Goal: Task Accomplishment & Management: Manage account settings

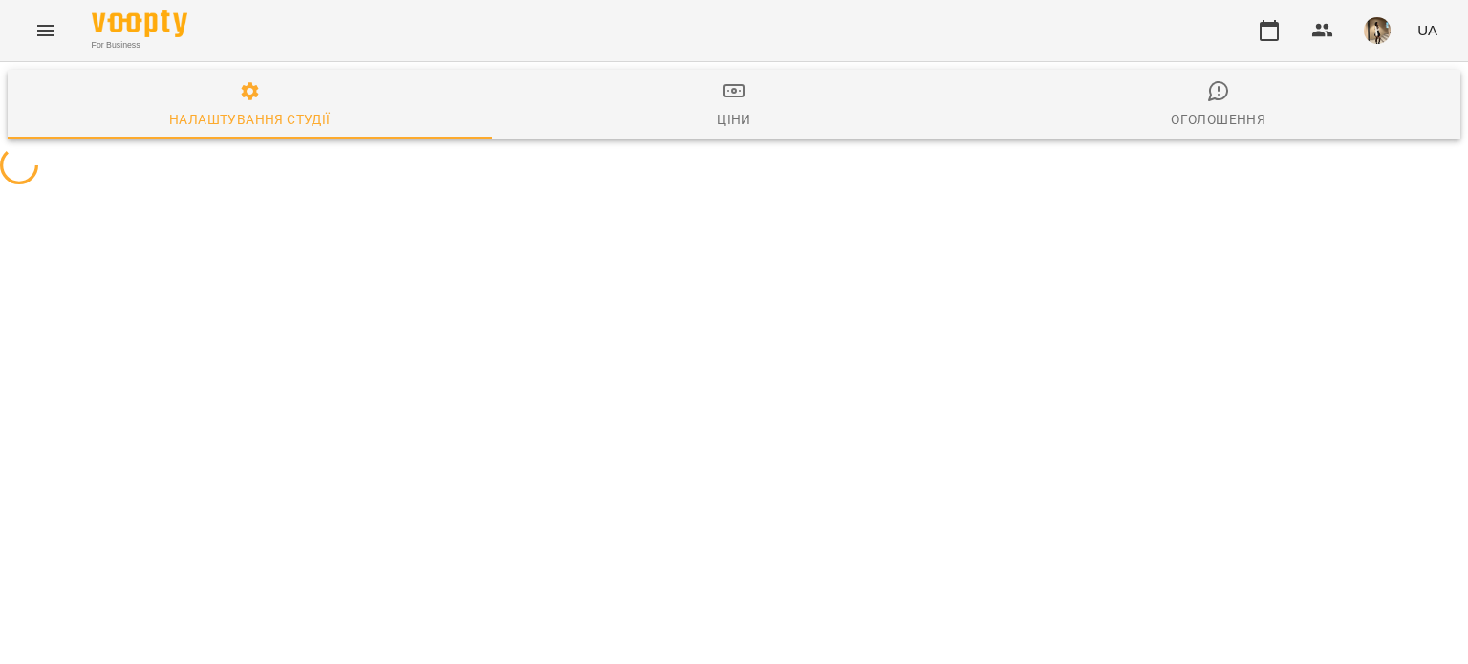
select select "**"
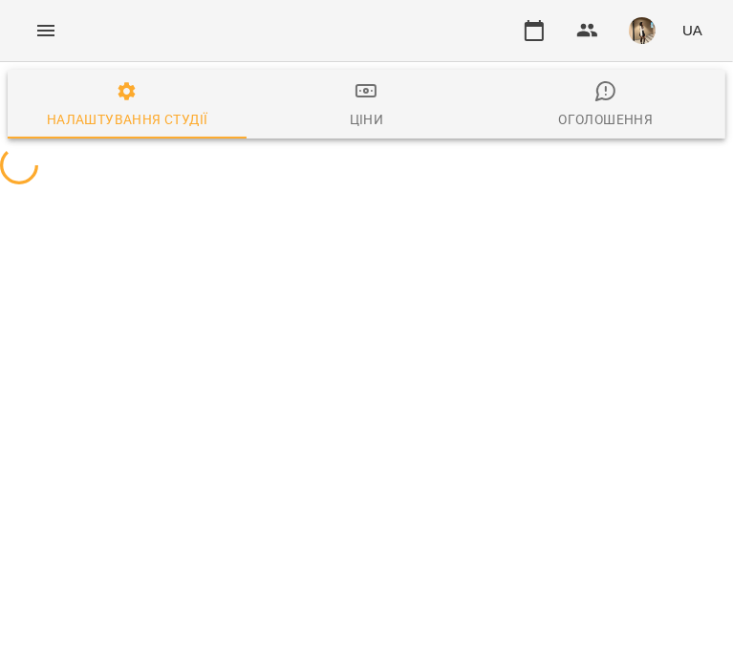
select select "**"
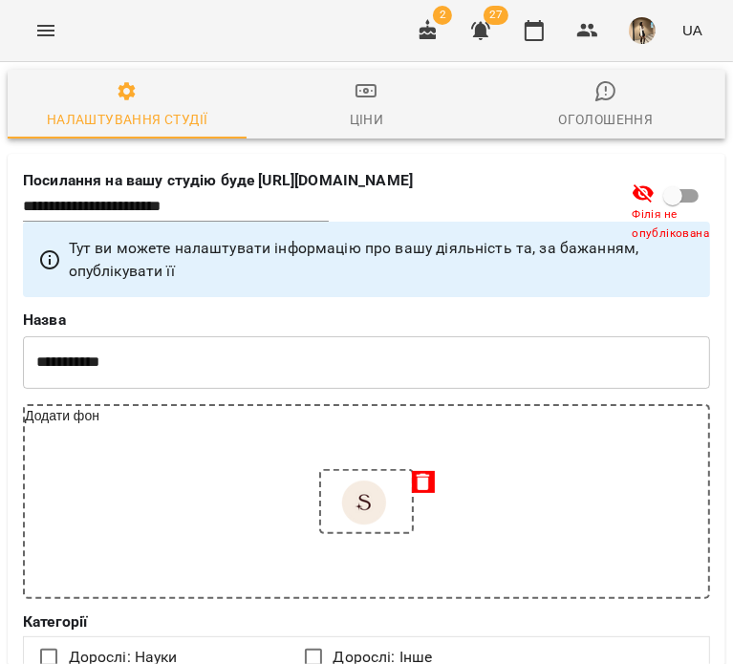
click at [31, 30] on button "Menu" at bounding box center [46, 31] width 46 height 46
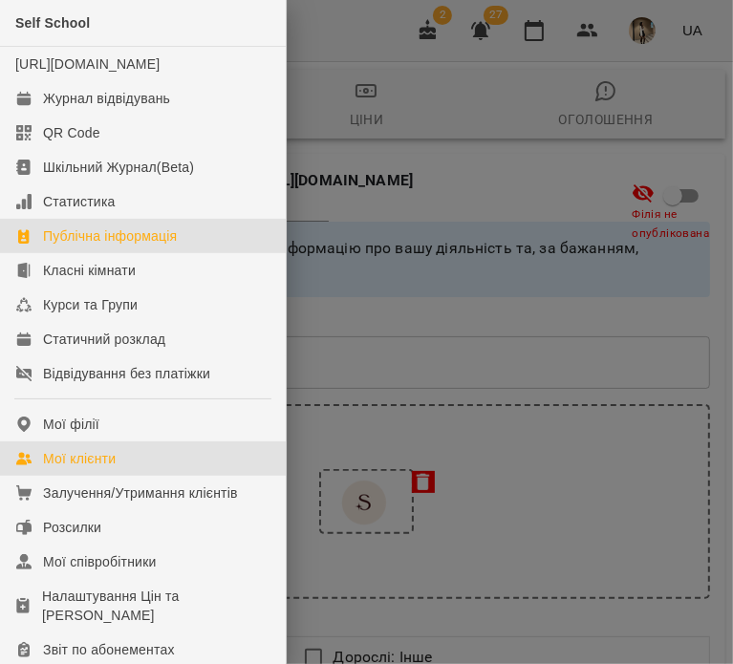
click at [116, 468] on div "Мої клієнти" at bounding box center [79, 458] width 73 height 19
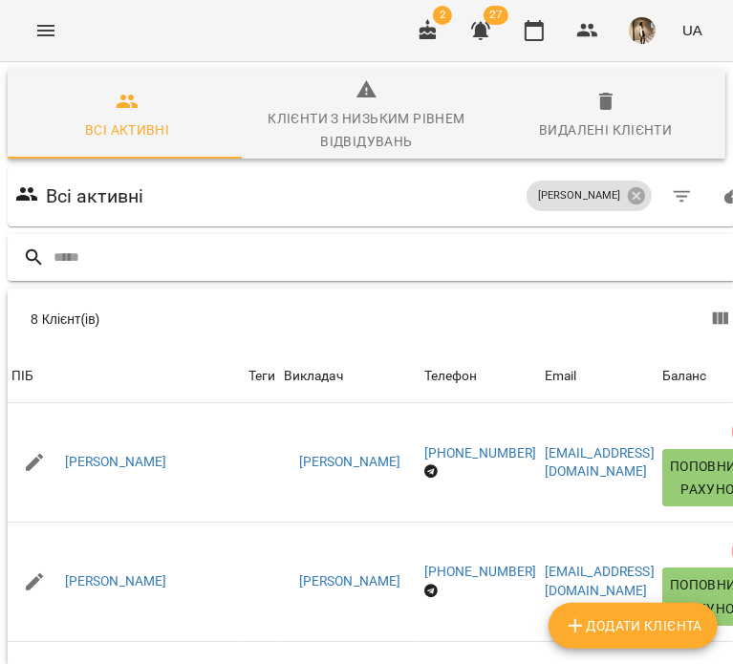
scroll to position [0, 56]
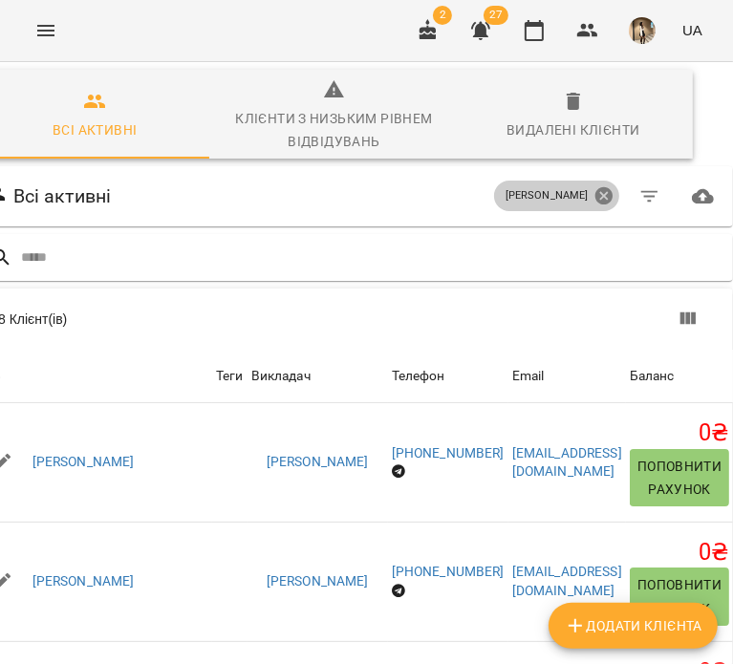
click at [612, 192] on icon at bounding box center [603, 195] width 17 height 17
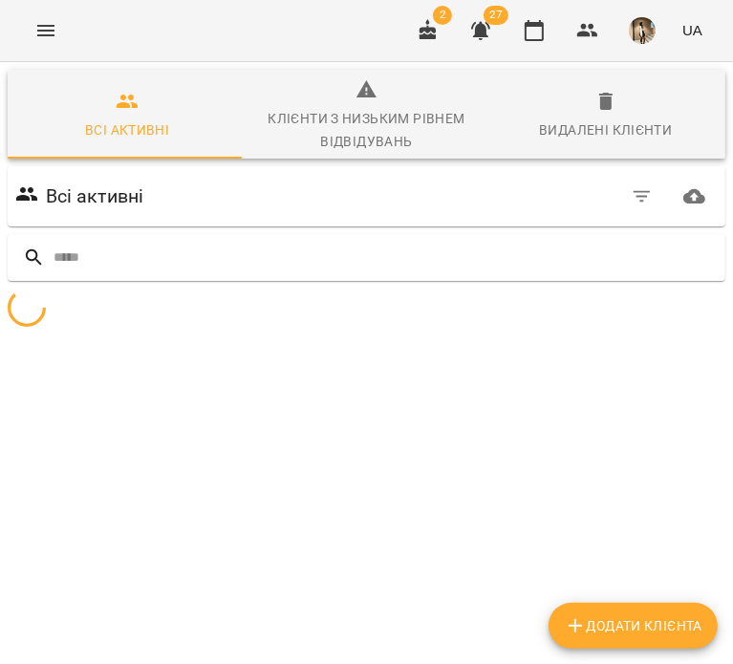
scroll to position [0, 0]
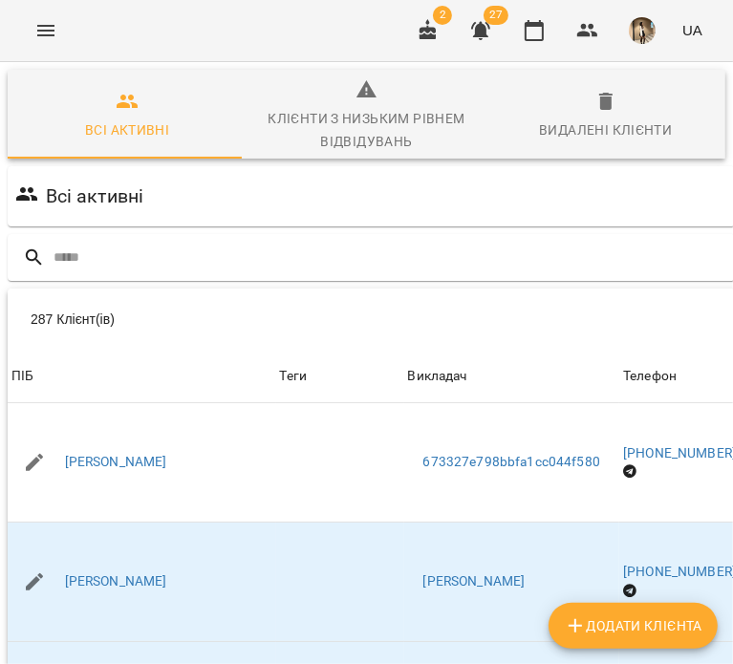
click at [626, 186] on div "Всі активні" at bounding box center [486, 197] width 950 height 54
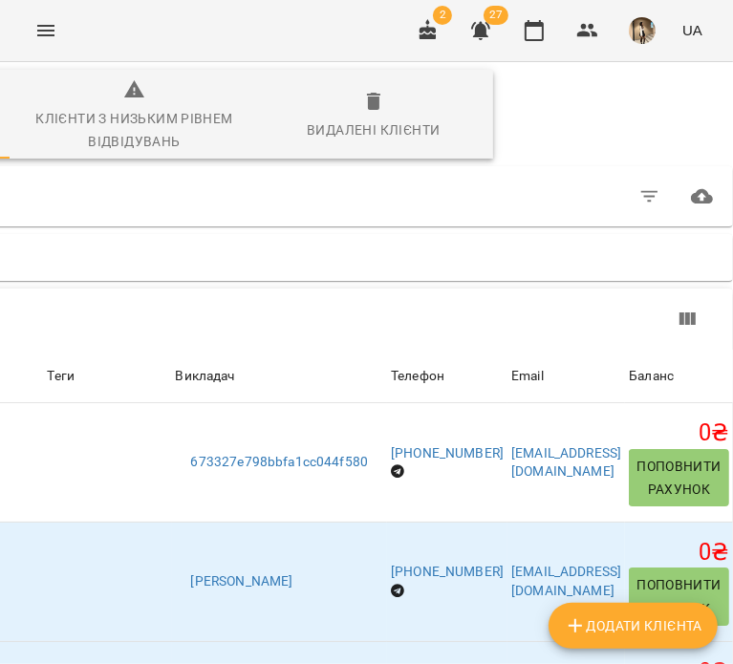
scroll to position [8, 363]
click at [669, 204] on button "button" at bounding box center [650, 197] width 46 height 46
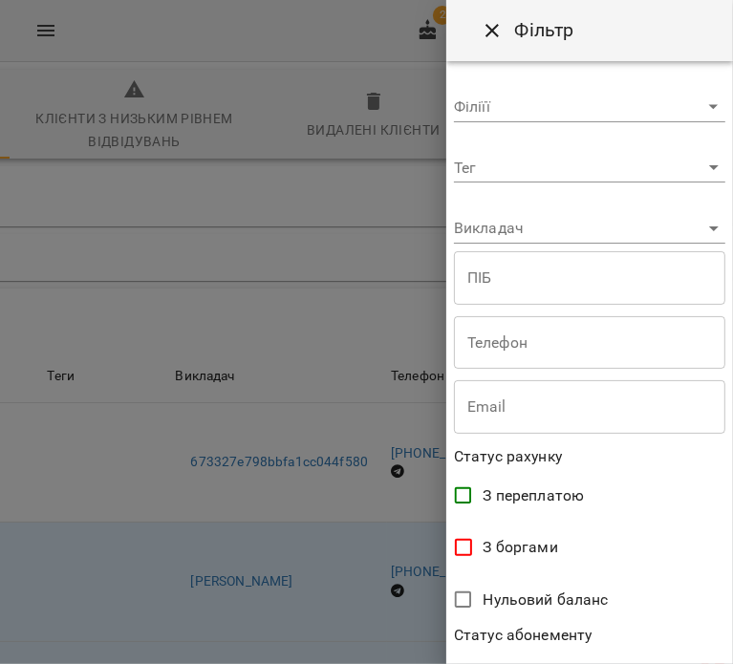
click at [649, 225] on body "For Business 2 27 UA Всі активні Клієнти з низьким рівнем відвідувань Видалені …" at bounding box center [366, 507] width 733 height 1014
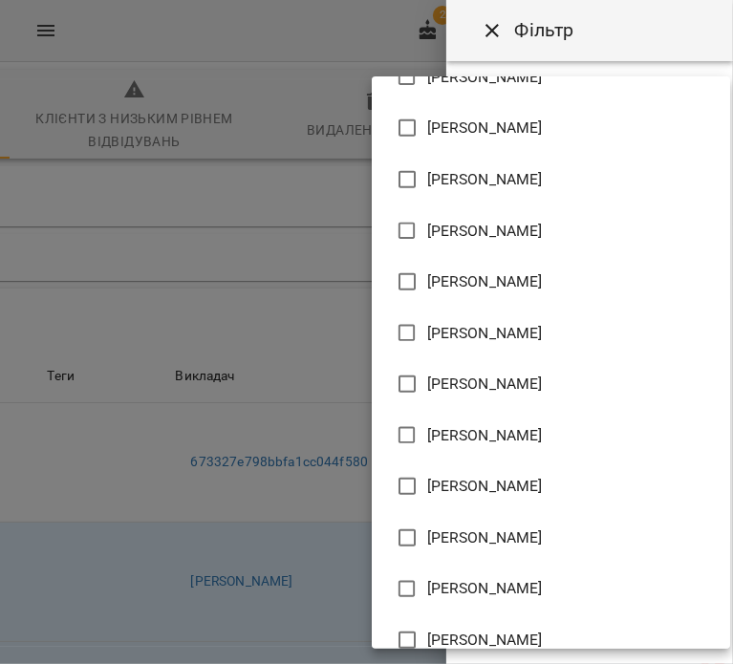
scroll to position [901, 0]
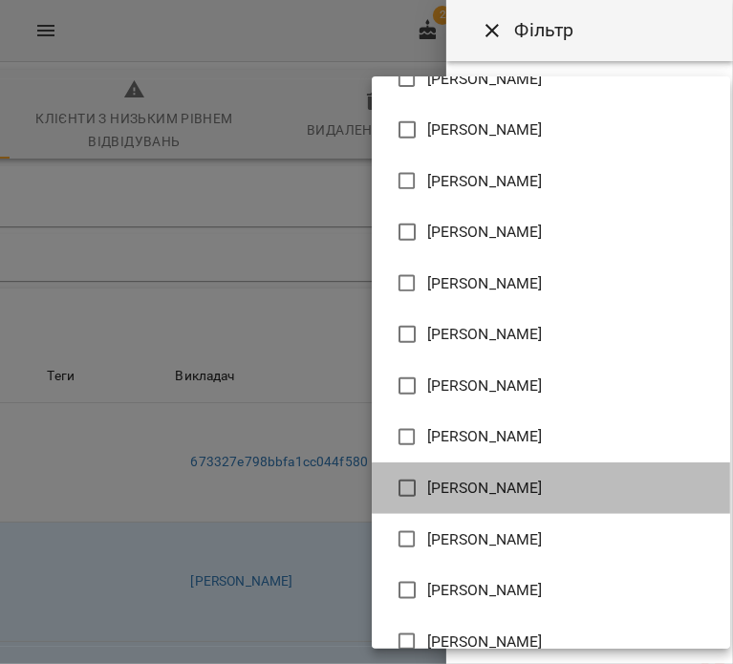
click at [554, 469] on li "Никифорова Катерина Сергіївна" at bounding box center [551, 488] width 358 height 52
type input "**********"
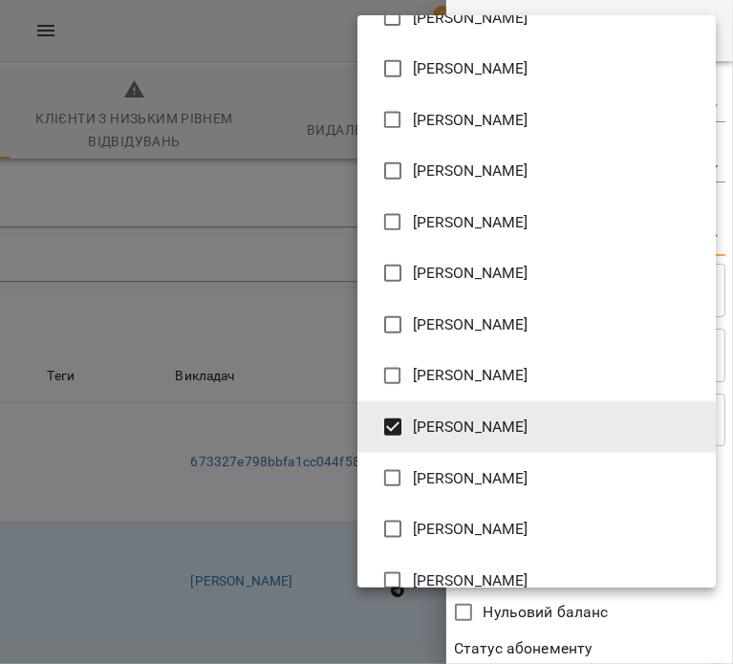
click at [658, 645] on div at bounding box center [366, 332] width 733 height 664
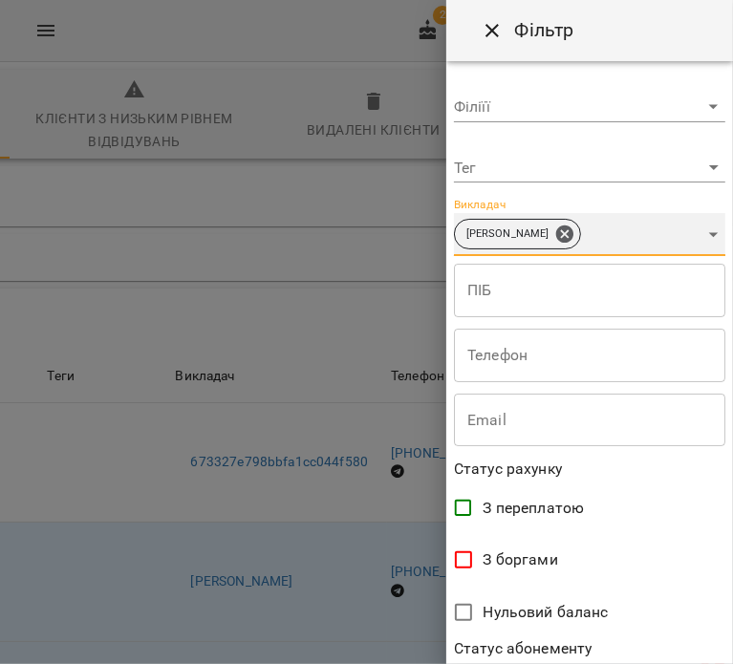
scroll to position [413, 0]
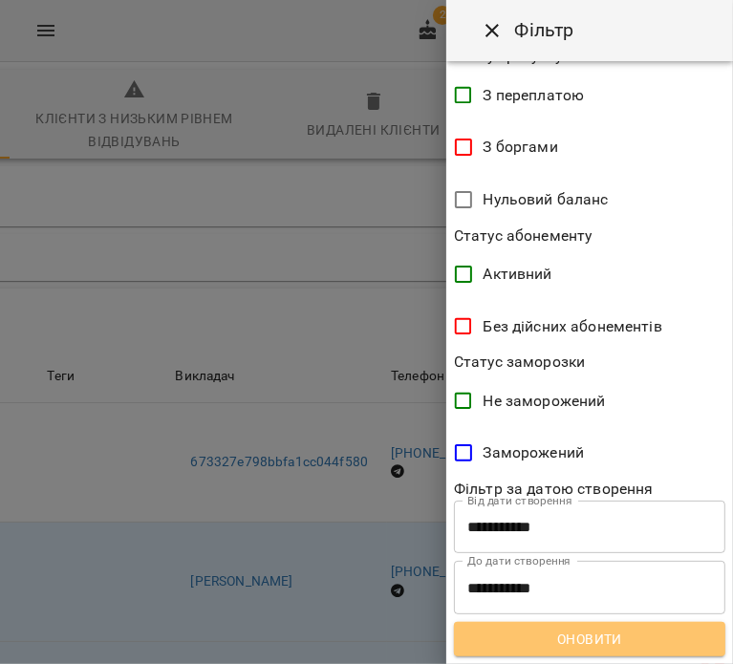
click at [638, 645] on span "Оновити" at bounding box center [589, 639] width 241 height 23
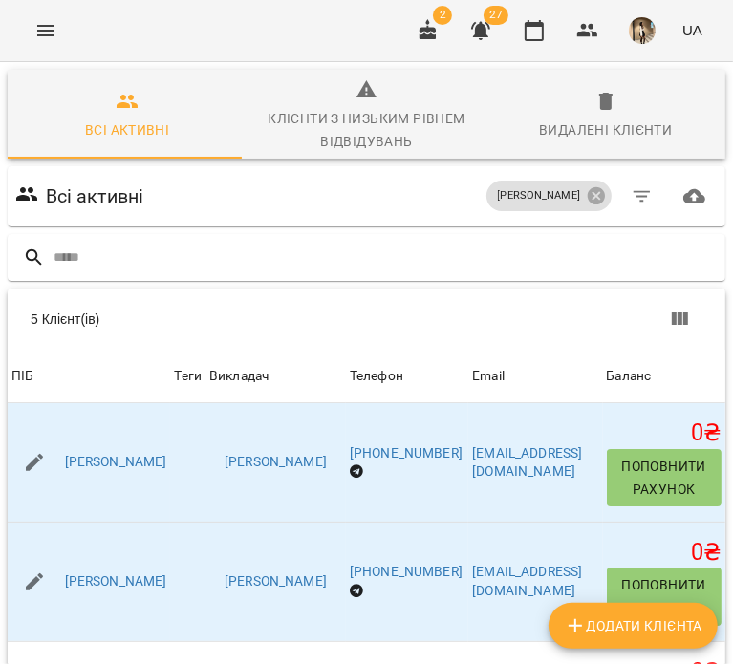
scroll to position [9, 0]
click at [243, 323] on div "5 Клієнт(ів)" at bounding box center [205, 319] width 348 height 34
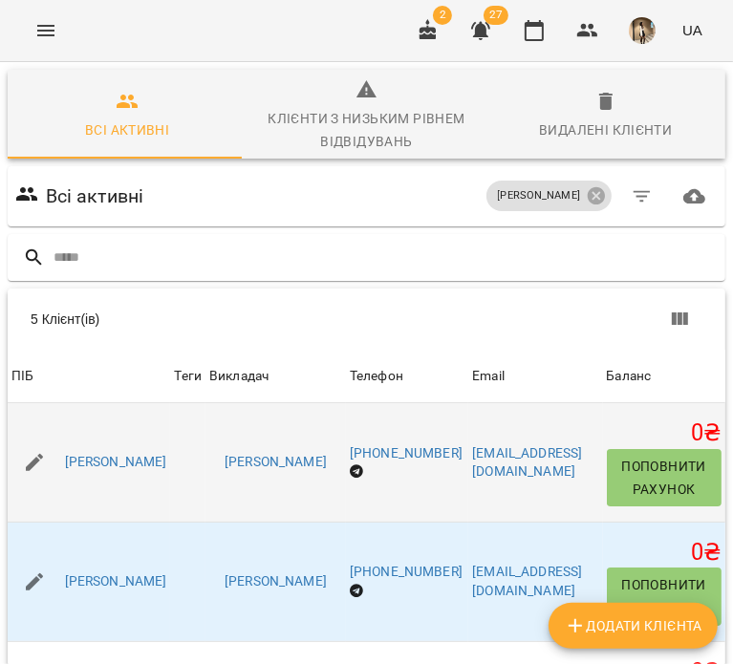
drag, startPoint x: 210, startPoint y: 491, endPoint x: 132, endPoint y: 405, distance: 116.3
click at [132, 405] on td "Безкоровайна Анжеліка Сергіївна" at bounding box center [89, 462] width 162 height 118
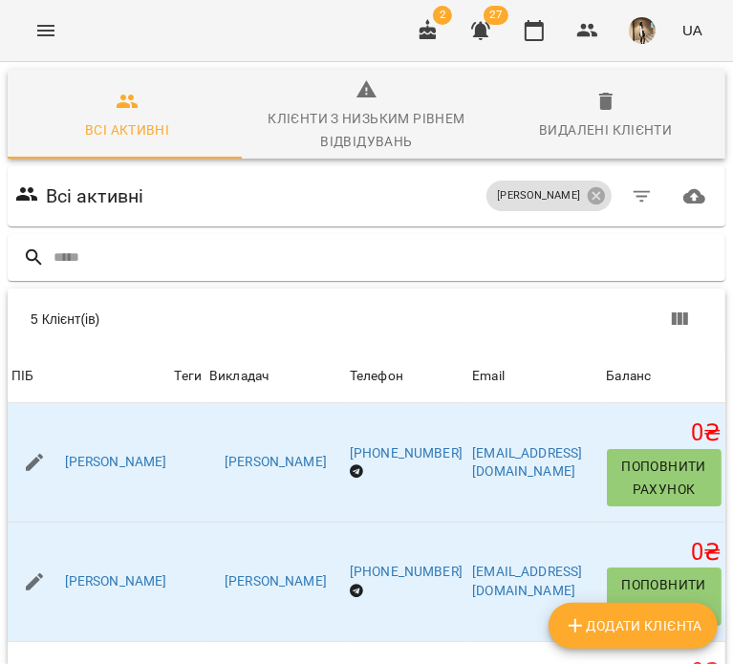
copy link "йна Анжелік"
click at [213, 324] on div "5 Клієнт(ів)" at bounding box center [205, 319] width 348 height 34
click at [302, 209] on div "Всі активні Никифорова Катерина Сергіївна" at bounding box center [366, 197] width 710 height 54
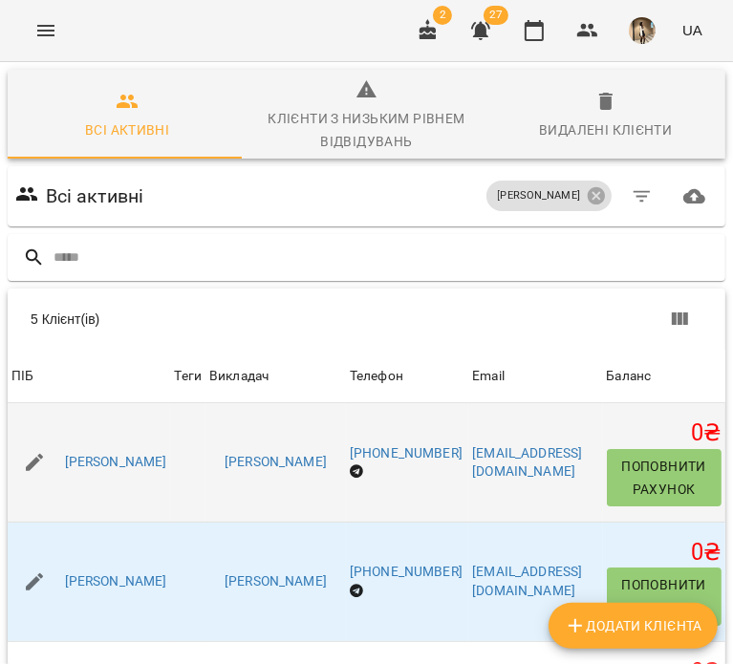
drag, startPoint x: 226, startPoint y: 474, endPoint x: 29, endPoint y: 430, distance: 201.7
click at [29, 436] on div "Безкоровайна Анжеліка Сергіївна" at bounding box center [89, 463] width 162 height 54
copy link "Безкоровайна Анжеліка С"
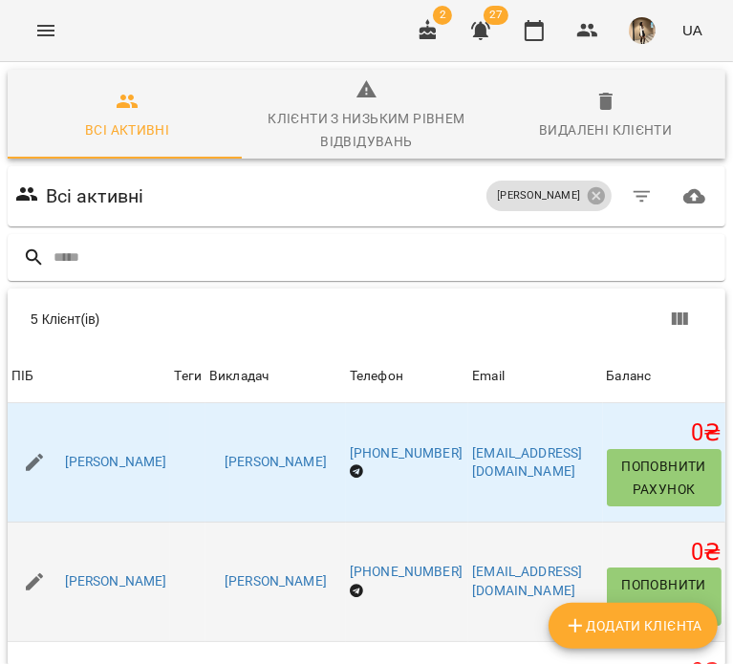
drag, startPoint x: 188, startPoint y: 607, endPoint x: 29, endPoint y: 543, distance: 171.9
click at [29, 543] on td "Кузьменко Марина Олександрівна" at bounding box center [89, 582] width 162 height 119
copy link "Кузьменко Марина"
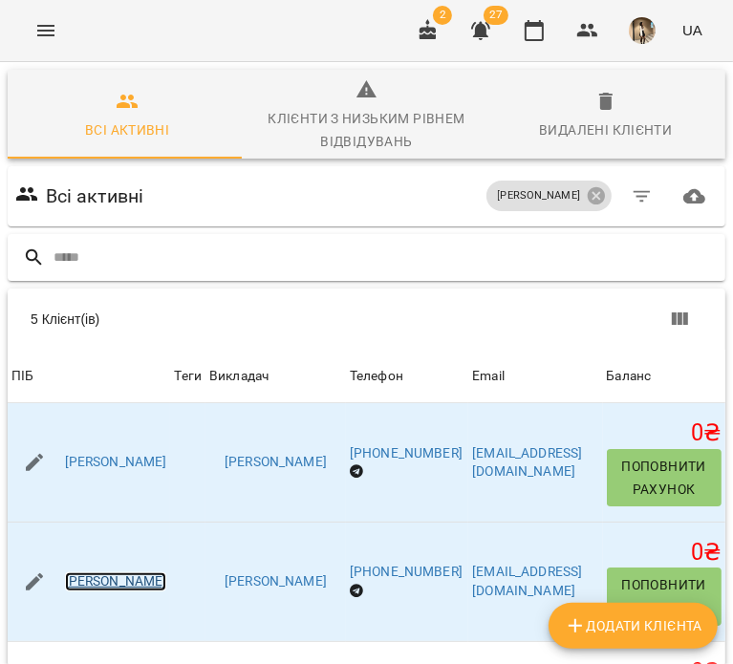
scroll to position [0, 134]
click at [588, 203] on icon at bounding box center [596, 195] width 17 height 17
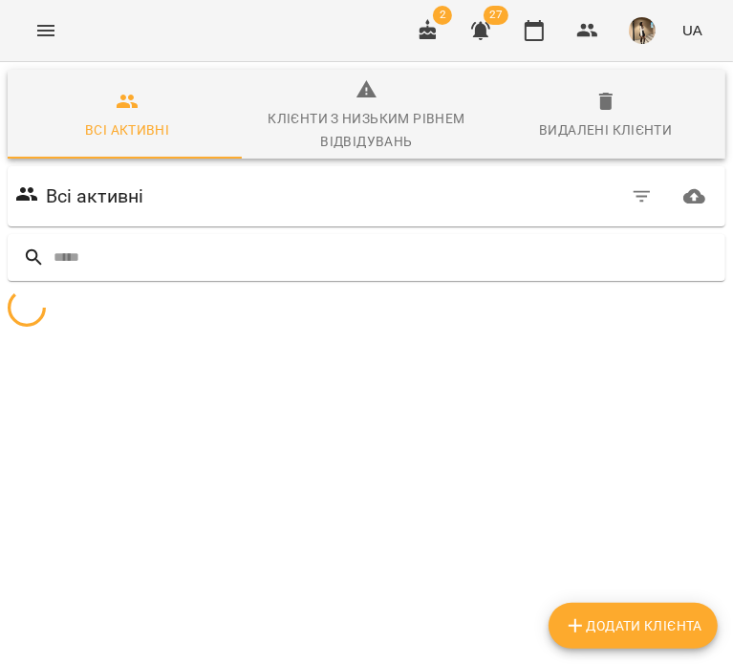
scroll to position [0, 0]
click at [612, 198] on div "Всі активні" at bounding box center [366, 197] width 710 height 54
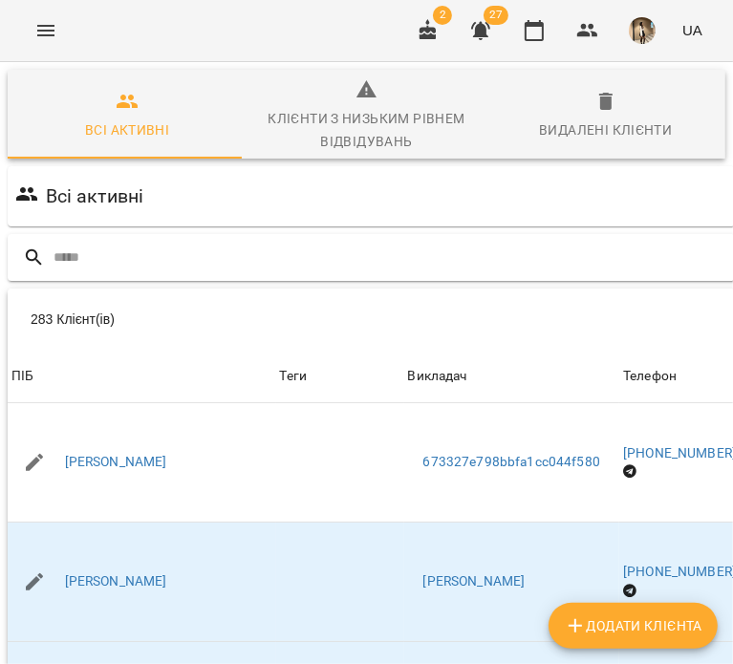
scroll to position [0, 398]
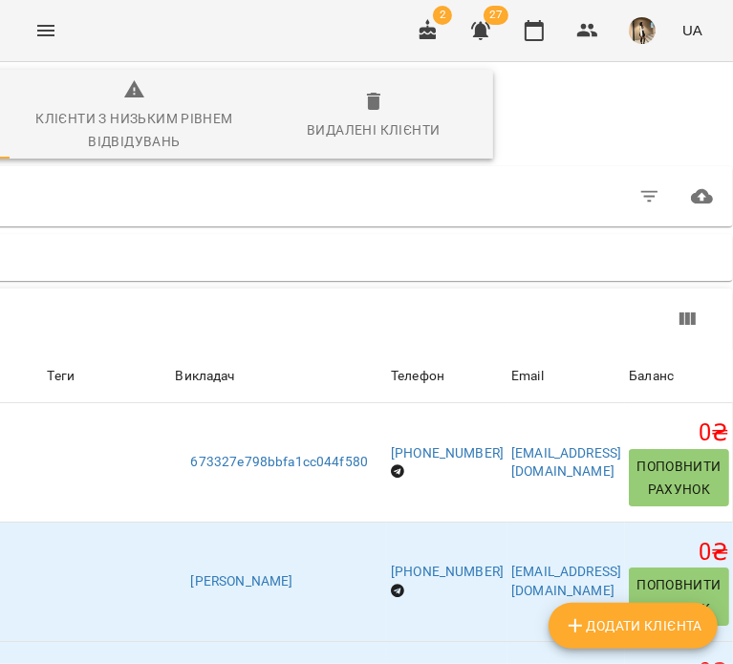
click at [643, 205] on icon "button" at bounding box center [649, 196] width 23 height 23
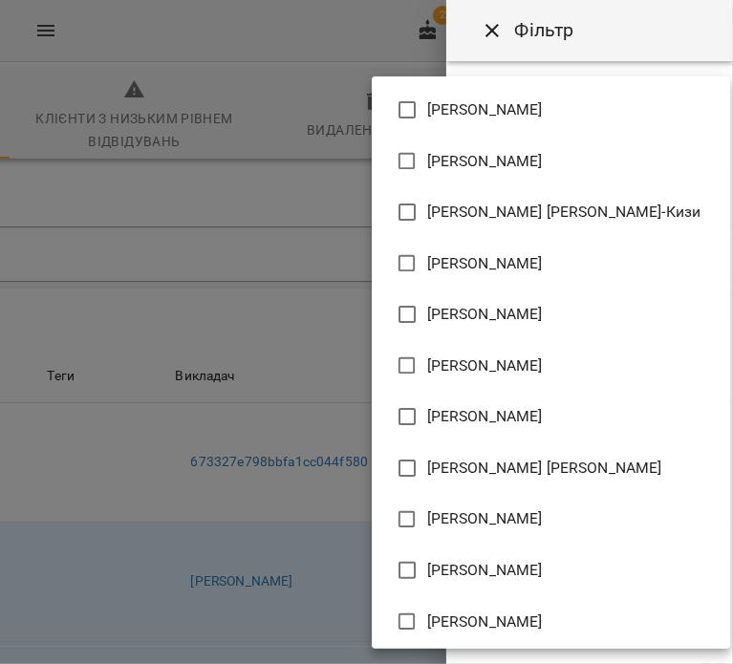
click at [639, 235] on body "For Business 2 27 UA Всі активні Клієнти з низьким рівнем відвідувань Видалені …" at bounding box center [366, 507] width 733 height 1014
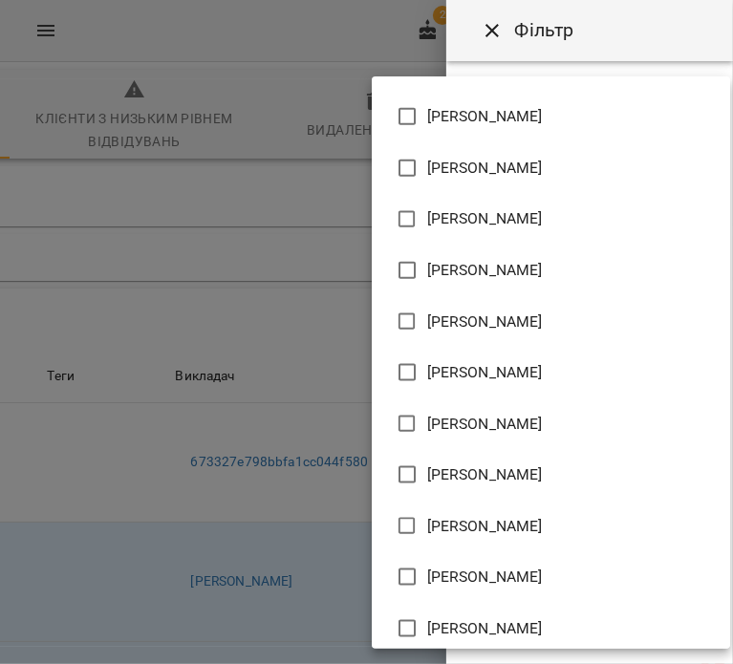
scroll to position [1131, 0]
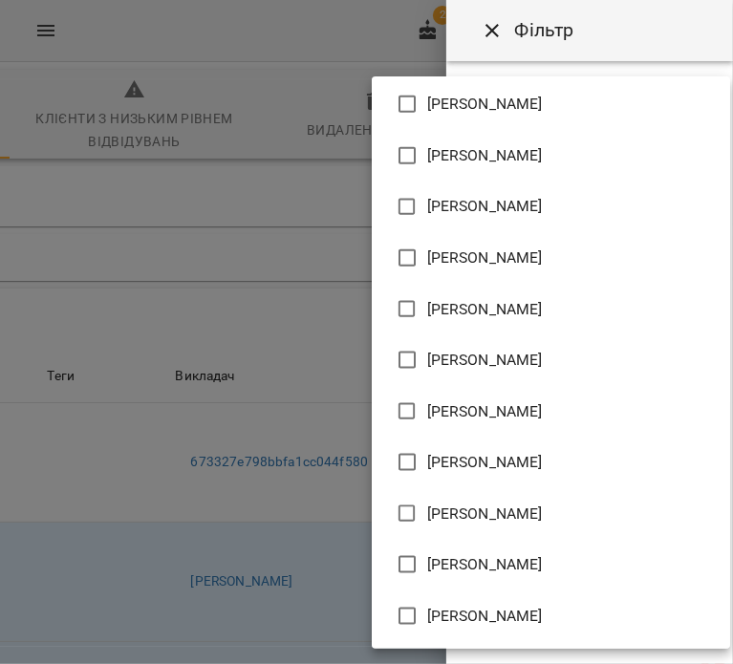
click at [614, 41] on div at bounding box center [366, 332] width 733 height 664
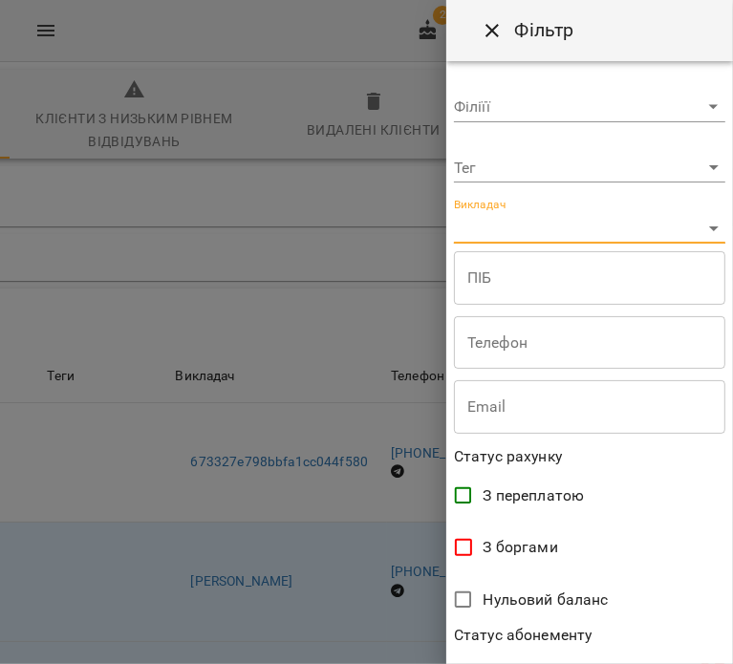
click at [558, 204] on body "For Business 2 27 UA Всі активні Клієнти з низьким рівнем відвідувань Видалені …" at bounding box center [366, 507] width 733 height 1014
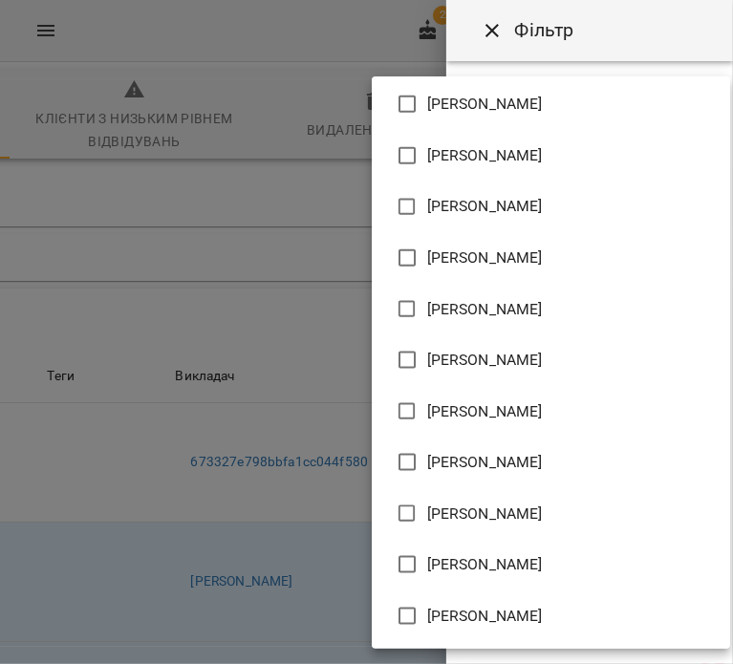
click at [493, 406] on span "[PERSON_NAME]" at bounding box center [485, 411] width 116 height 23
type input "**********"
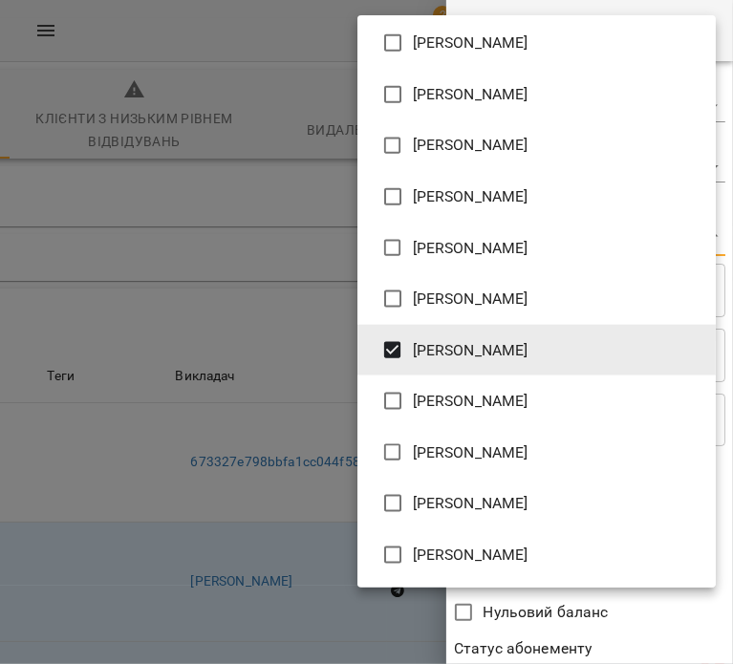
click at [585, 595] on div at bounding box center [366, 332] width 733 height 664
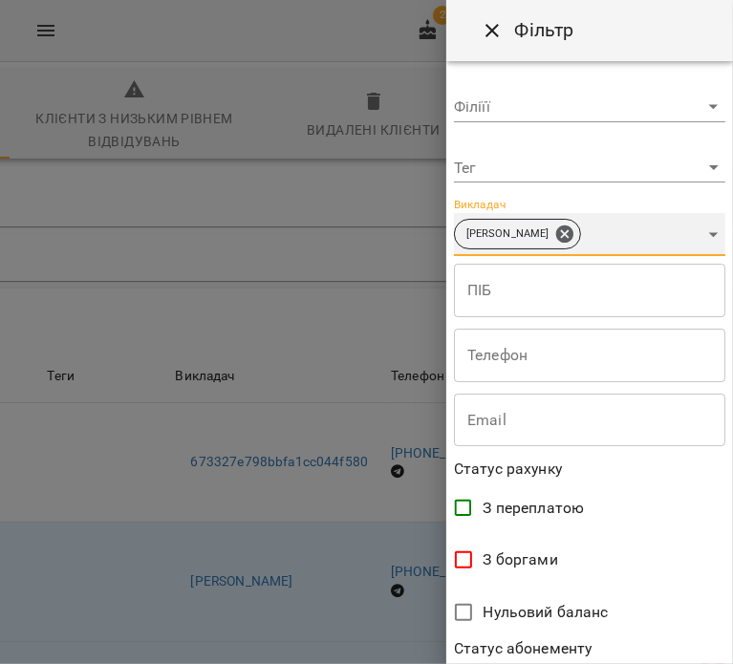
scroll to position [413, 0]
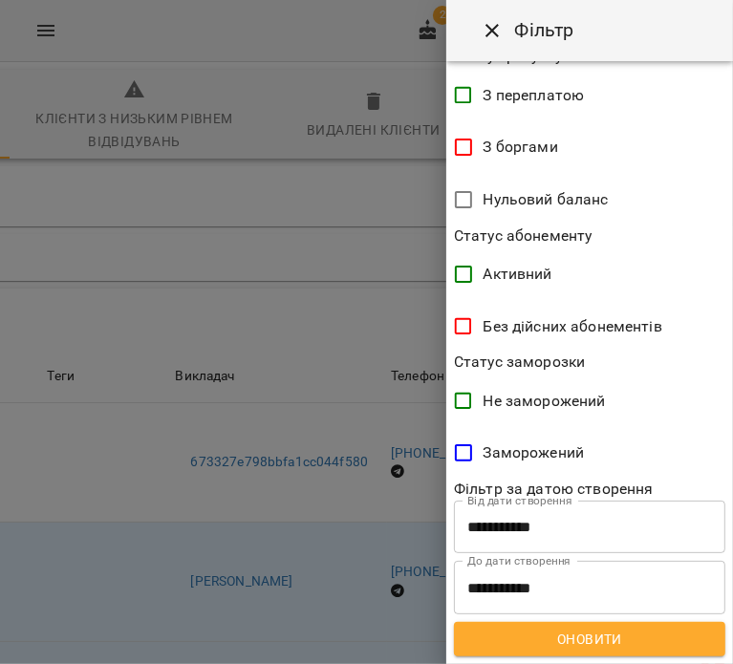
click at [601, 626] on button "Оновити" at bounding box center [589, 639] width 271 height 34
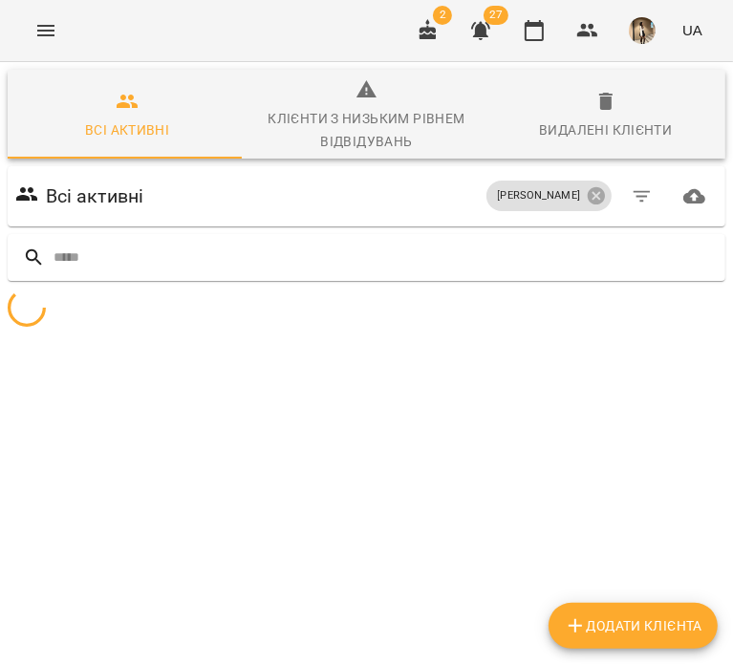
scroll to position [0, 0]
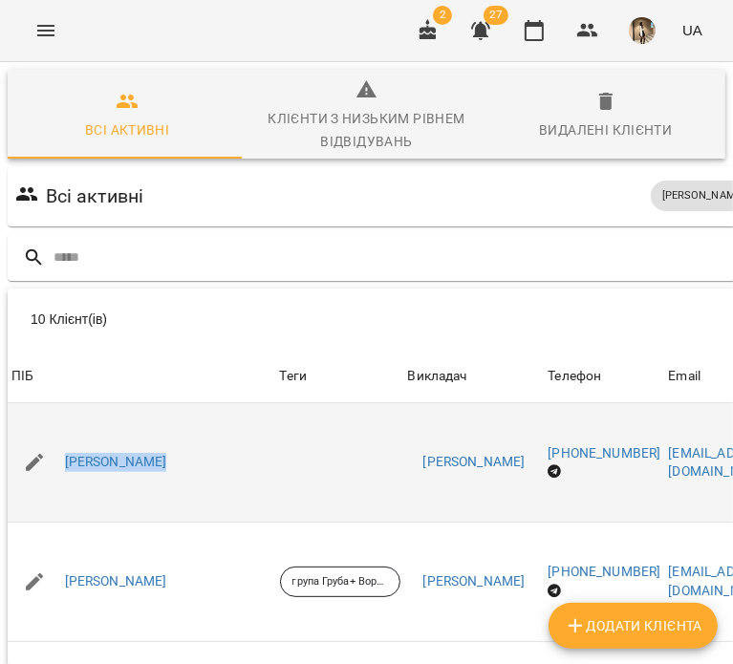
drag, startPoint x: 153, startPoint y: 492, endPoint x: 50, endPoint y: 456, distance: 109.4
click at [50, 456] on td "Водонос Віта Володимирівна" at bounding box center [142, 462] width 268 height 118
copy link "Водонос Віта"
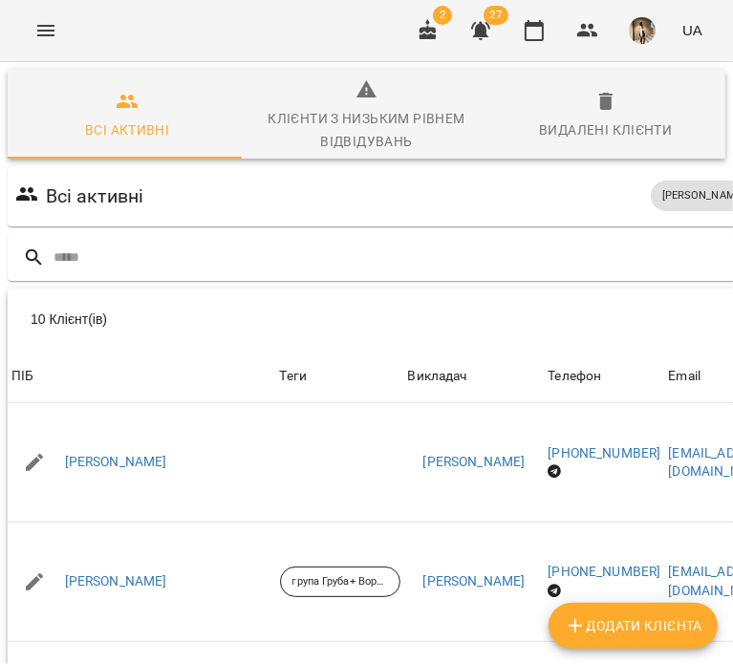
click at [540, 289] on div "10 Клієнт(ів)" at bounding box center [449, 319] width 882 height 61
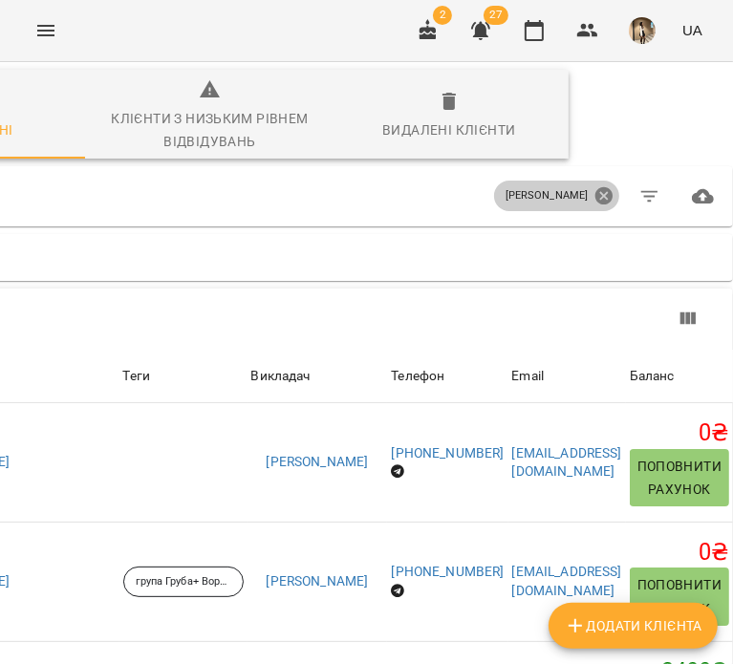
click at [595, 202] on icon at bounding box center [603, 195] width 17 height 17
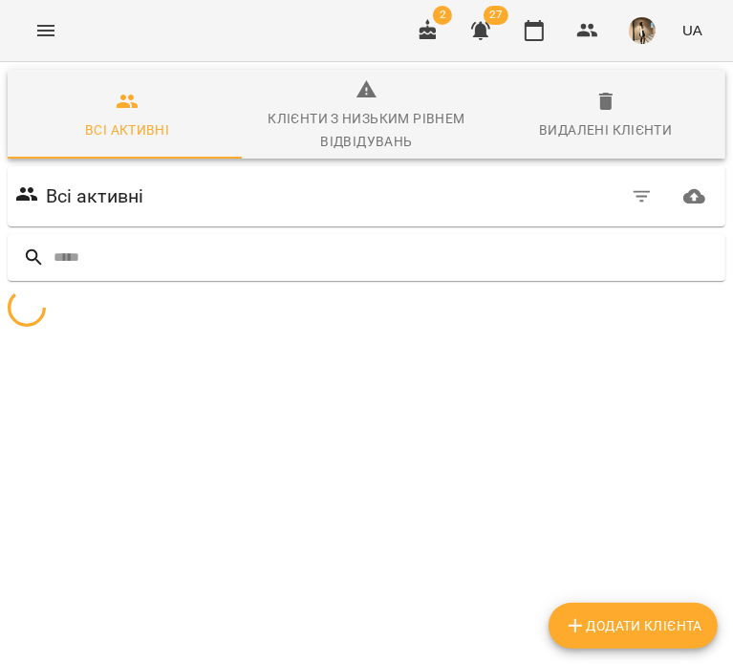
scroll to position [0, 0]
click at [619, 200] on button "button" at bounding box center [642, 197] width 46 height 46
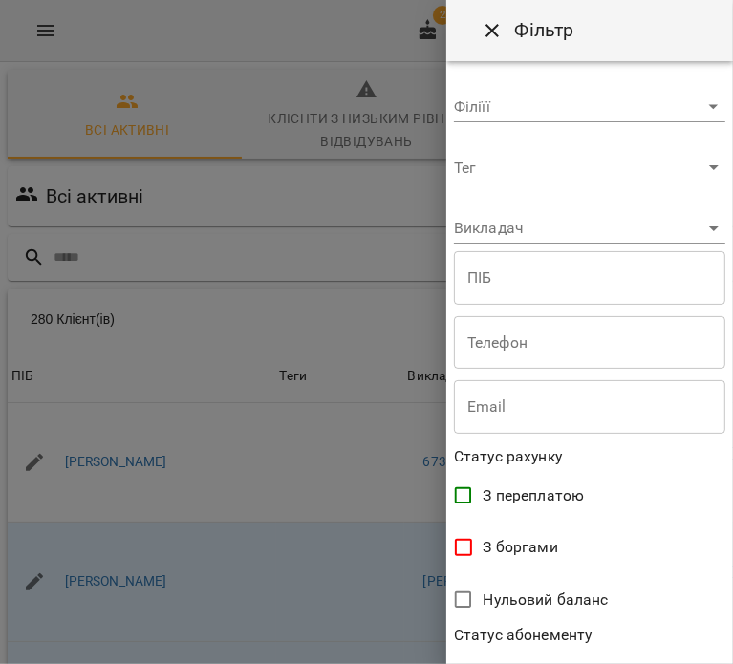
click at [505, 236] on body "For Business 2 27 UA Всі активні Клієнти з низьким рівнем відвідувань Видалені …" at bounding box center [366, 507] width 733 height 1014
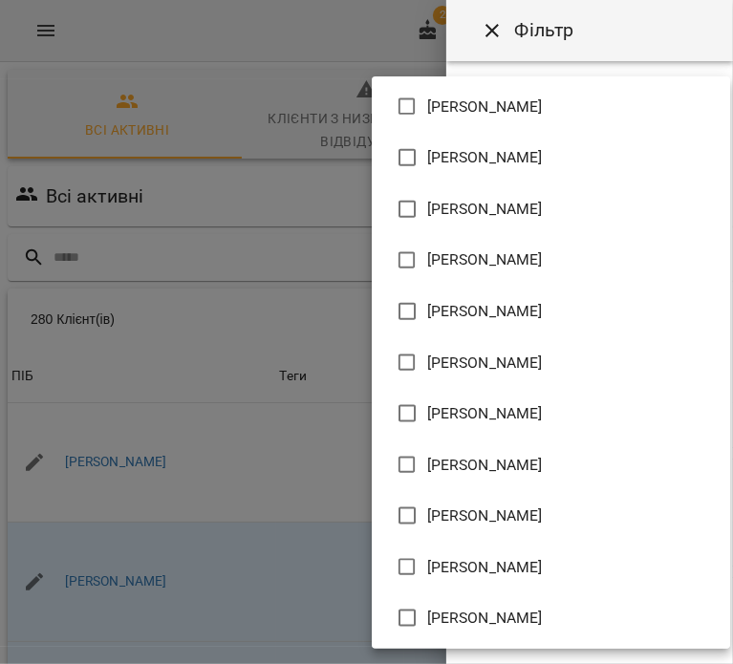
scroll to position [1078, 0]
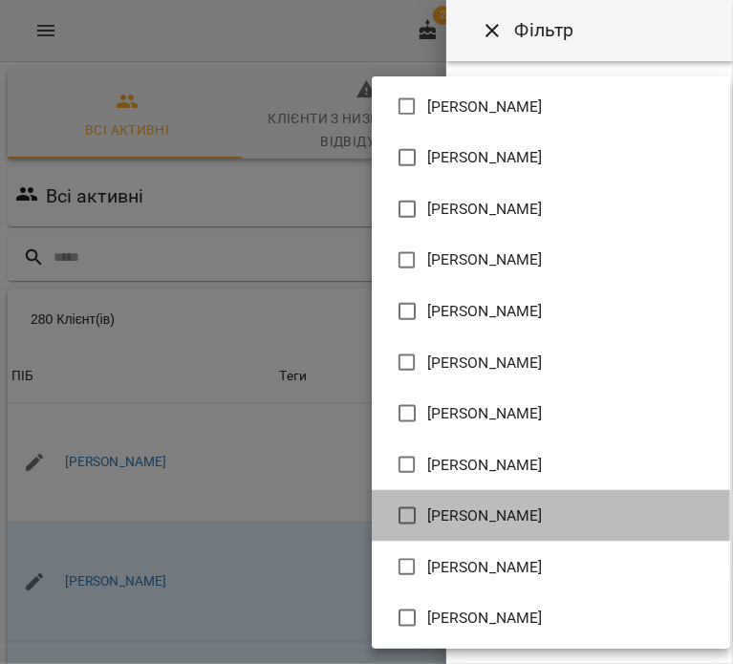
click at [552, 528] on li "Ружицька Божена Філіксівна" at bounding box center [551, 516] width 358 height 52
type input "**********"
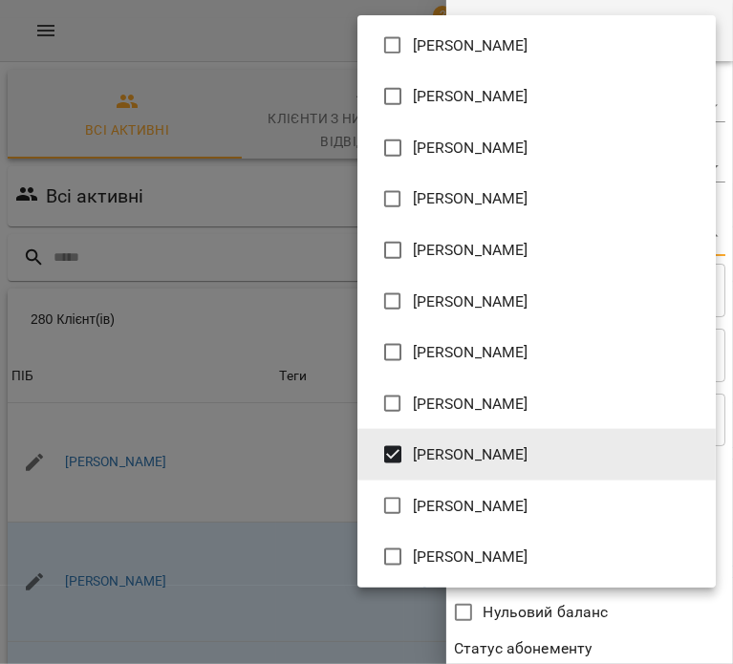
click at [615, 607] on div at bounding box center [366, 332] width 733 height 664
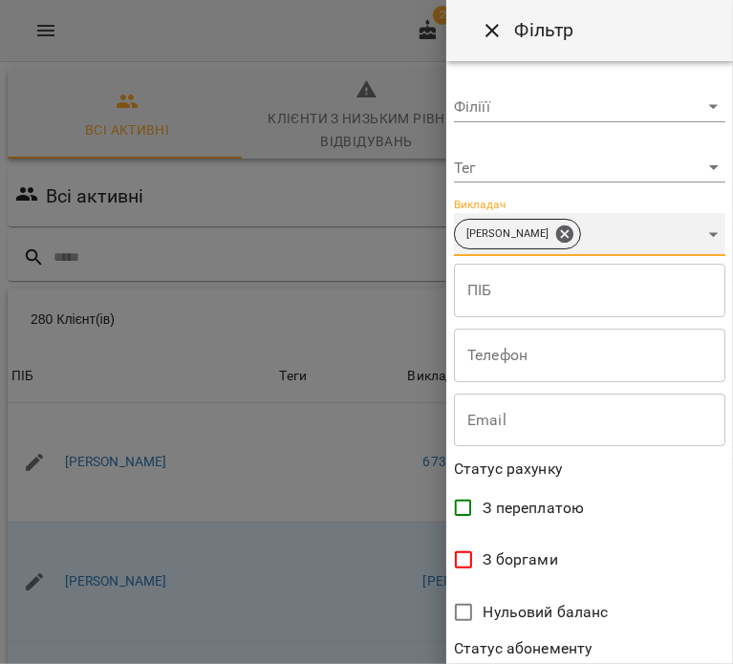
scroll to position [413, 0]
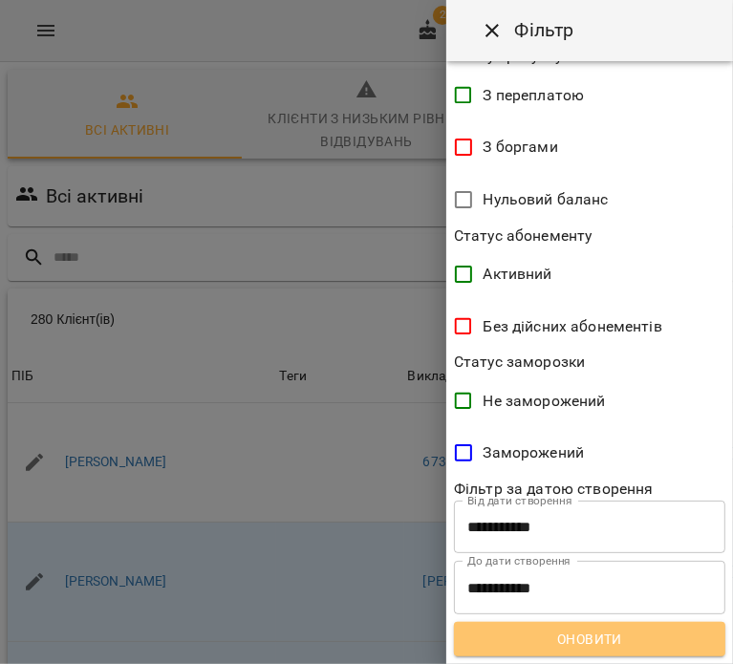
click at [630, 630] on span "Оновити" at bounding box center [589, 639] width 241 height 23
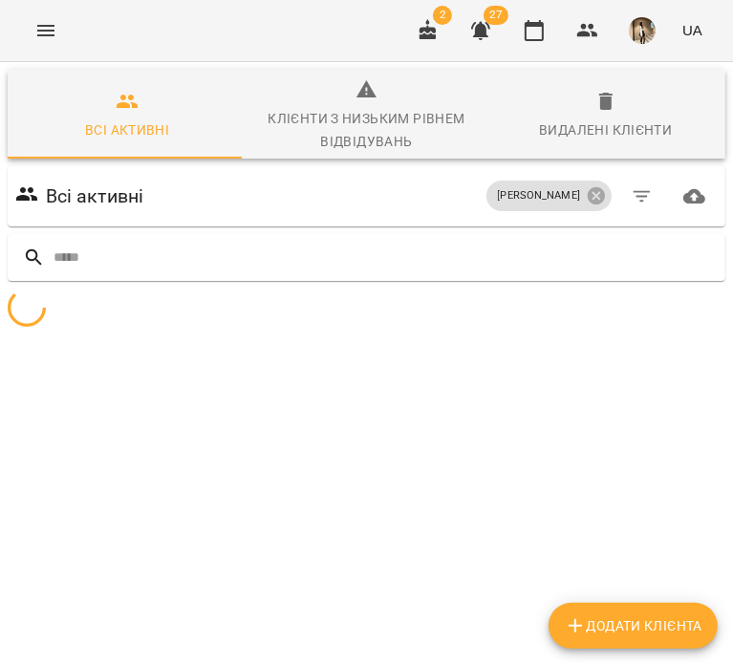
scroll to position [0, 0]
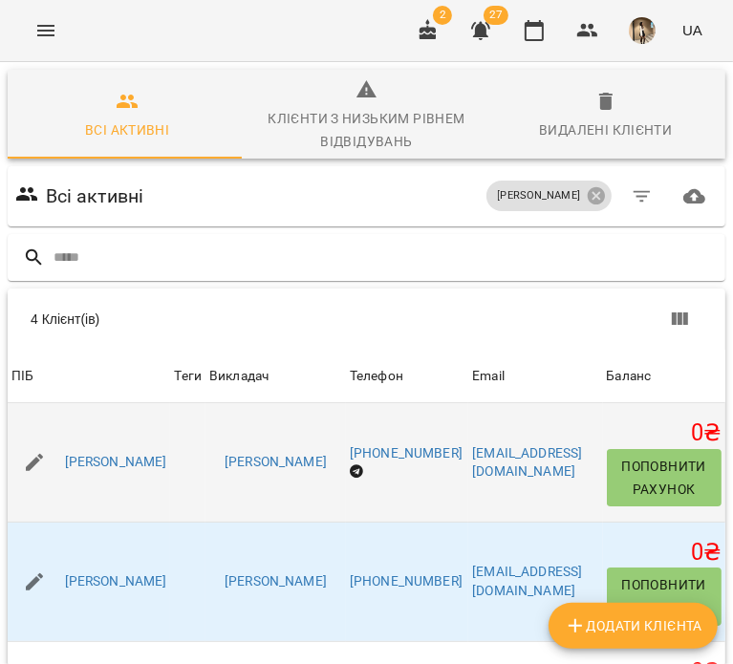
drag, startPoint x: 168, startPoint y: 511, endPoint x: 75, endPoint y: 427, distance: 125.9
click at [75, 427] on td "Димитрова Софія Григорівна" at bounding box center [89, 462] width 162 height 118
copy link "Димитрова Софі"
click at [167, 462] on link "Димитрова Софія Григорівна" at bounding box center [116, 462] width 102 height 19
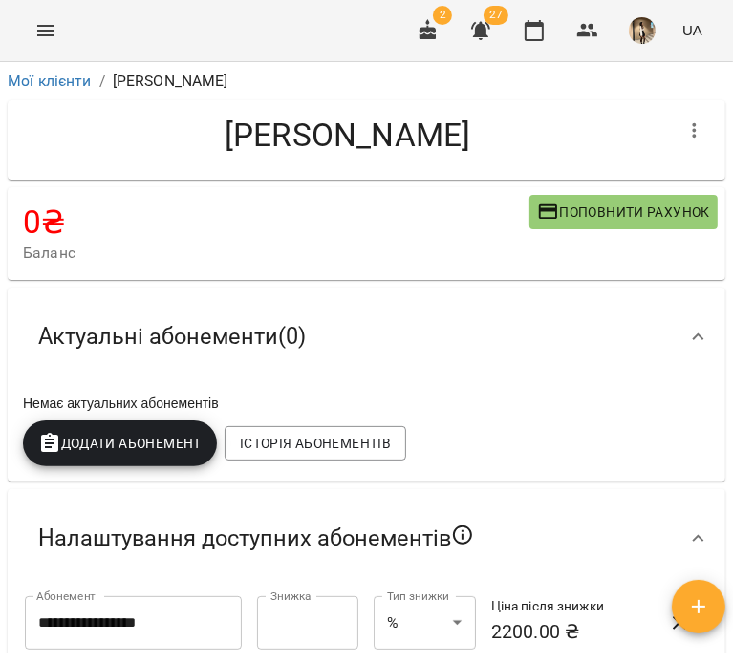
click at [672, 137] on button "button" at bounding box center [695, 131] width 46 height 46
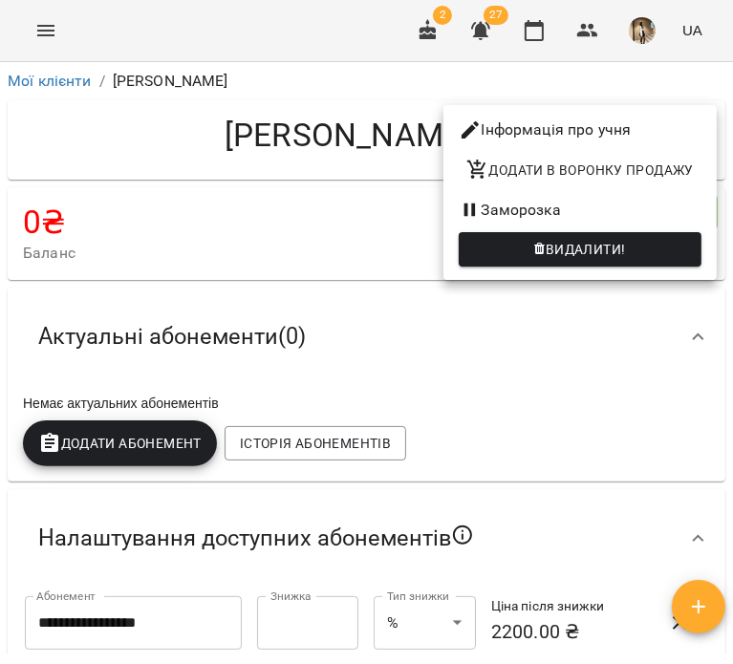
click at [689, 235] on button "Видалити!" at bounding box center [580, 249] width 243 height 34
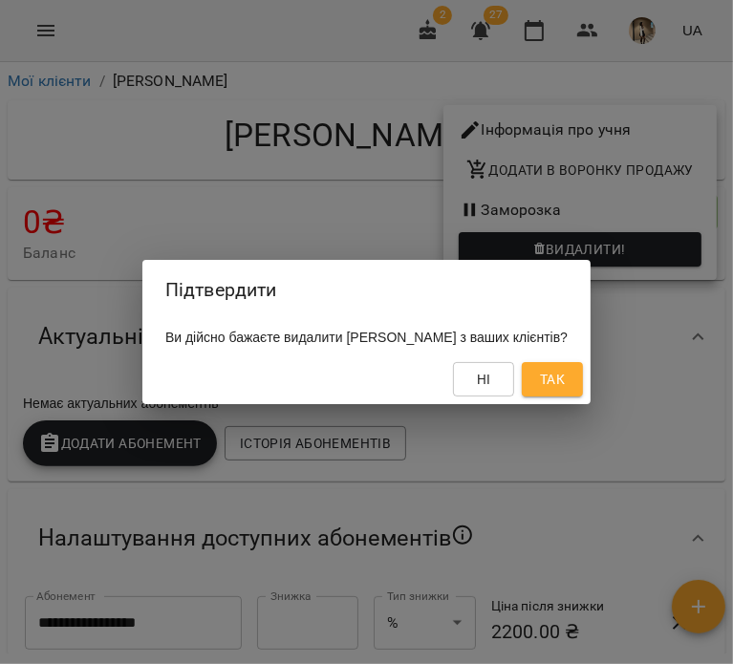
click at [583, 397] on button "Так" at bounding box center [552, 379] width 61 height 34
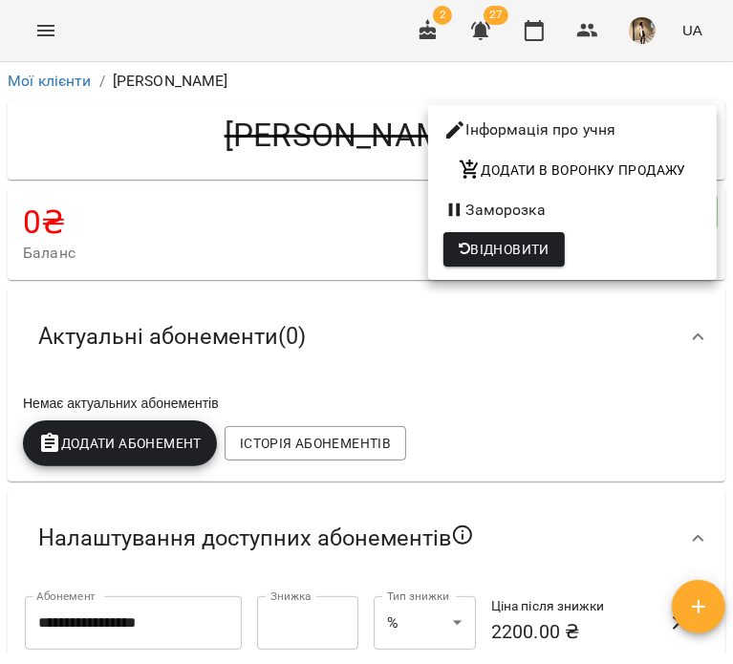
click at [520, 375] on div at bounding box center [366, 332] width 733 height 664
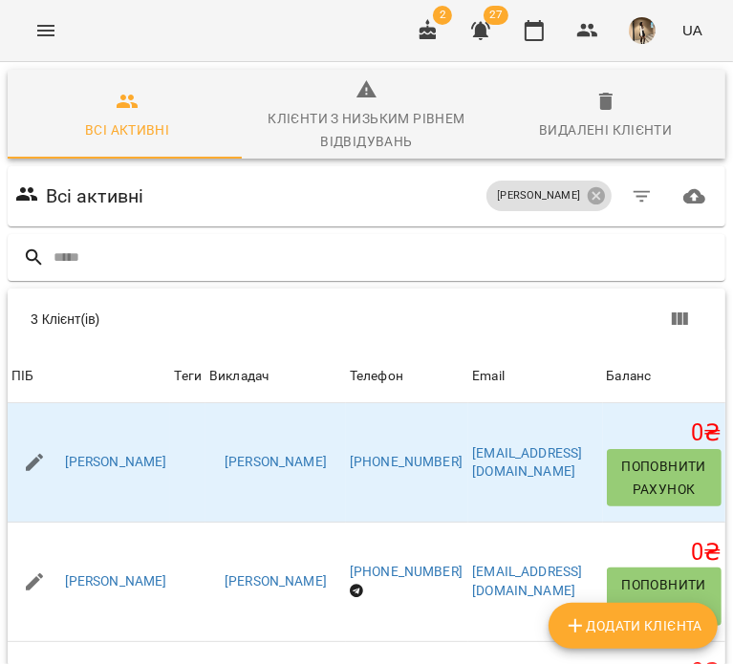
scroll to position [0, 4]
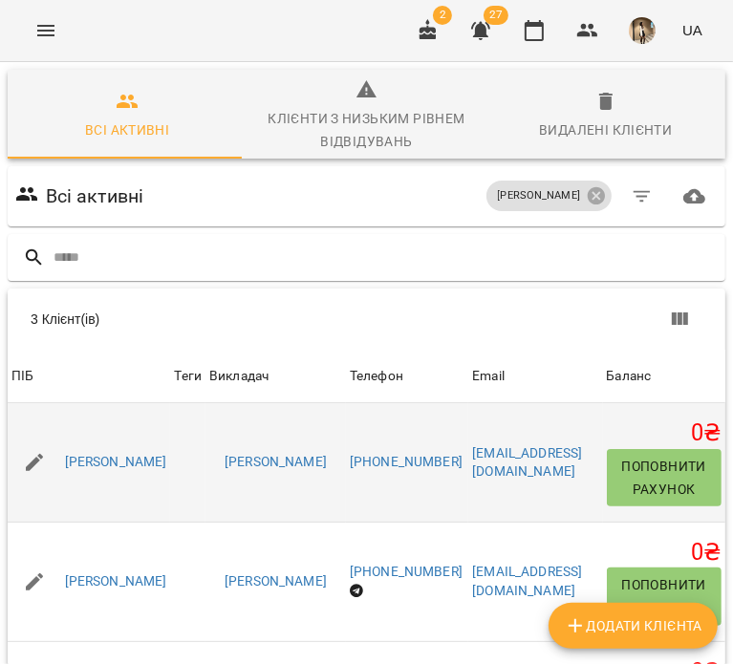
drag, startPoint x: 174, startPoint y: 492, endPoint x: 50, endPoint y: 439, distance: 135.3
click at [50, 439] on td "Касаткіна Анфіса Федорівна" at bounding box center [89, 462] width 162 height 118
copy link "Касаткіна Анфіса"
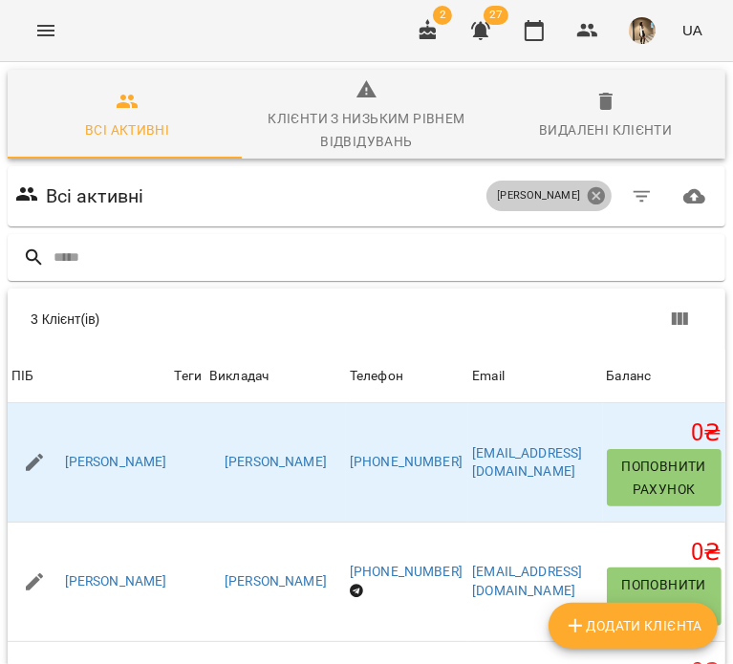
click at [605, 202] on icon at bounding box center [596, 195] width 17 height 17
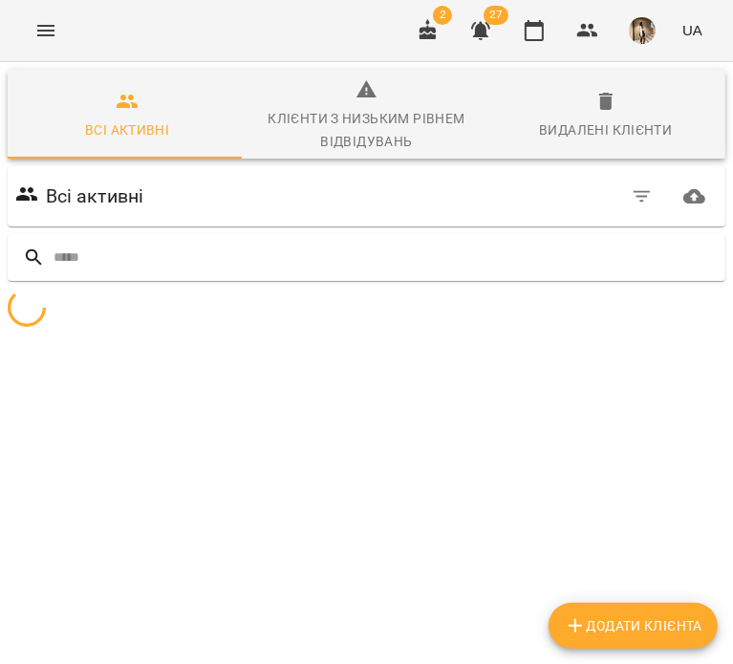
scroll to position [0, 0]
click at [678, 202] on div "Всі активні" at bounding box center [366, 197] width 710 height 54
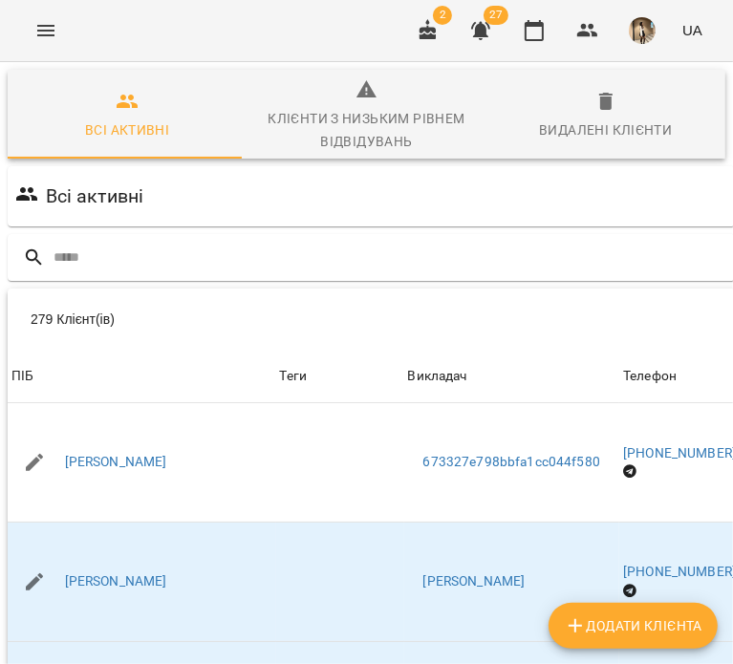
scroll to position [6, 398]
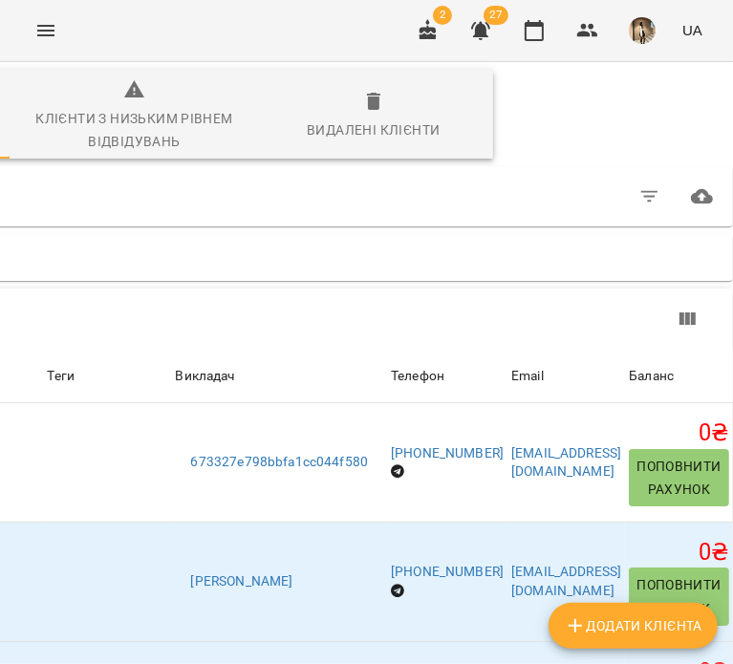
click at [638, 195] on icon "button" at bounding box center [649, 196] width 23 height 23
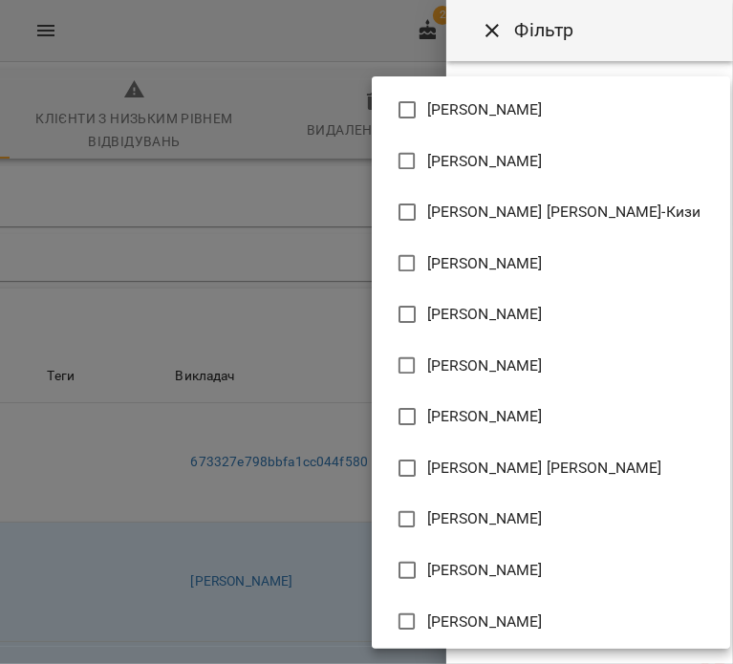
click at [657, 228] on body "For Business 2 27 UA Всі активні Клієнти з низьким рівнем відвідувань Видалені …" at bounding box center [366, 507] width 733 height 1014
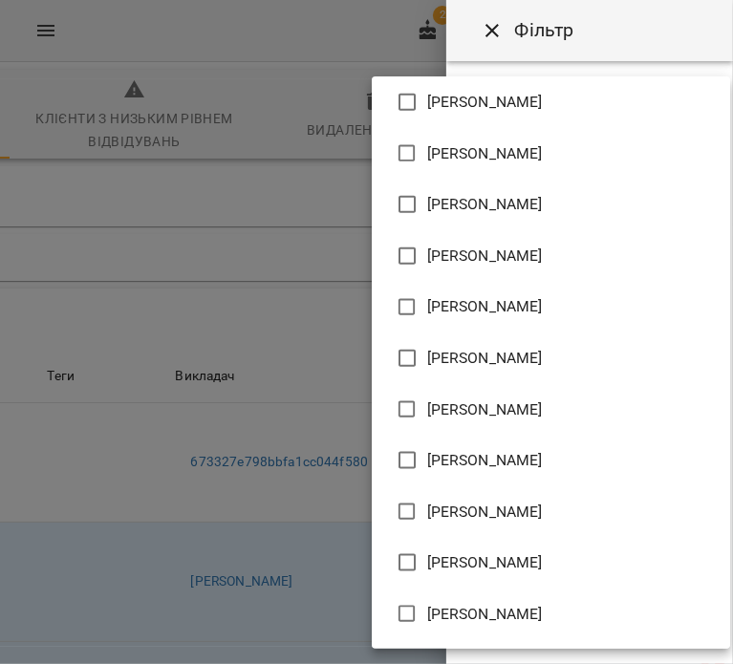
scroll to position [1131, 0]
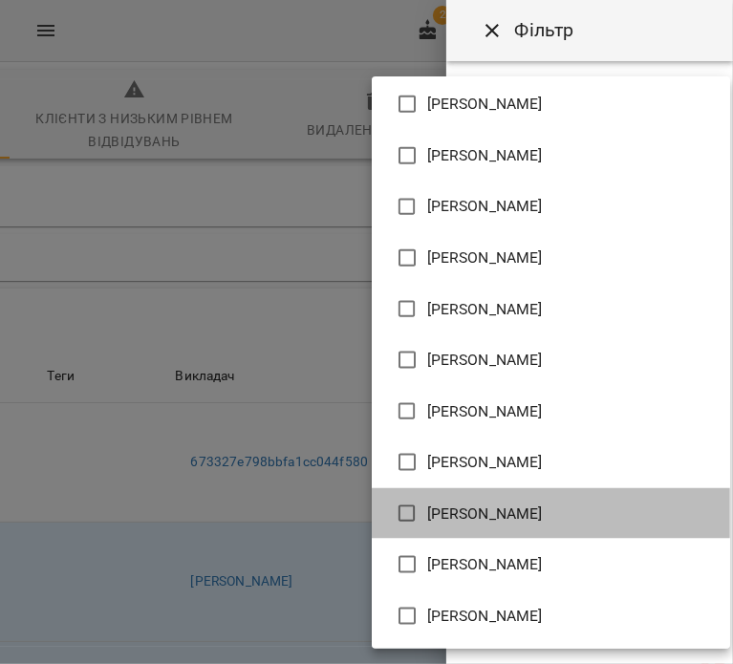
click at [543, 505] on span "[PERSON_NAME]" at bounding box center [485, 514] width 116 height 23
type input "**********"
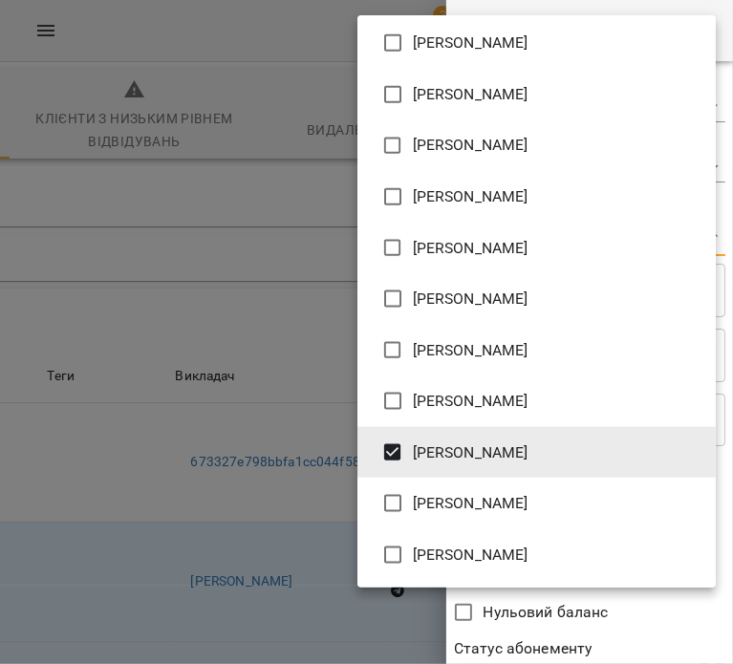
click at [639, 598] on div at bounding box center [366, 332] width 733 height 664
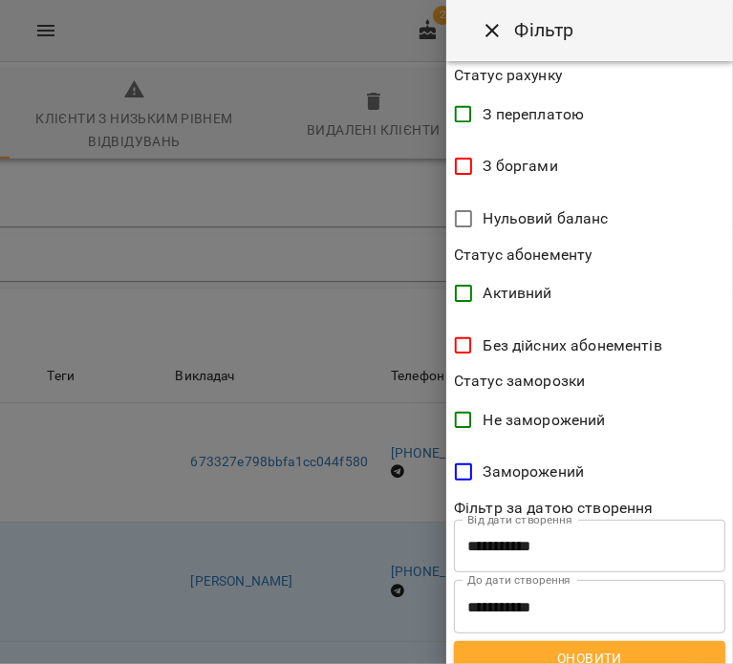
scroll to position [413, 0]
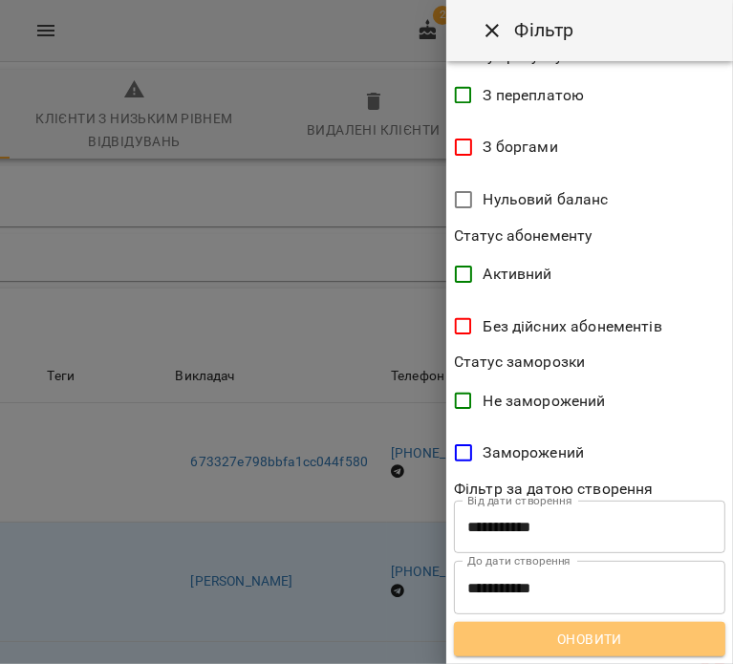
click at [638, 622] on button "Оновити" at bounding box center [589, 639] width 271 height 34
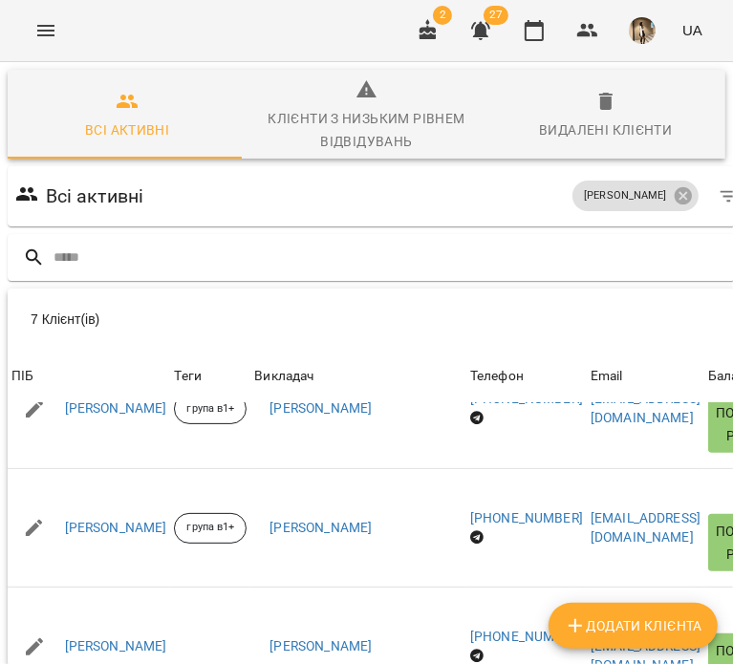
scroll to position [218, 0]
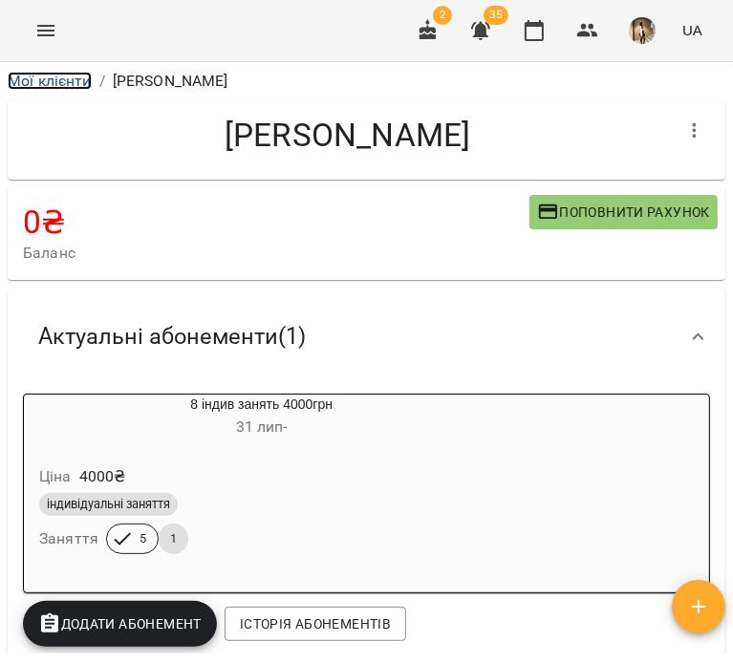
click at [79, 89] on link "Мої клієнти" at bounding box center [50, 81] width 84 height 18
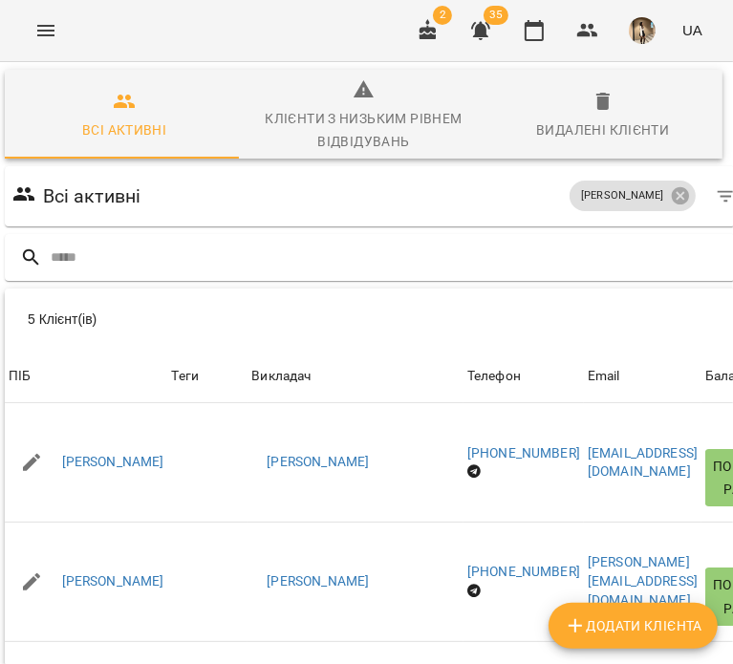
scroll to position [0, 283]
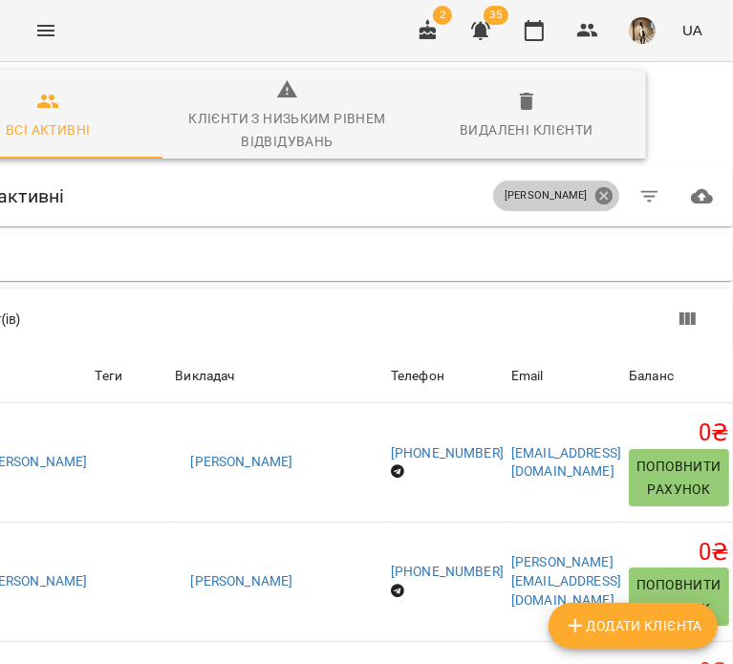
click at [595, 194] on icon at bounding box center [603, 195] width 17 height 17
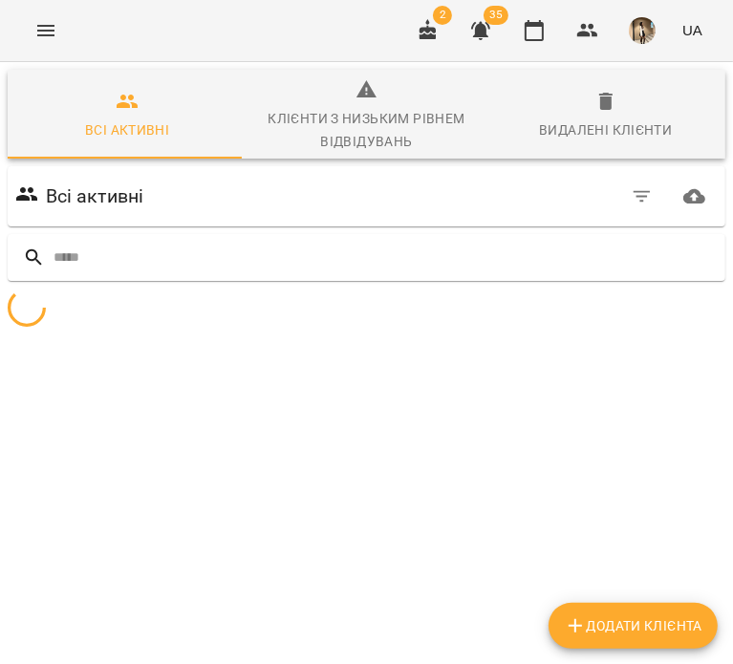
scroll to position [0, 0]
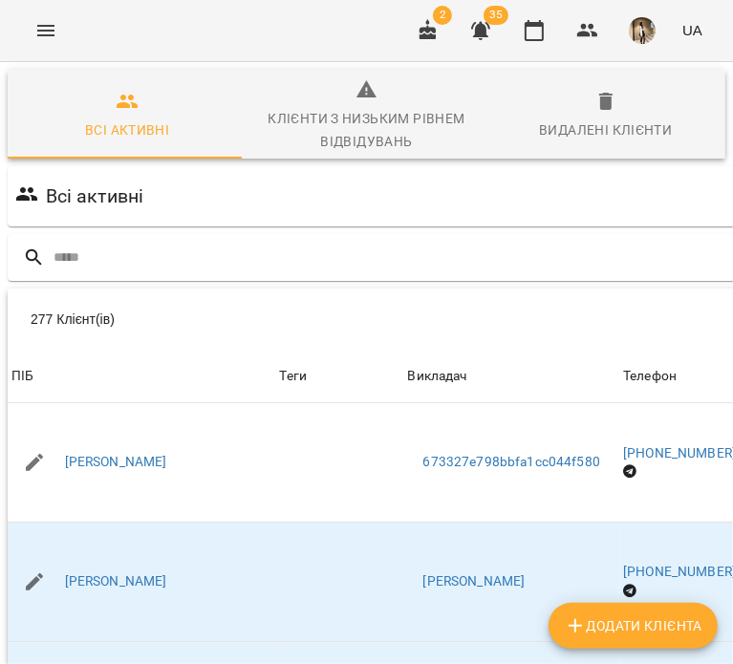
click at [630, 194] on div "Всі активні" at bounding box center [486, 197] width 950 height 54
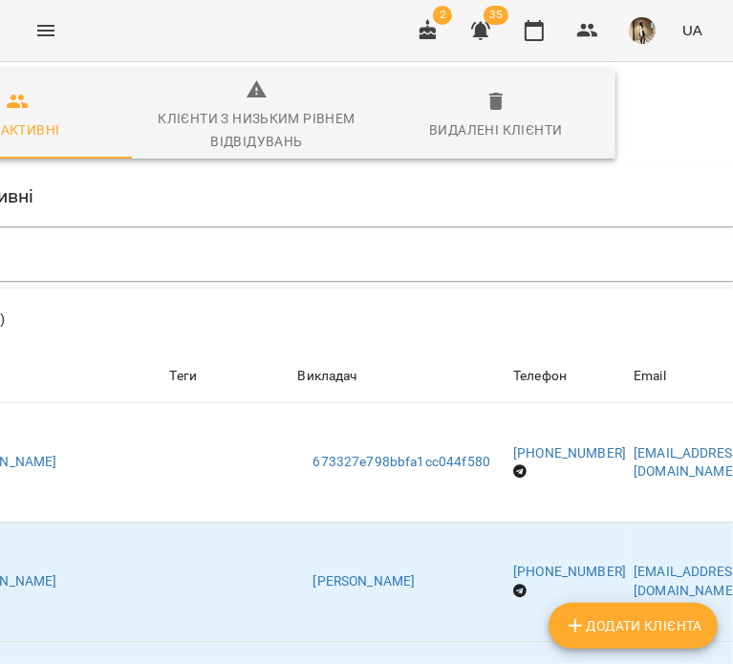
scroll to position [0, 398]
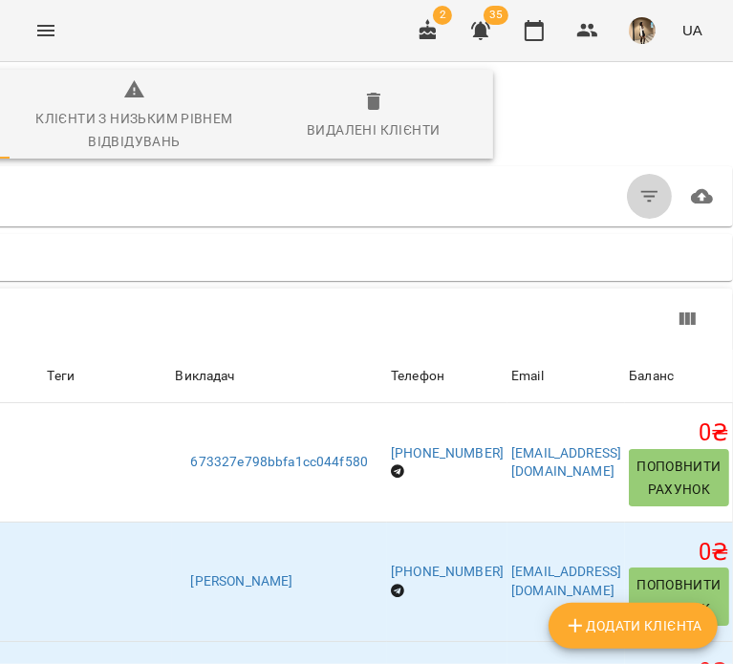
click at [638, 198] on icon "button" at bounding box center [649, 196] width 23 height 23
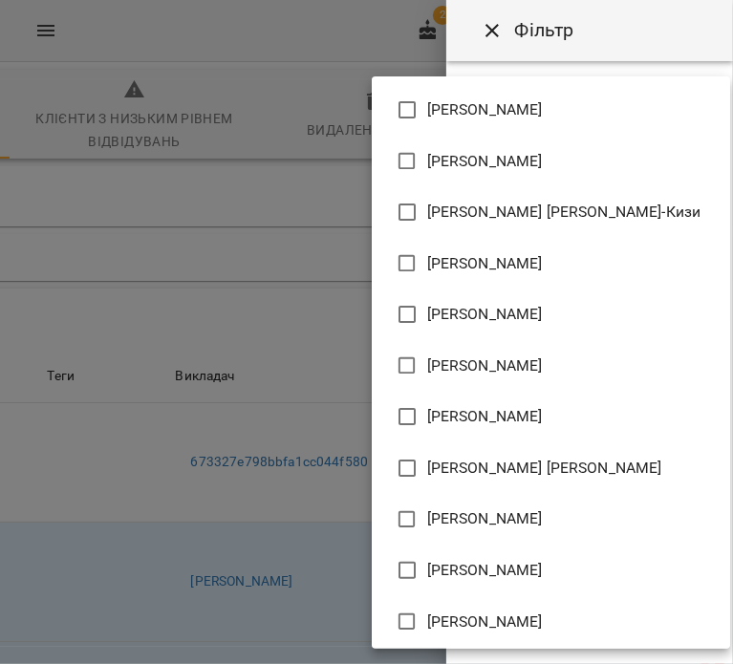
click at [567, 213] on body "For Business 2 35 UA Всі активні Клієнти з низьким рівнем відвідувань Видалені …" at bounding box center [366, 507] width 733 height 1014
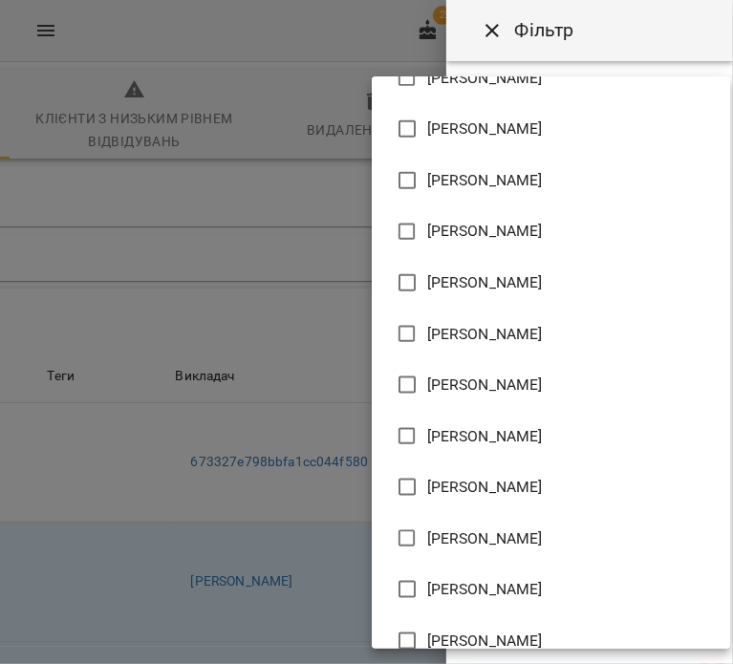
scroll to position [1131, 0]
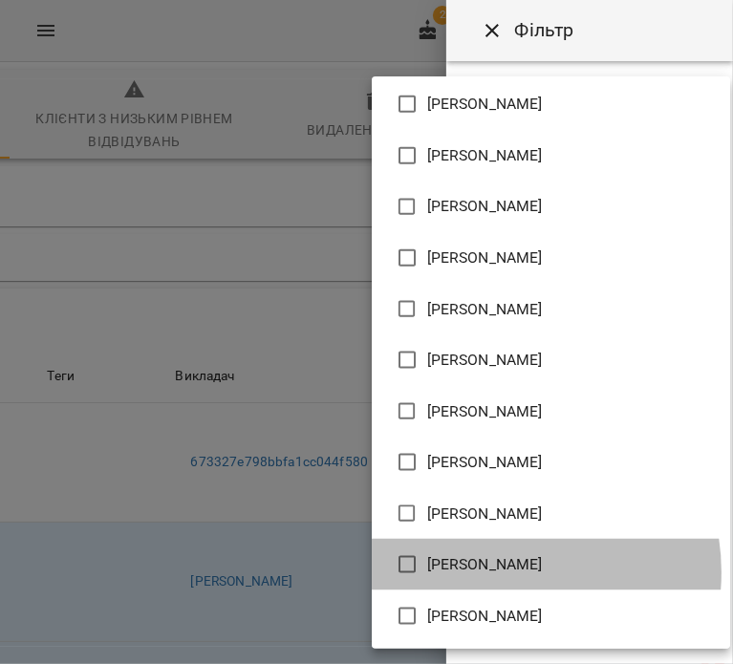
click at [491, 572] on span "[PERSON_NAME]" at bounding box center [485, 564] width 116 height 23
type input "**********"
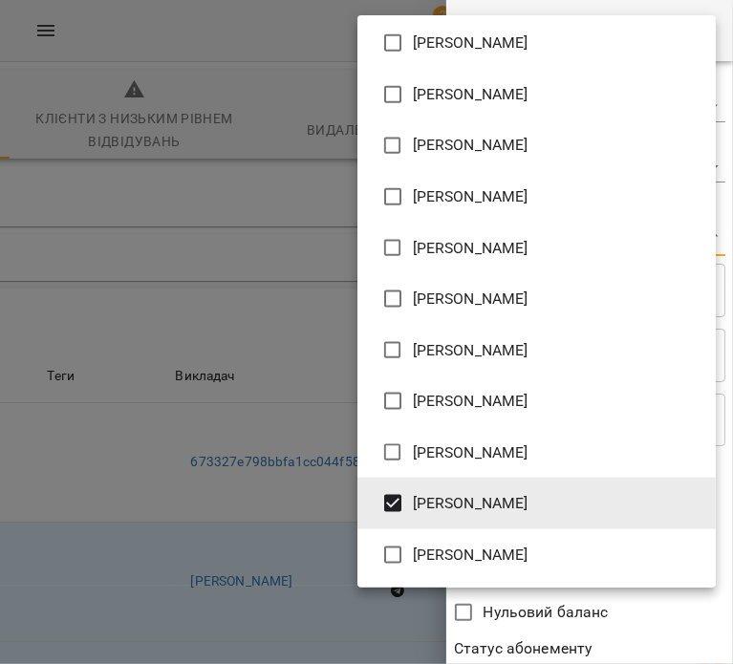
click at [539, 630] on div at bounding box center [366, 332] width 733 height 664
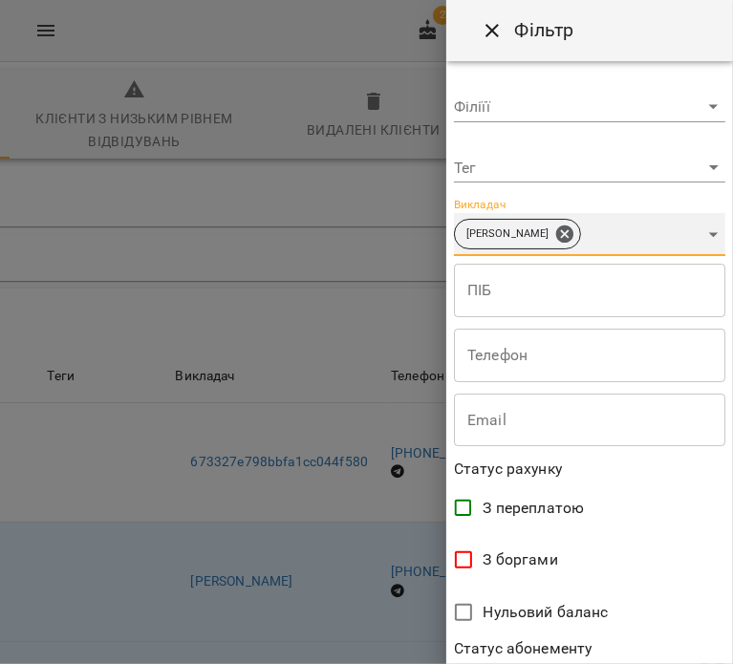
scroll to position [413, 0]
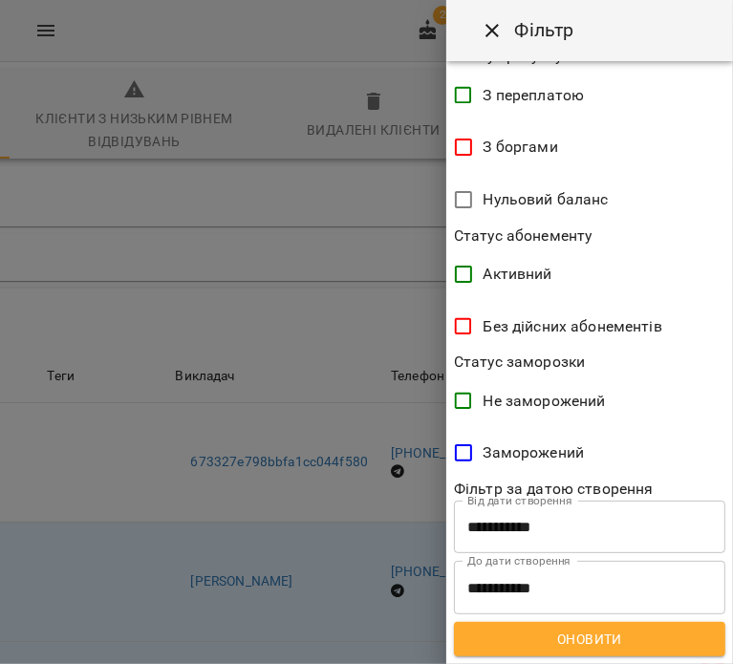
click at [554, 631] on span "Оновити" at bounding box center [589, 639] width 241 height 23
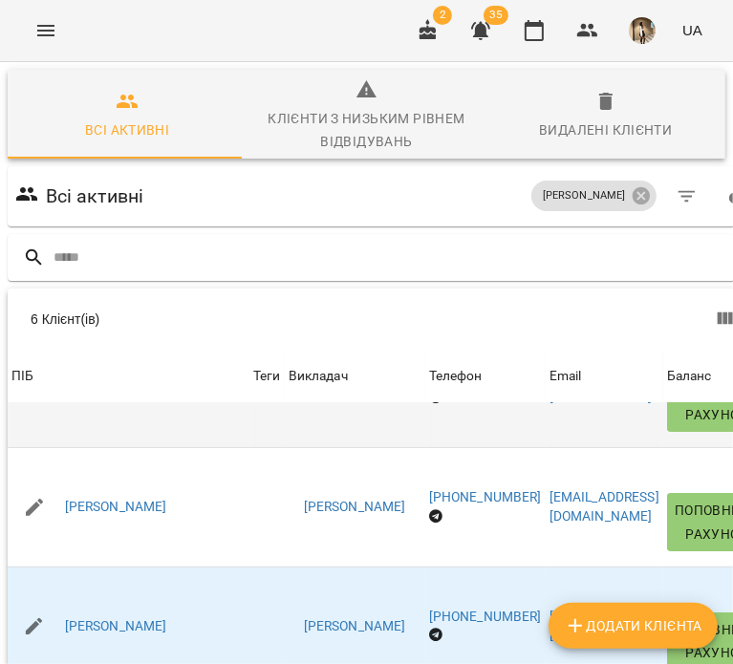
scroll to position [76, 0]
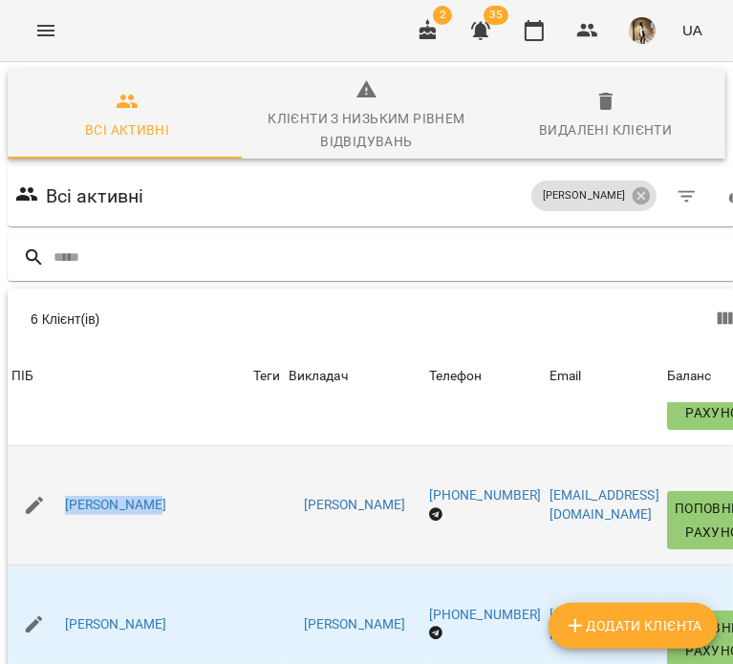
drag, startPoint x: 163, startPoint y: 512, endPoint x: 45, endPoint y: 466, distance: 127.1
click at [45, 466] on td "[PERSON_NAME]" at bounding box center [129, 505] width 242 height 119
copy link "Дудник Олена"
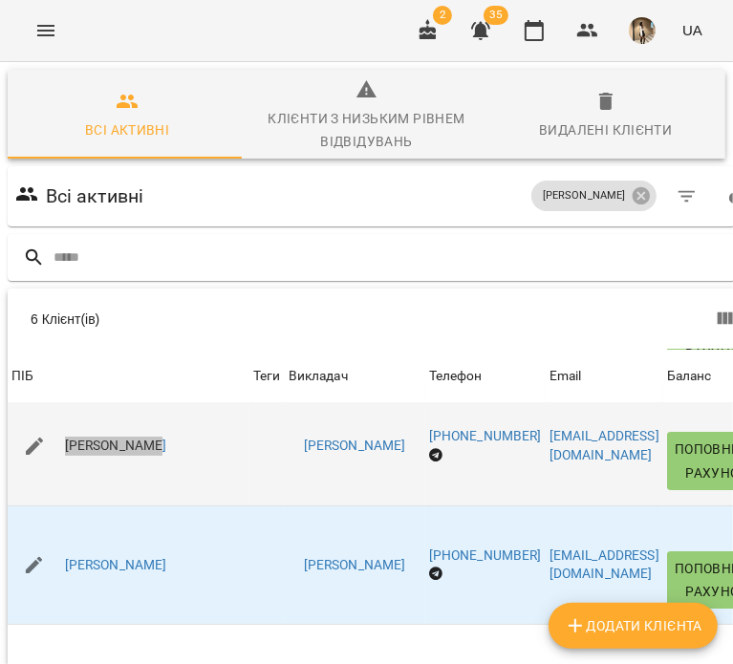
scroll to position [140, 0]
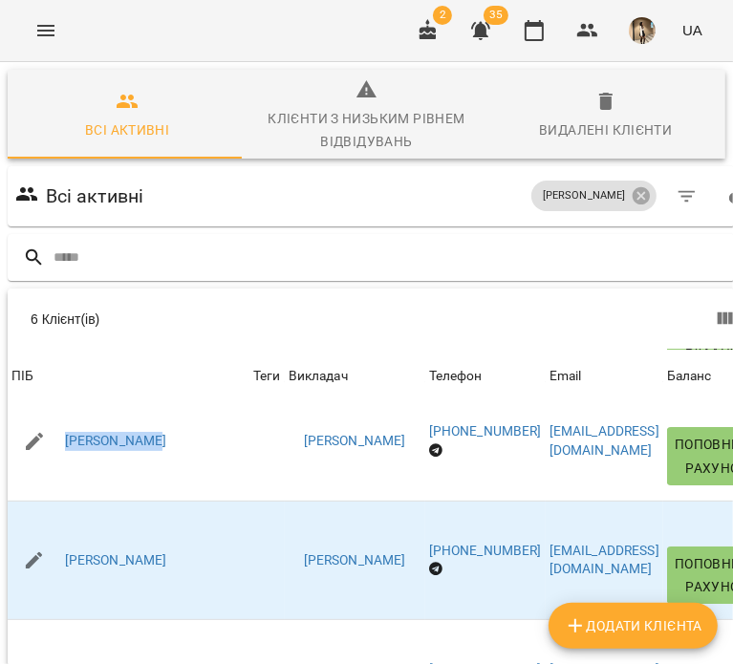
drag, startPoint x: 172, startPoint y: 584, endPoint x: -1, endPoint y: 532, distance: 180.5
click at [0, 532] on html "For Business 2 35 UA Всі активні Клієнти з низьким рівнем відвідувань Видалені …" at bounding box center [366, 507] width 733 height 1014
copy div "Всі активні Клієнти з низьким рівнем відвідувань Видалені клієнти Всі активні С…"
click at [193, 251] on input "text" at bounding box center [409, 258] width 710 height 32
click at [233, 282] on div at bounding box center [389, 257] width 770 height 54
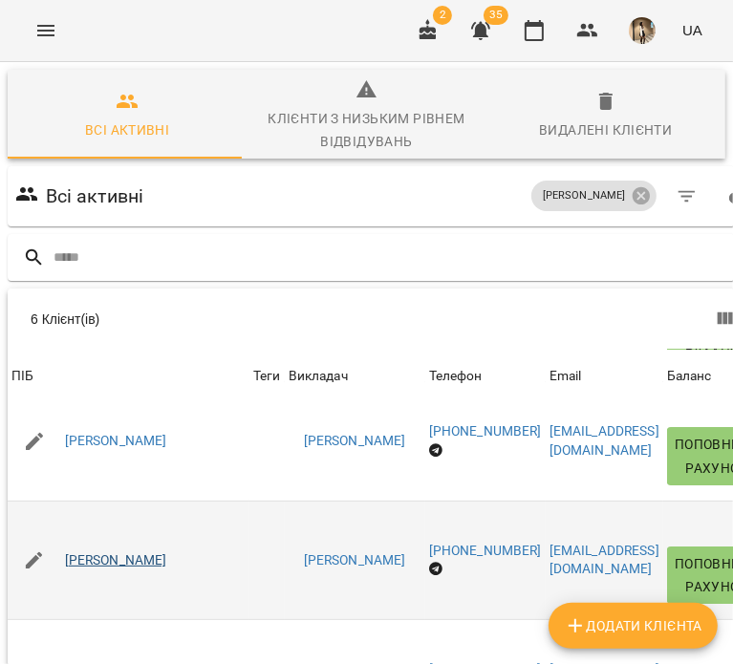
drag, startPoint x: 168, startPoint y: 577, endPoint x: 67, endPoint y: 549, distance: 105.0
click at [67, 549] on div "[PERSON_NAME]" at bounding box center [129, 561] width 242 height 54
copy link "Кучурікова Юлія"
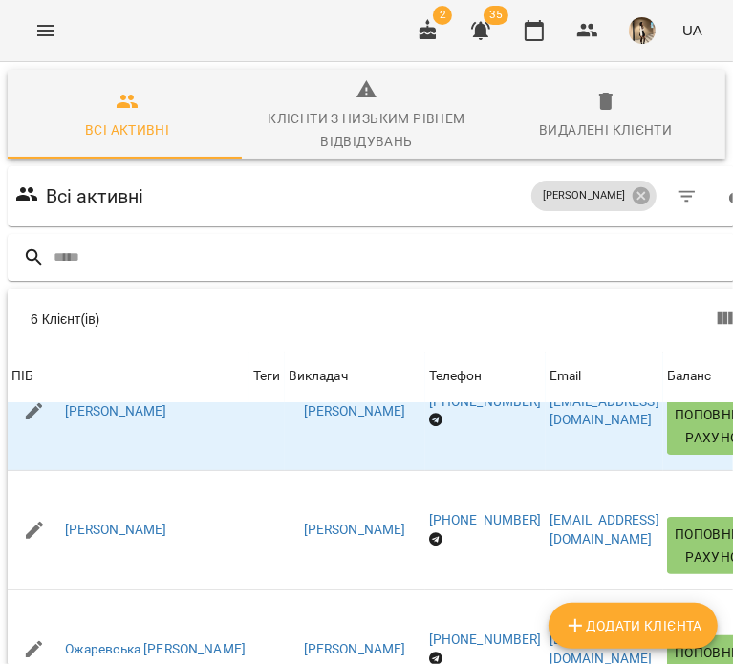
scroll to position [218, 0]
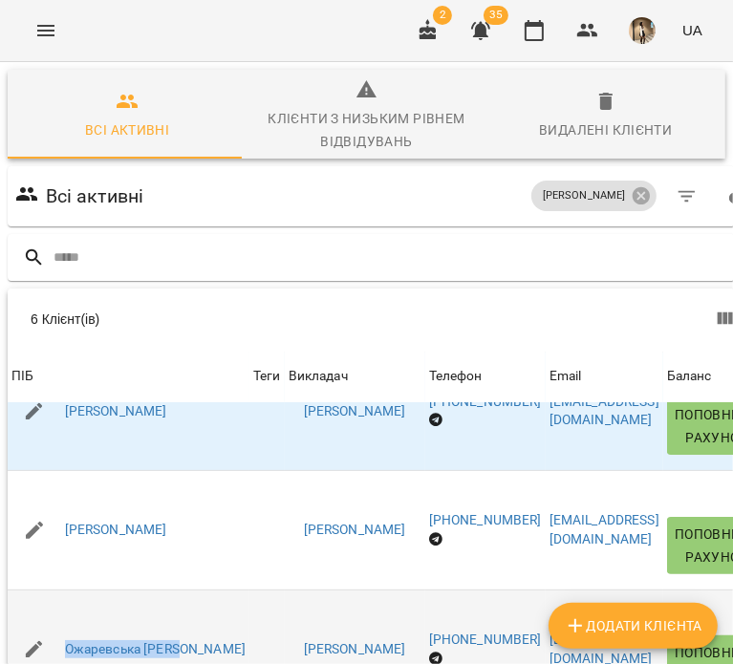
drag, startPoint x: 203, startPoint y: 451, endPoint x: 36, endPoint y: 442, distance: 166.5
click at [36, 623] on div "Ожаревська Діана" at bounding box center [129, 650] width 242 height 54
copy link "Ожаревська Діана"
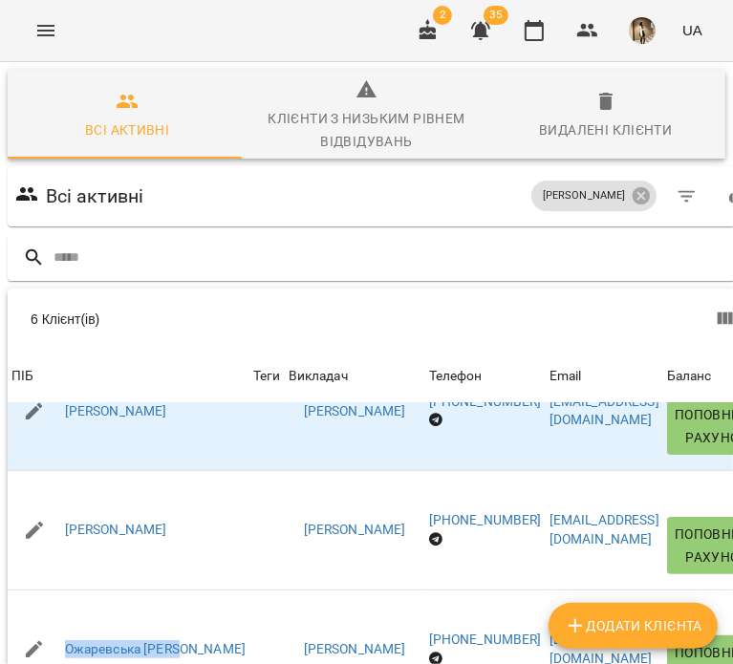
drag, startPoint x: 175, startPoint y: 580, endPoint x: 61, endPoint y: 532, distance: 123.3
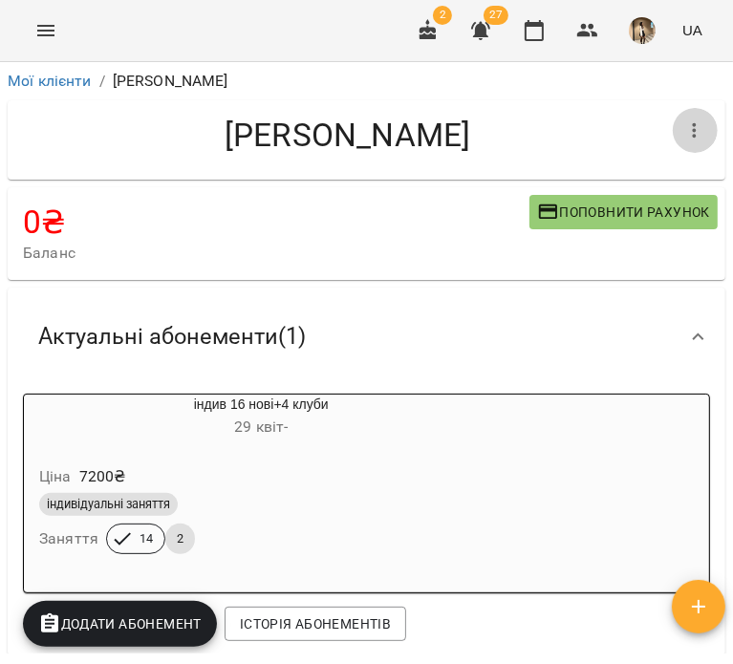
click at [684, 145] on button "button" at bounding box center [695, 131] width 46 height 46
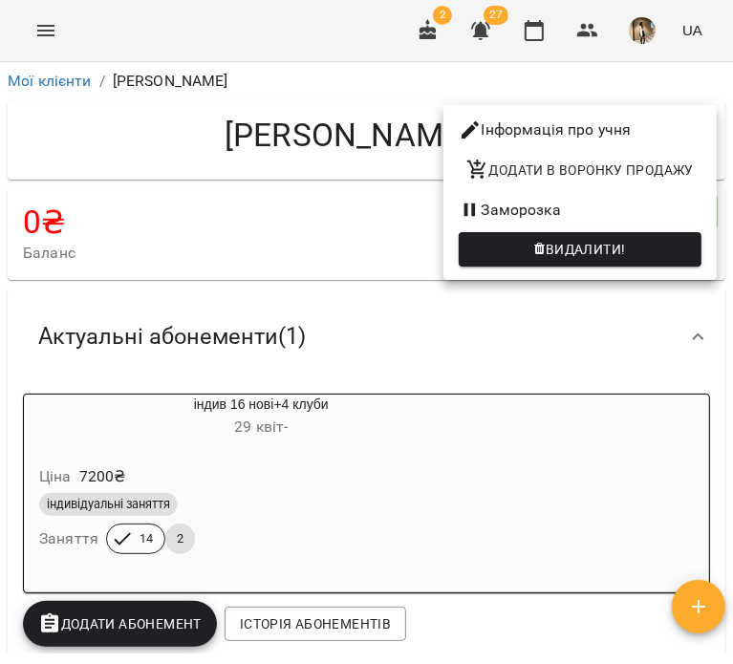
click at [634, 248] on span "Видалити!" at bounding box center [580, 249] width 212 height 23
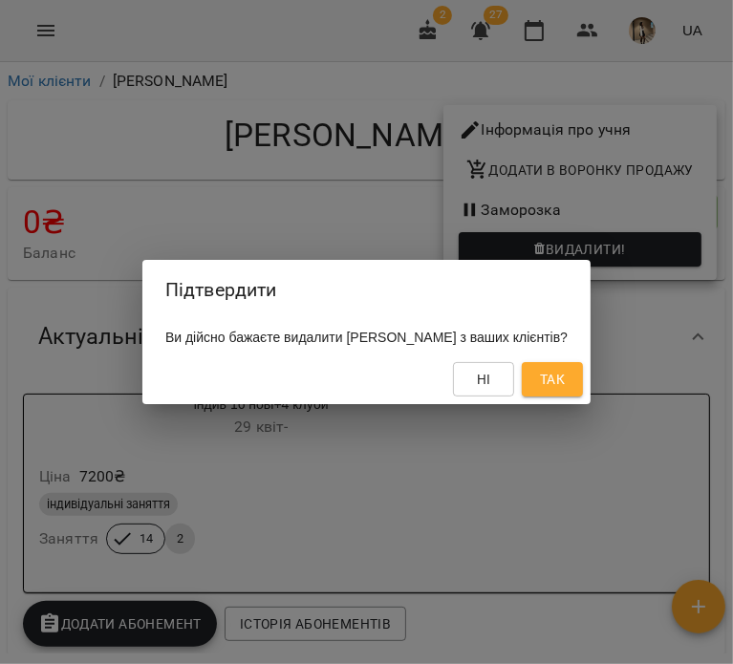
click at [565, 391] on span "Так" at bounding box center [552, 379] width 25 height 23
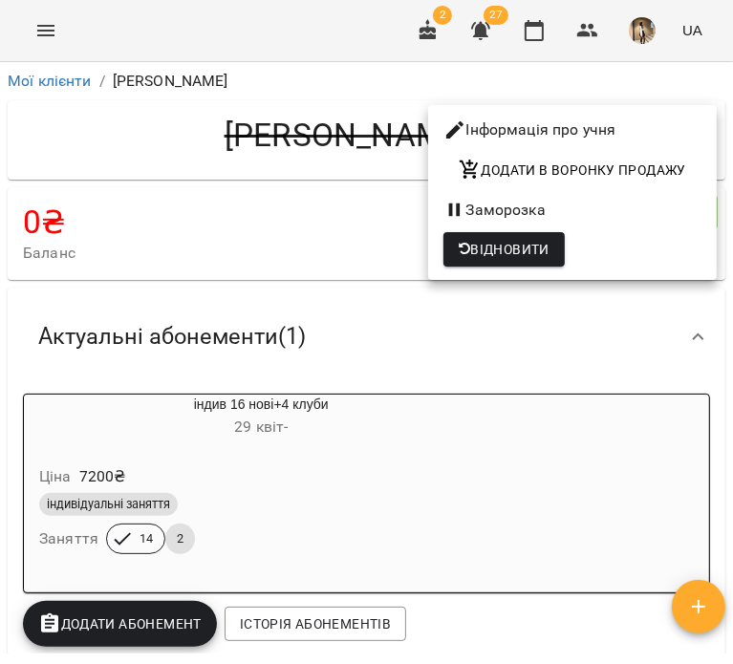
click at [310, 267] on div at bounding box center [366, 332] width 733 height 664
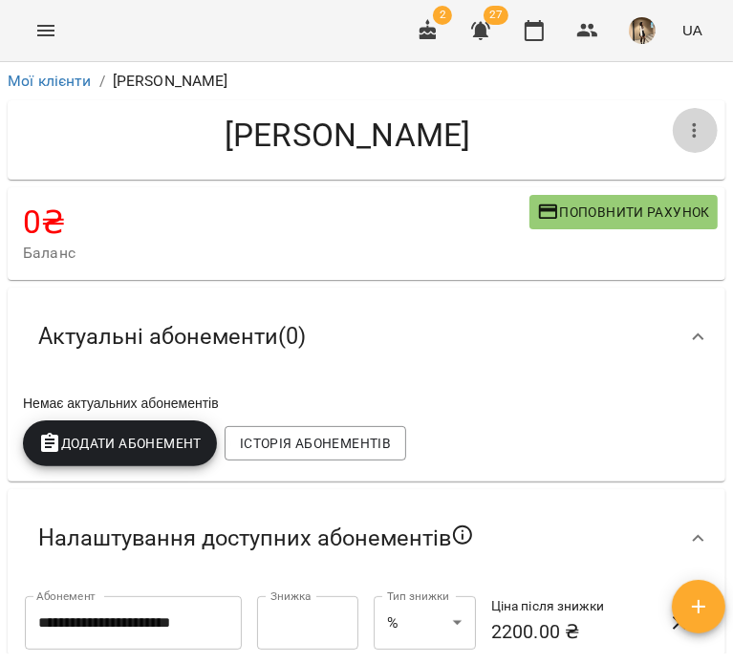
click at [686, 126] on icon "button" at bounding box center [694, 130] width 23 height 23
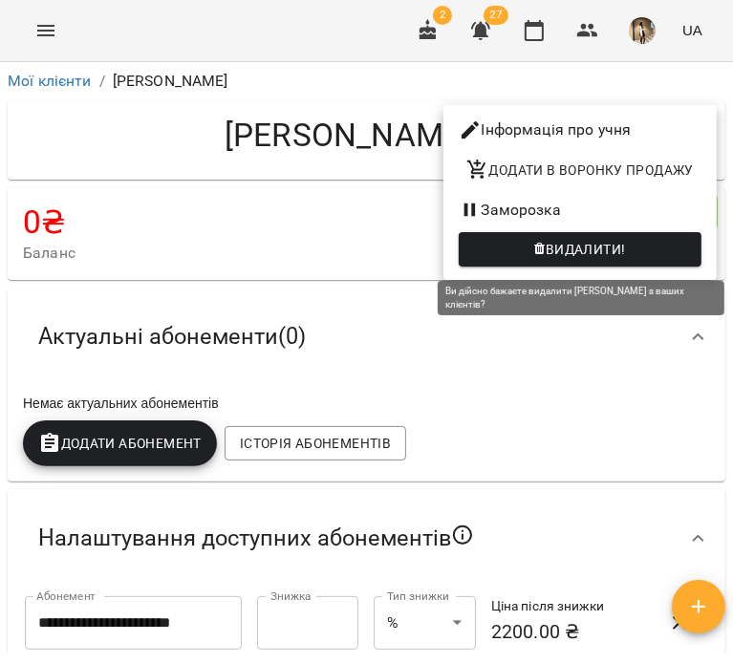
click at [616, 253] on span "Видалити!" at bounding box center [586, 249] width 80 height 23
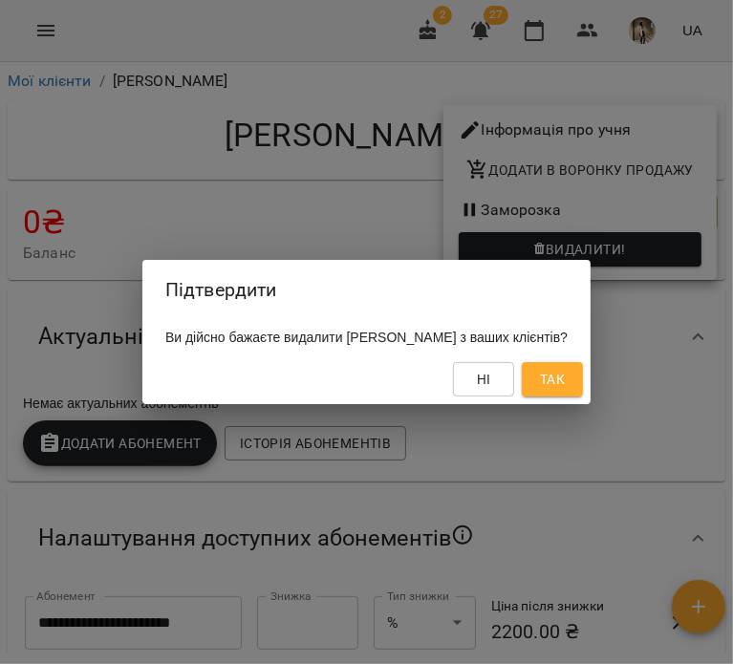
click at [565, 385] on span "Так" at bounding box center [552, 379] width 25 height 23
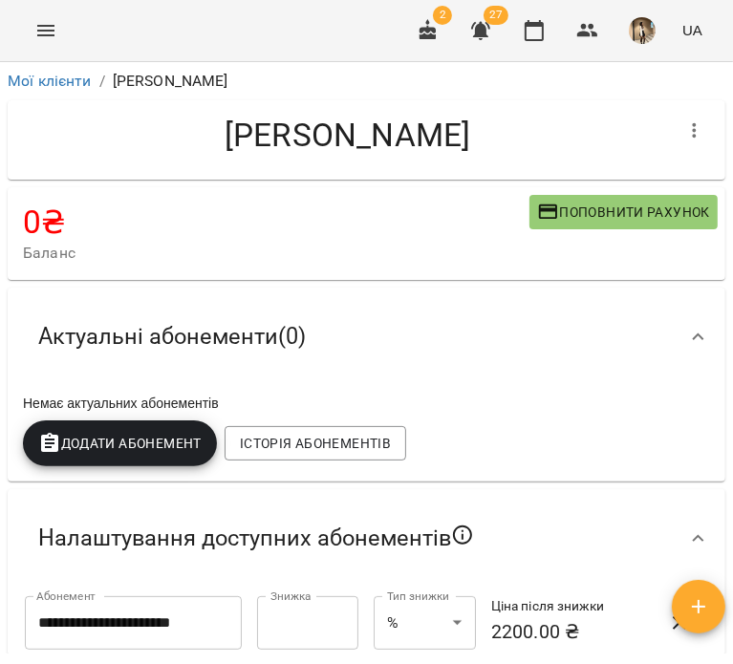
click at [684, 123] on icon "button" at bounding box center [694, 130] width 23 height 23
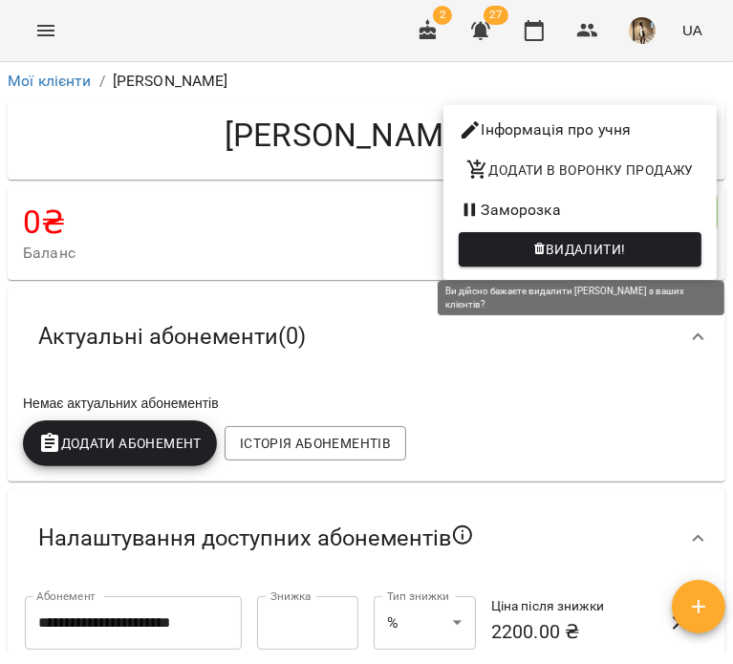
click at [626, 248] on span "Видалити!" at bounding box center [586, 249] width 80 height 23
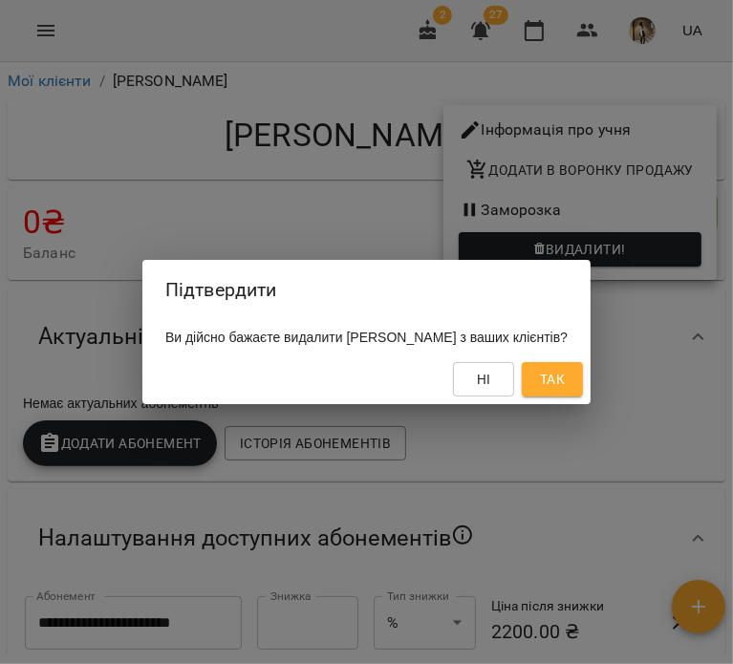
click at [583, 393] on button "Так" at bounding box center [552, 379] width 61 height 34
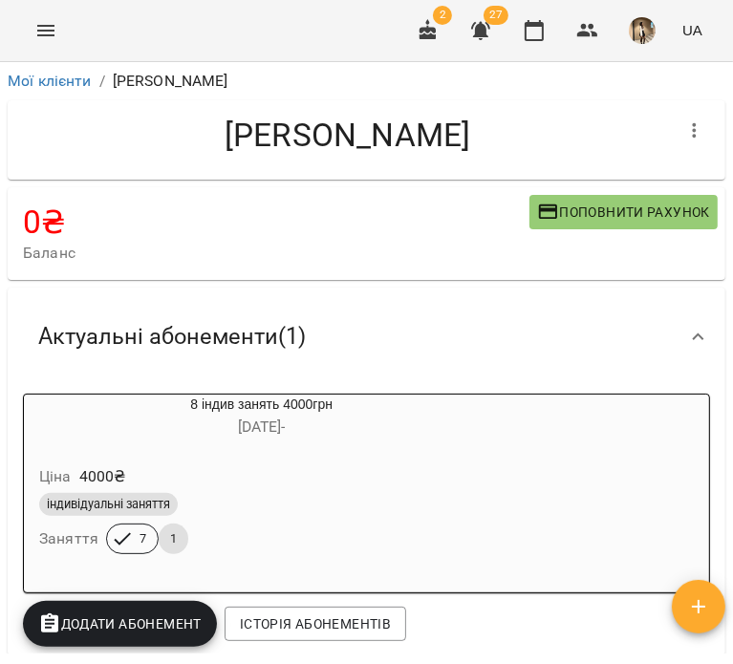
click at [696, 145] on button "button" at bounding box center [695, 131] width 46 height 46
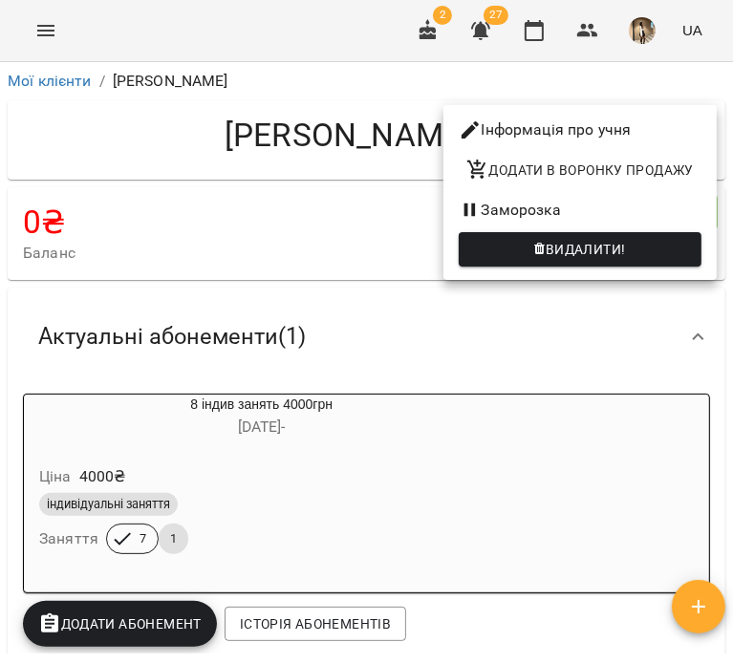
click at [608, 368] on div at bounding box center [366, 332] width 733 height 664
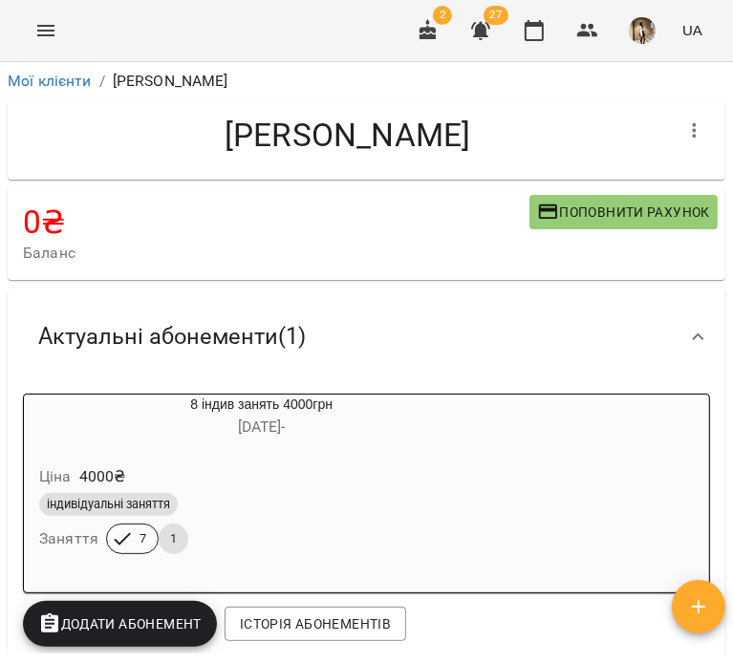
click at [536, 428] on div "8 індив занять 4000грн 11 черв - Ціна 4000 ₴ індивідуальні заняття Заняття 7 1" at bounding box center [366, 494] width 687 height 200
click at [397, 443] on div "8 індив занять 4000грн 11 черв -" at bounding box center [261, 418] width 483 height 54
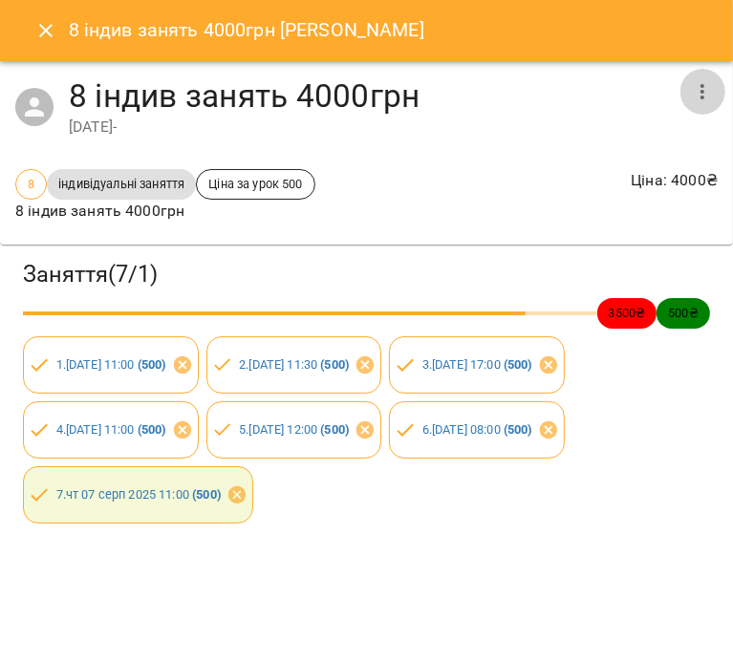
click at [699, 99] on icon "button" at bounding box center [702, 91] width 23 height 23
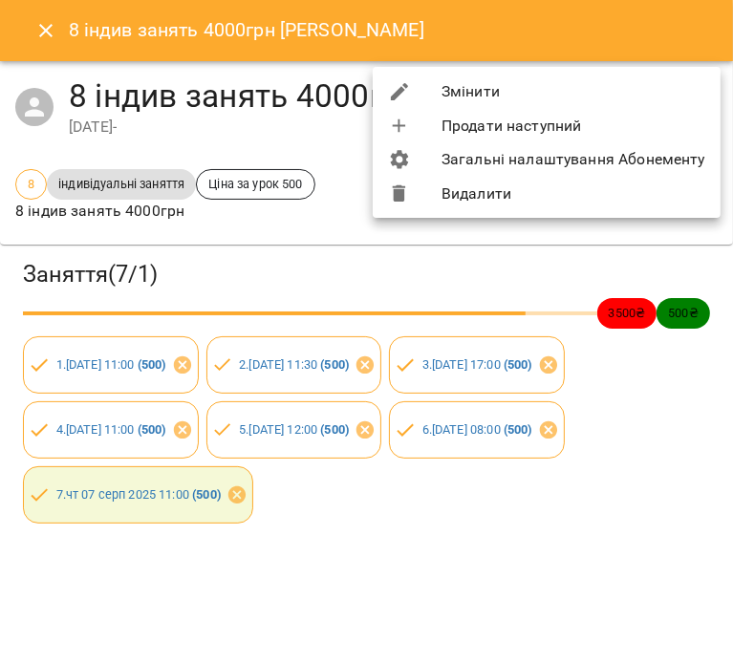
click at [607, 210] on ul "Змінити Продати наступний Загальні налаштування Абонементу Видалити" at bounding box center [547, 142] width 348 height 151
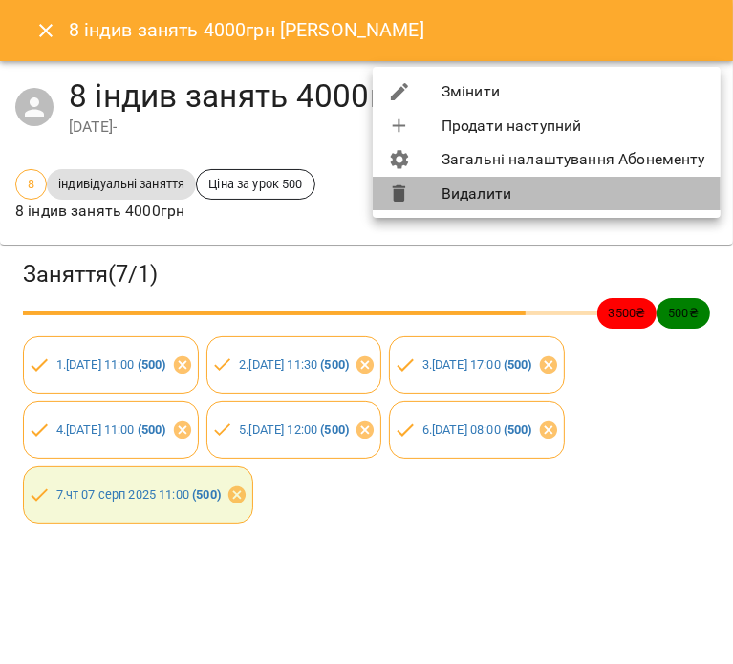
click at [577, 202] on li "Видалити" at bounding box center [547, 194] width 348 height 34
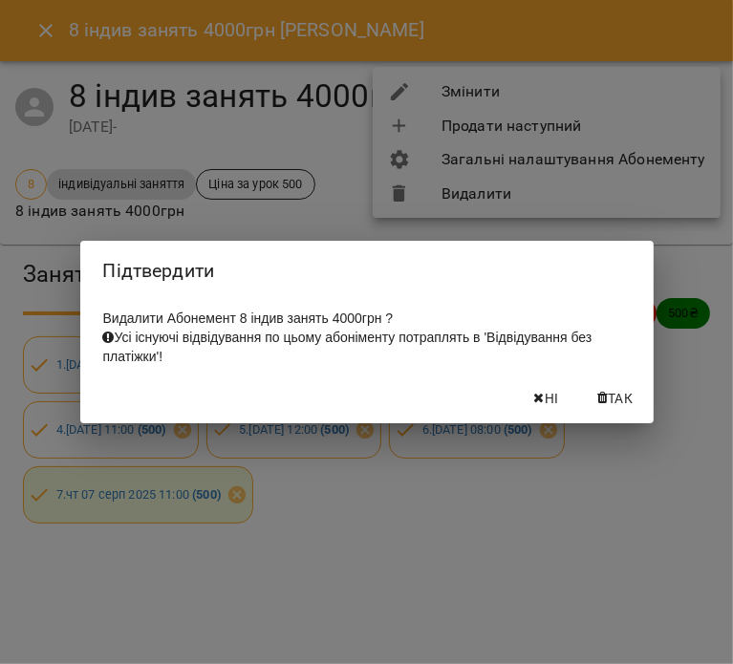
click at [614, 381] on div "Ні Так" at bounding box center [366, 399] width 573 height 50
click at [615, 393] on button "Так" at bounding box center [615, 398] width 61 height 34
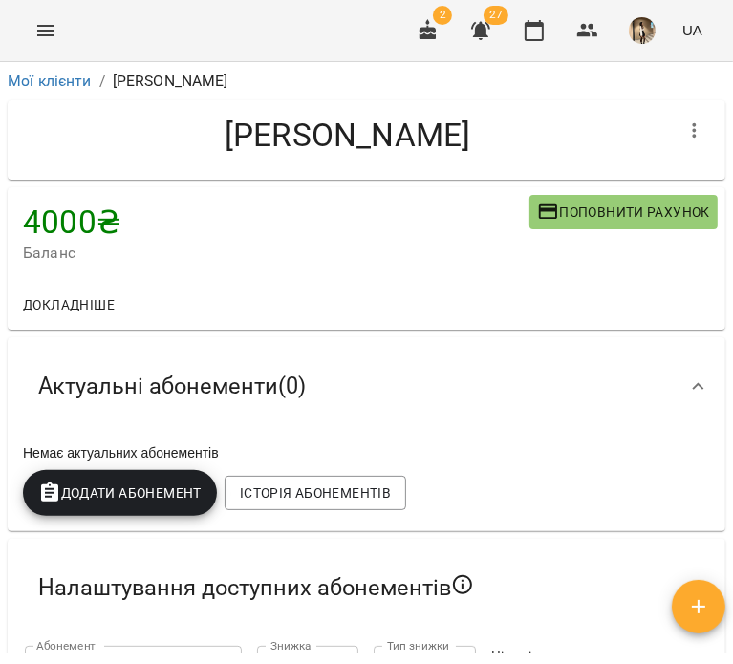
click at [697, 147] on div at bounding box center [695, 131] width 46 height 46
click at [677, 152] on button "button" at bounding box center [695, 131] width 46 height 46
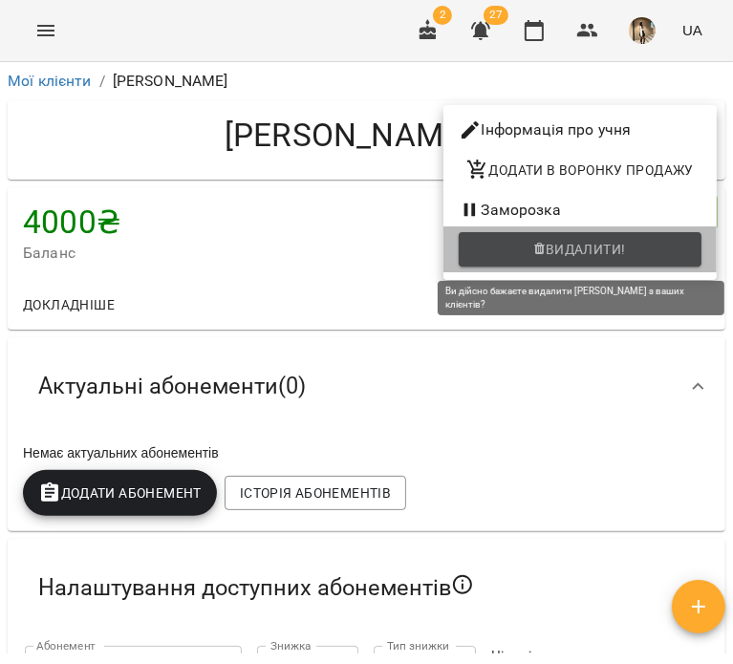
click at [638, 254] on span "Видалити!" at bounding box center [580, 249] width 212 height 23
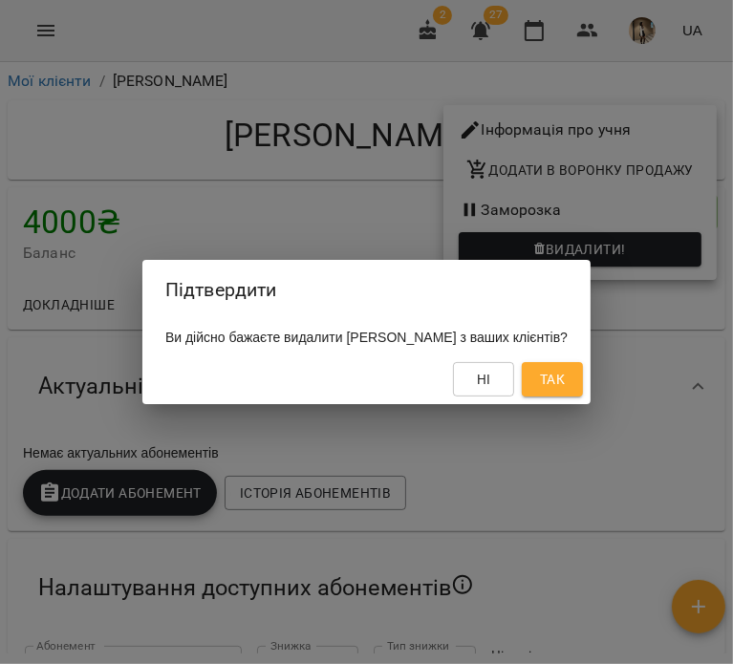
click at [583, 385] on button "Так" at bounding box center [552, 379] width 61 height 34
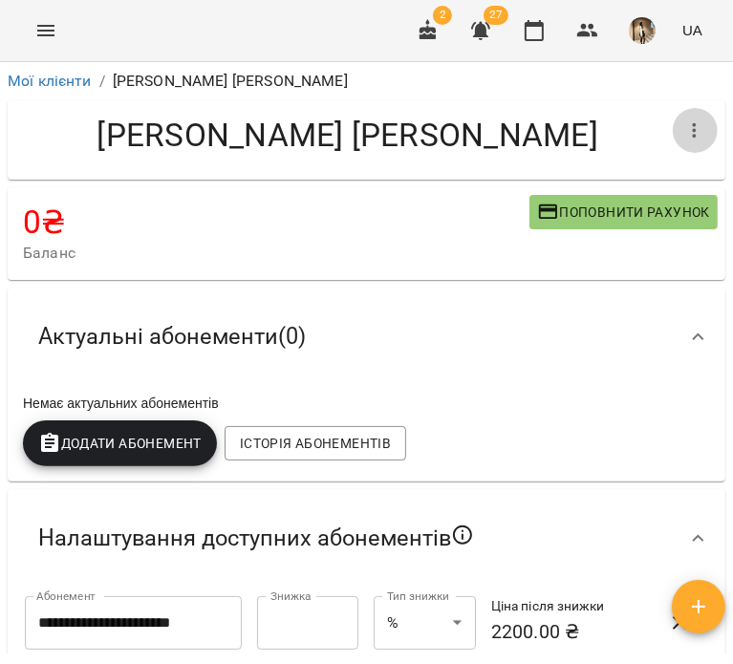
click at [684, 140] on icon "button" at bounding box center [694, 130] width 23 height 23
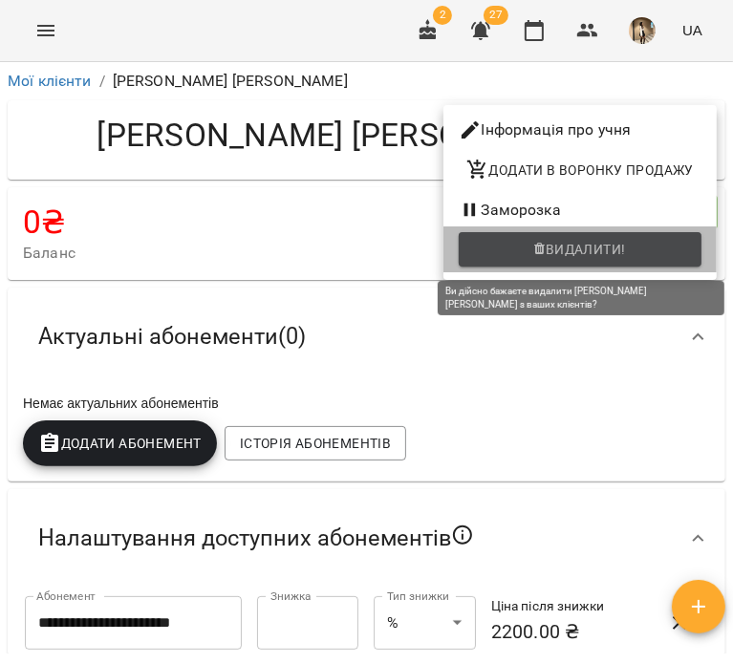
click at [645, 237] on button "Видалити!" at bounding box center [580, 249] width 243 height 34
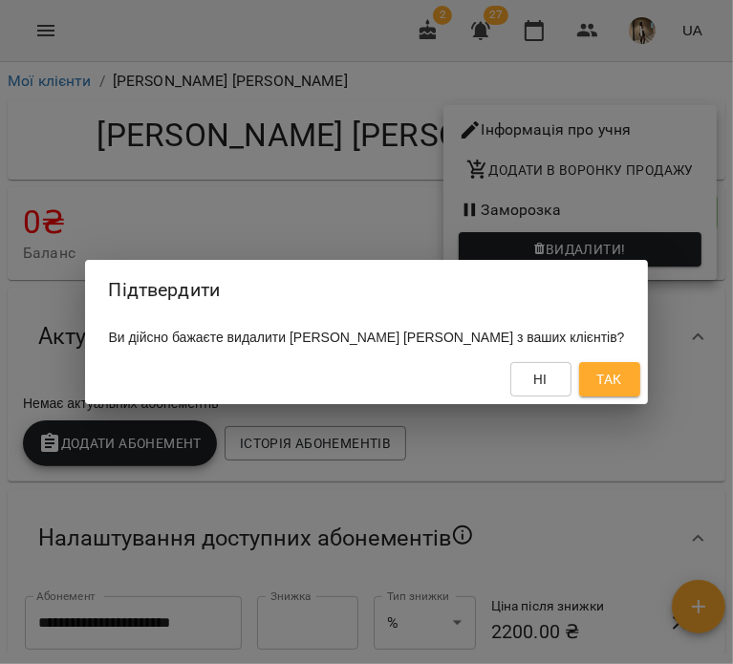
click at [602, 397] on button "Так" at bounding box center [609, 379] width 61 height 34
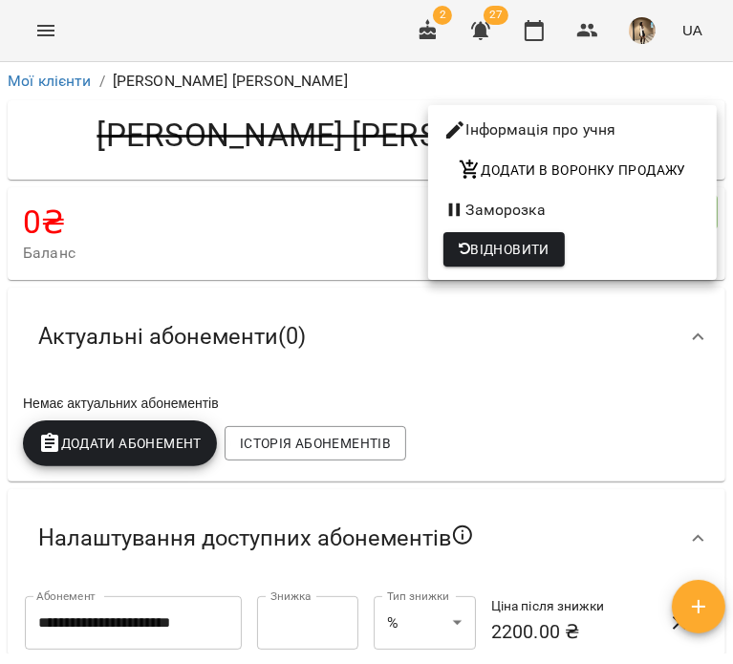
click at [431, 320] on div at bounding box center [366, 332] width 733 height 664
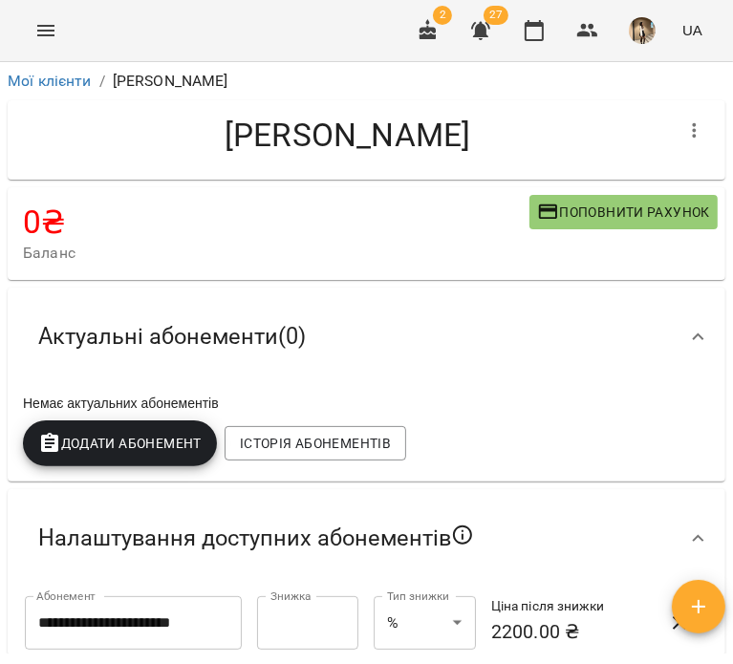
click at [694, 109] on div at bounding box center [695, 131] width 46 height 46
click at [688, 119] on icon "button" at bounding box center [694, 130] width 23 height 23
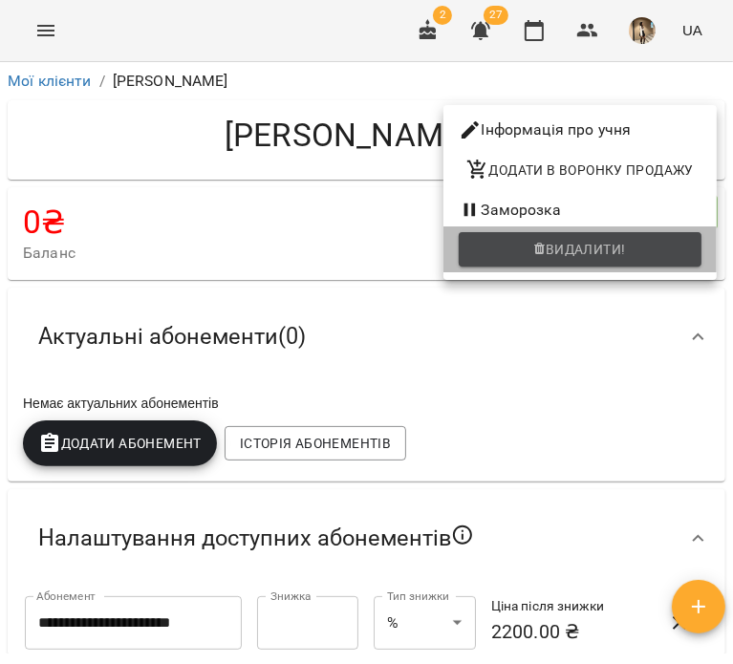
click at [642, 241] on span "Видалити!" at bounding box center [580, 249] width 212 height 23
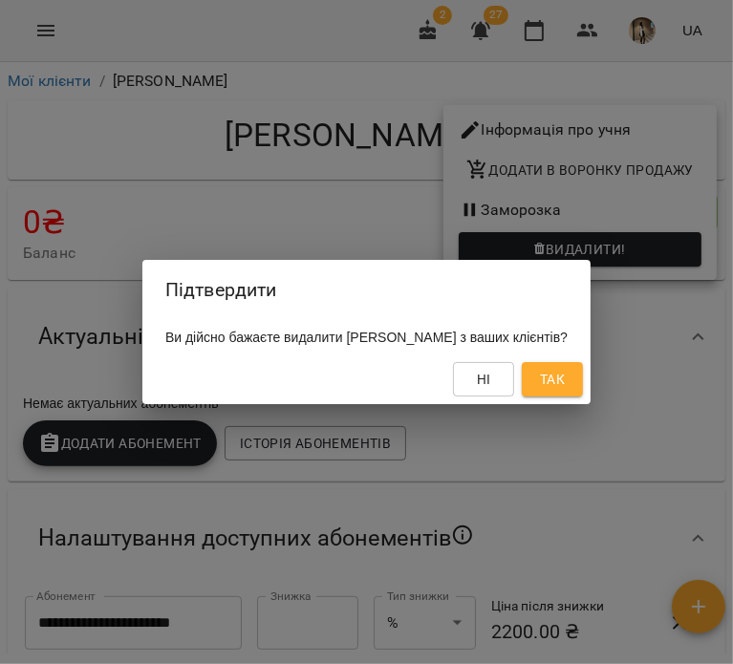
click at [583, 390] on button "Так" at bounding box center [552, 379] width 61 height 34
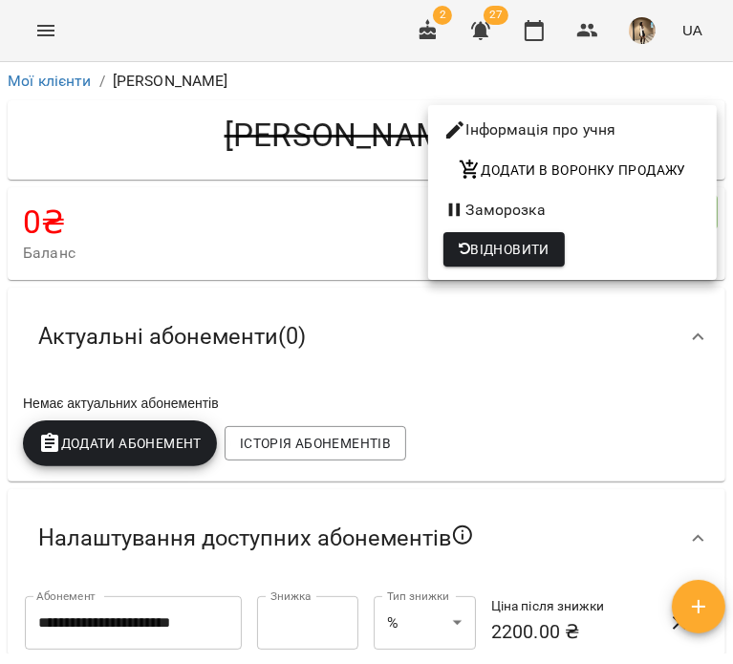
click at [385, 339] on div at bounding box center [366, 332] width 733 height 664
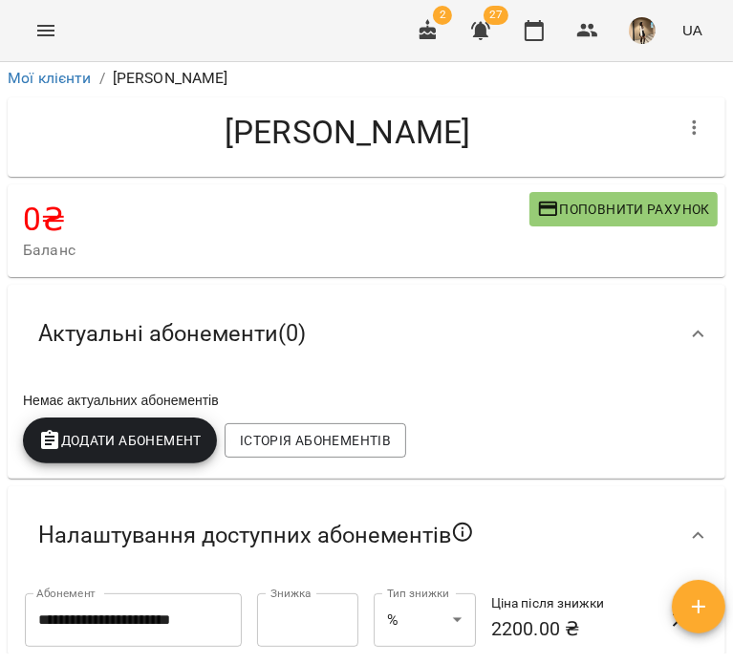
scroll to position [4, 0]
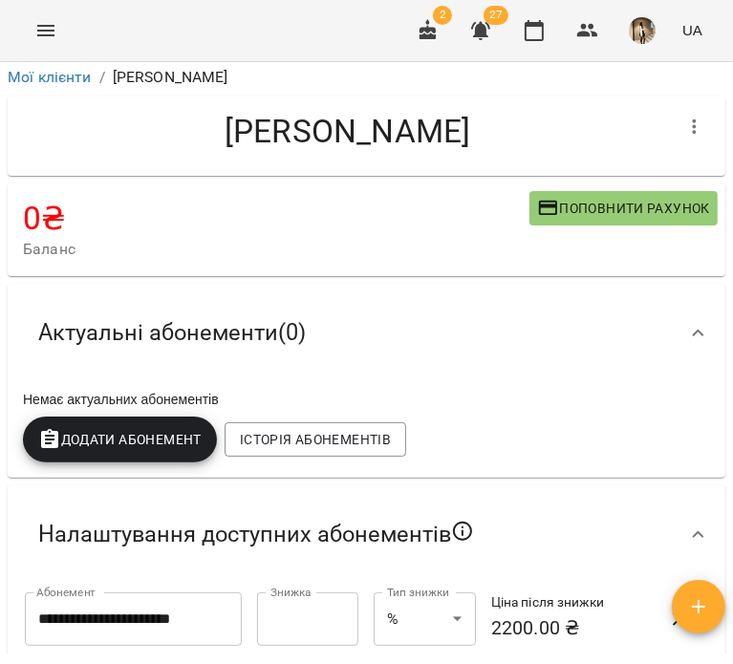
click at [698, 131] on button "button" at bounding box center [695, 127] width 46 height 46
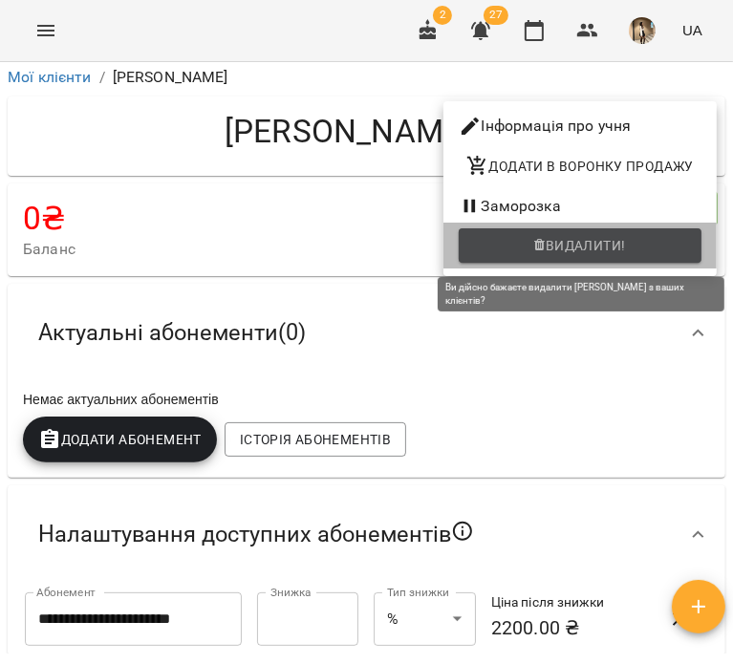
click at [641, 240] on span "Видалити!" at bounding box center [580, 245] width 212 height 23
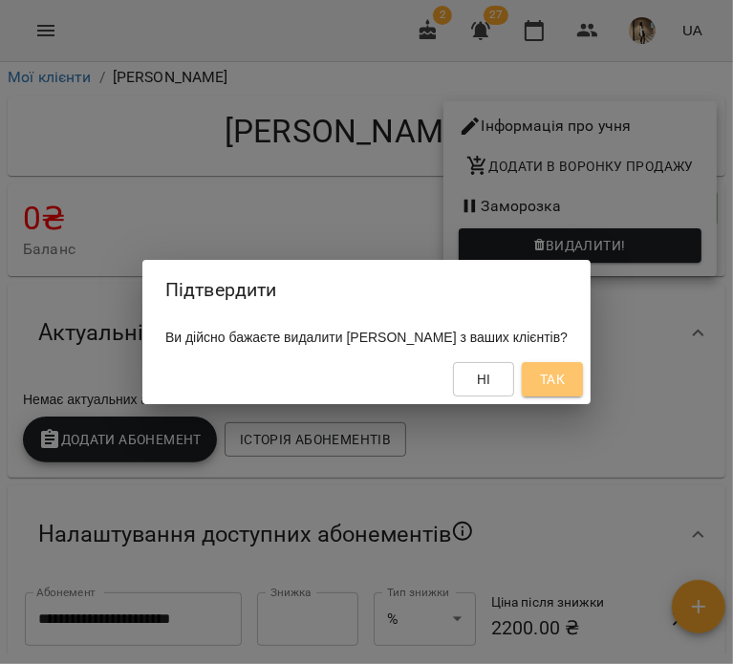
click at [583, 367] on button "Так" at bounding box center [552, 379] width 61 height 34
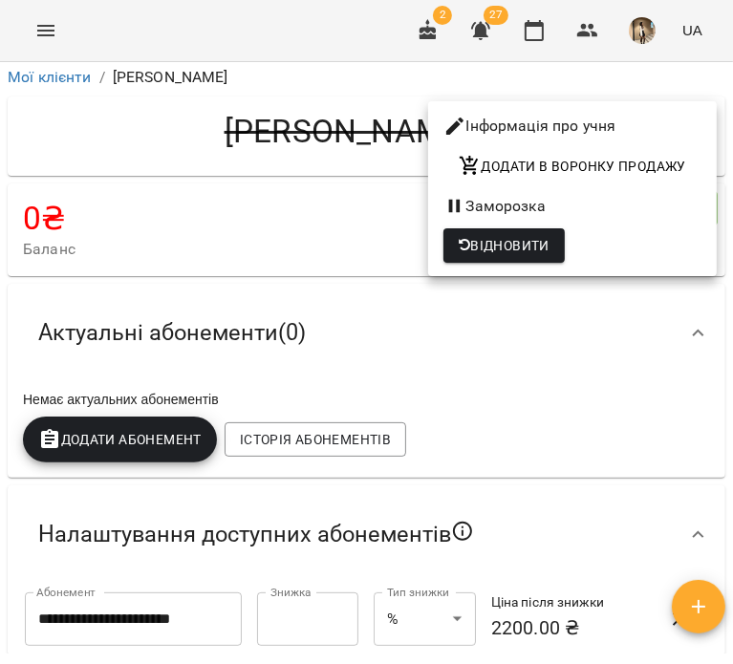
click at [462, 412] on div at bounding box center [366, 332] width 733 height 664
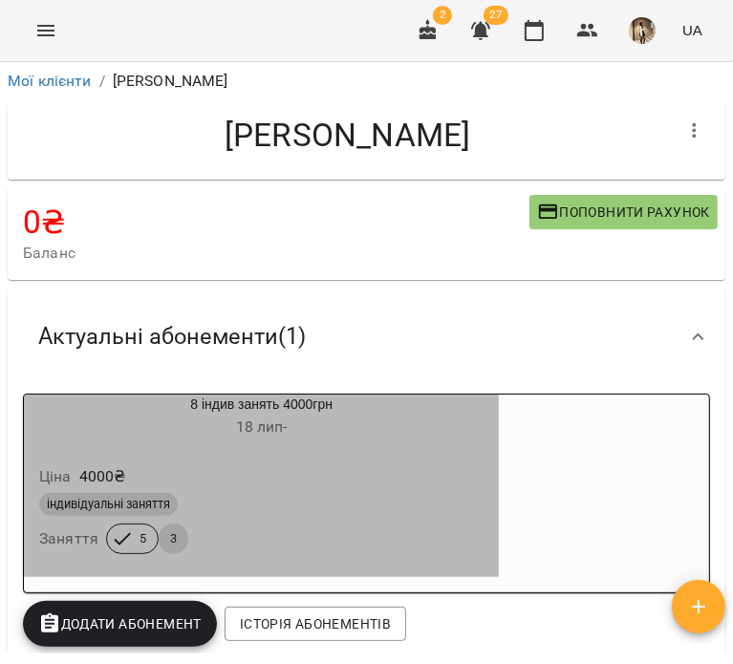
click at [99, 469] on p "4000 ₴" at bounding box center [102, 476] width 47 height 23
click at [335, 462] on div "Ціна 4000 ₴" at bounding box center [261, 477] width 452 height 34
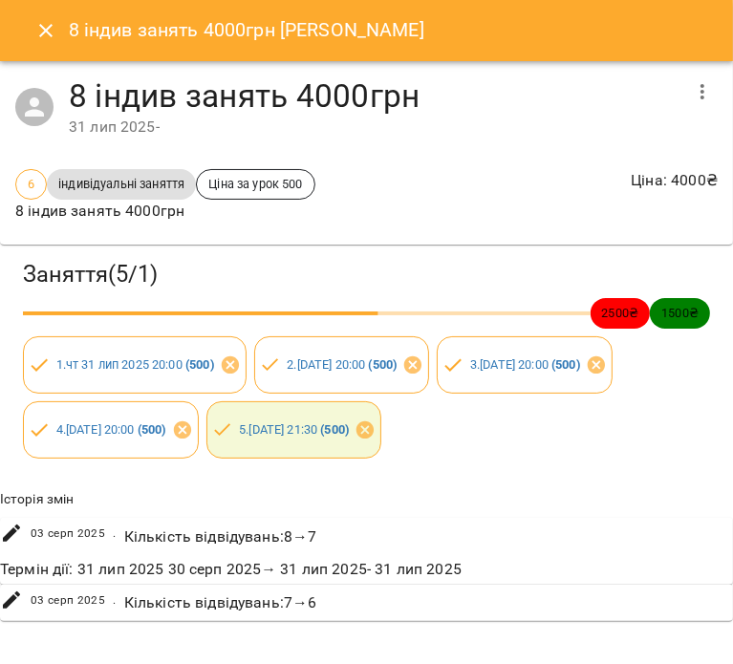
click at [44, 18] on button "Close" at bounding box center [46, 31] width 46 height 46
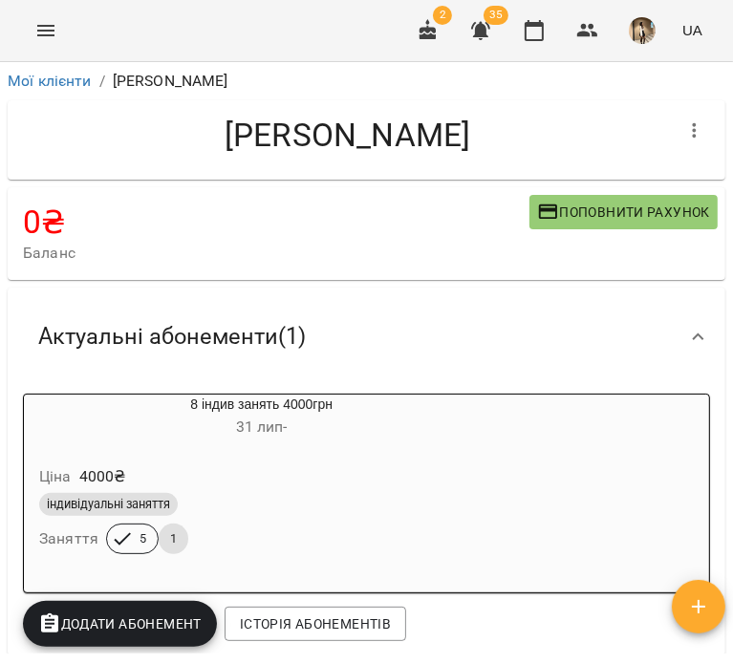
click at [683, 136] on icon "button" at bounding box center [694, 130] width 23 height 23
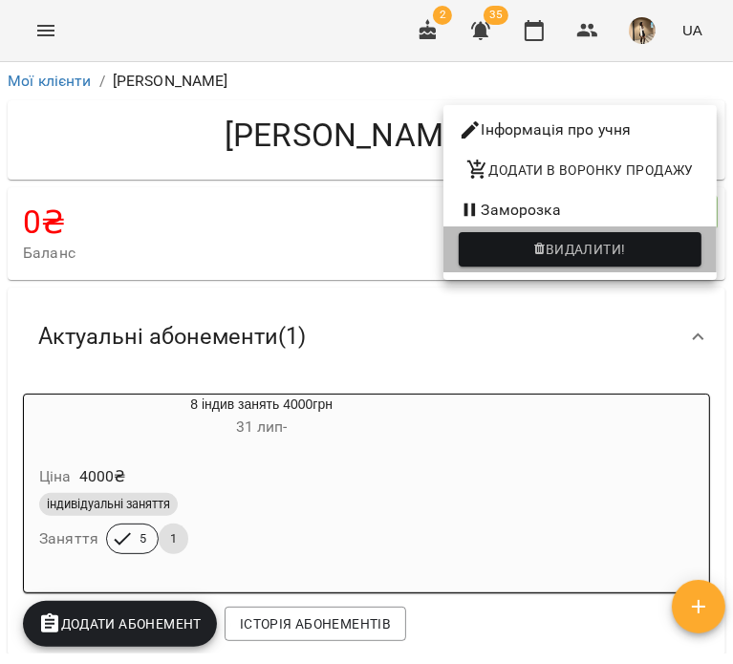
click at [631, 229] on li "Видалити!" at bounding box center [579, 249] width 273 height 46
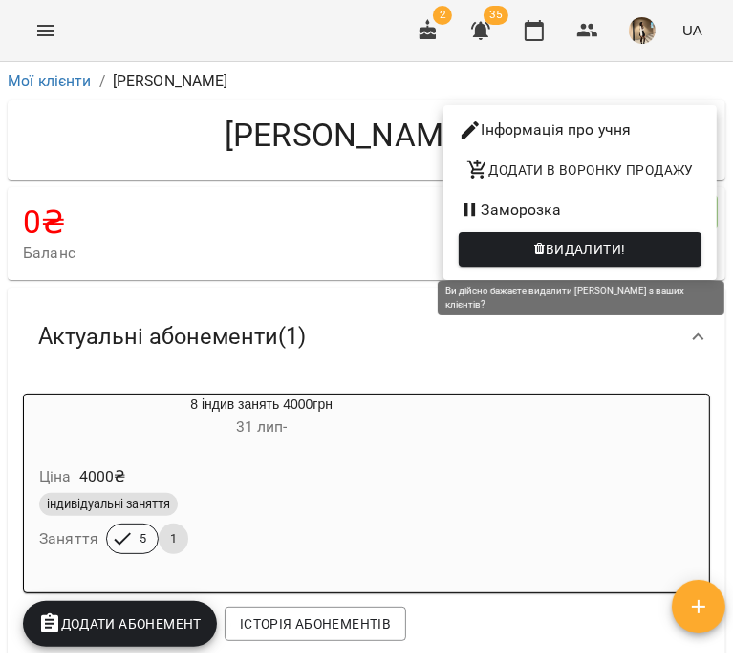
click at [591, 265] on button "Видалити!" at bounding box center [580, 249] width 243 height 34
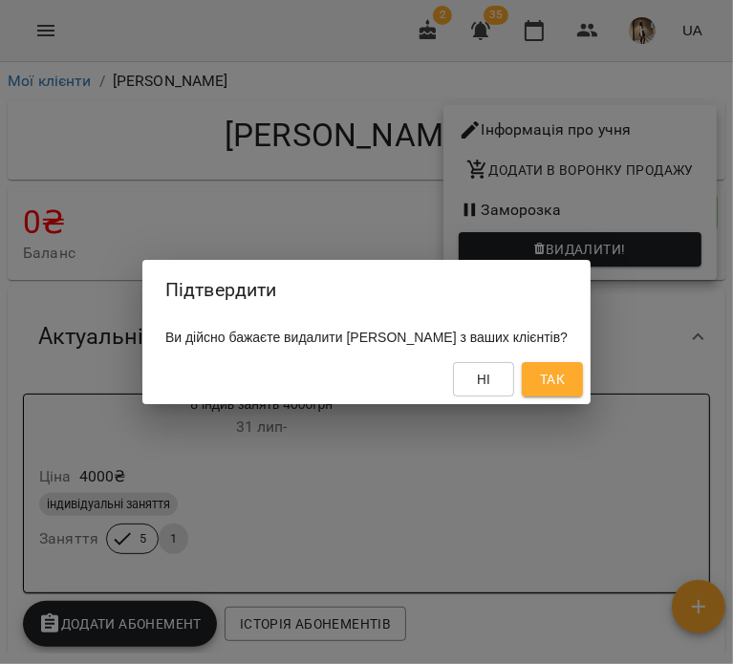
click at [565, 391] on span "Так" at bounding box center [552, 379] width 25 height 23
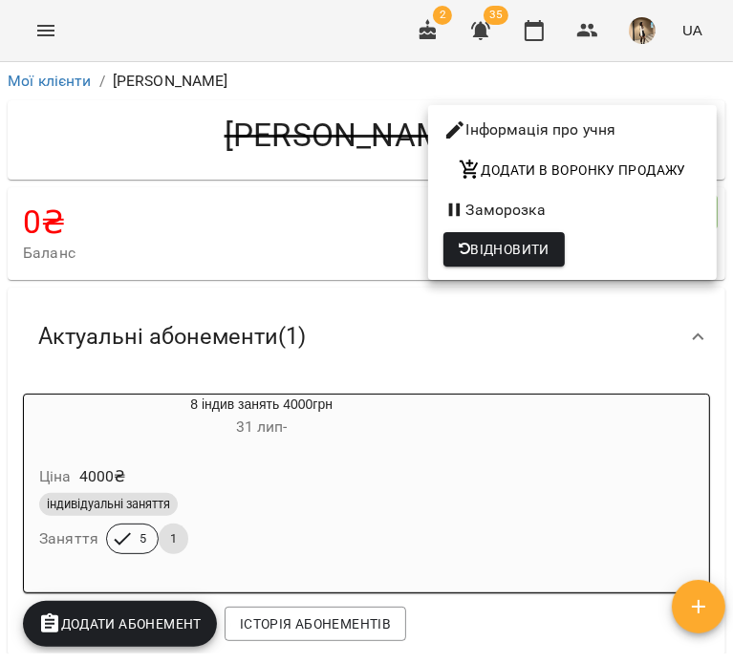
click at [295, 312] on div at bounding box center [366, 332] width 733 height 664
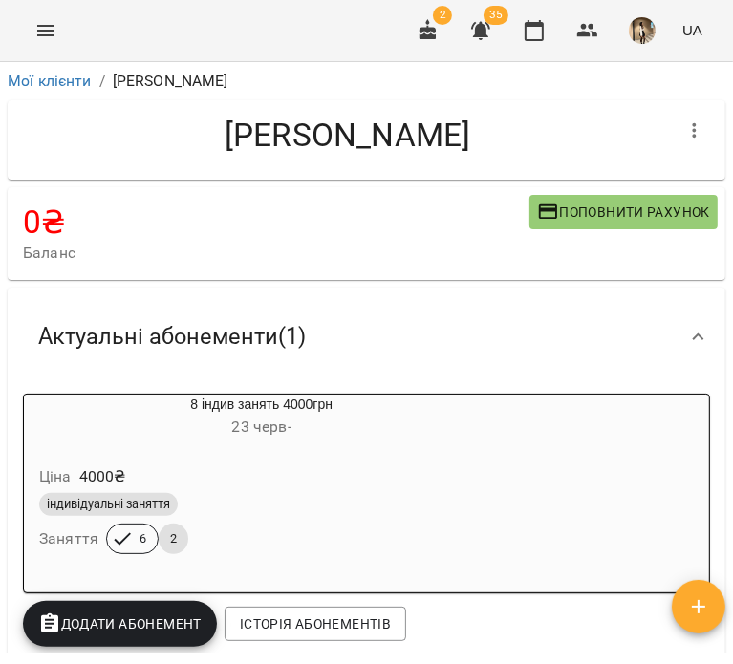
click at [432, 551] on div "індивідуальні заняття Заняття 6 2" at bounding box center [261, 523] width 452 height 69
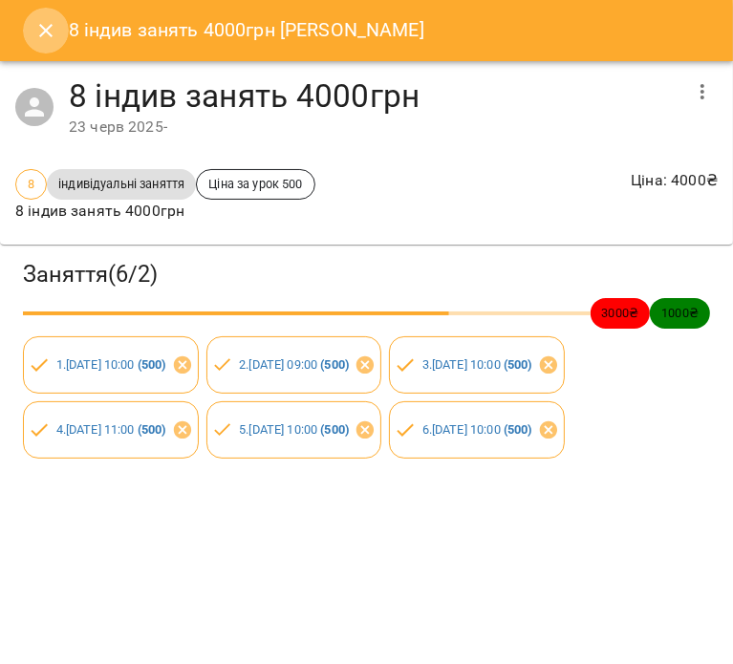
click at [31, 45] on button "Close" at bounding box center [46, 31] width 46 height 46
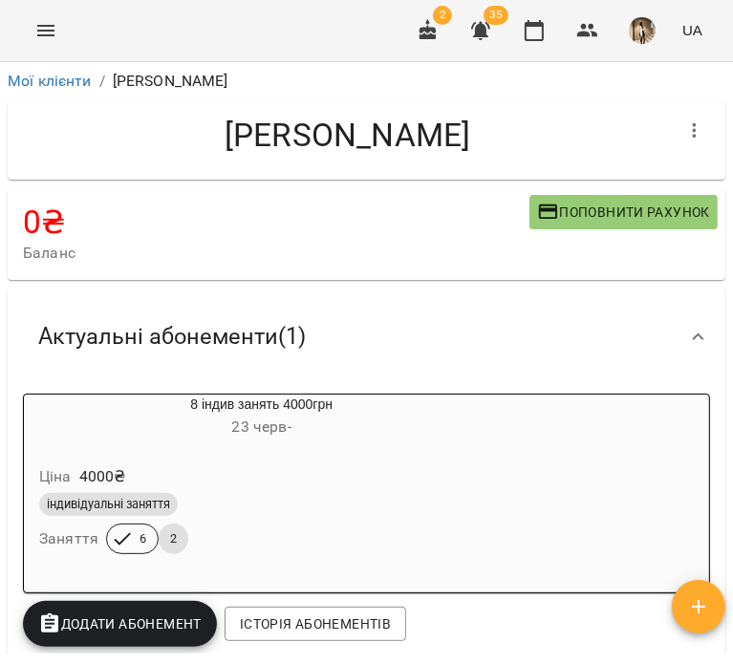
click at [693, 123] on button "button" at bounding box center [695, 131] width 46 height 46
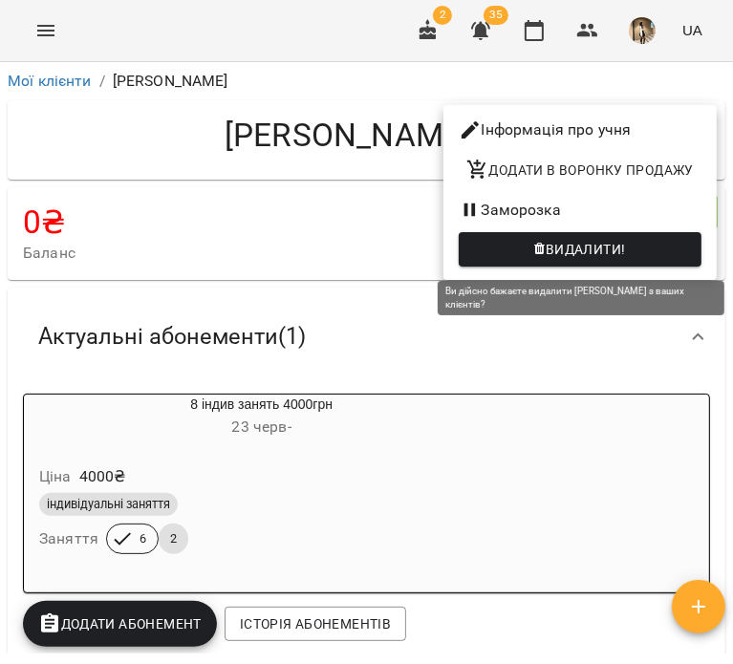
click at [642, 237] on button "Видалити!" at bounding box center [580, 249] width 243 height 34
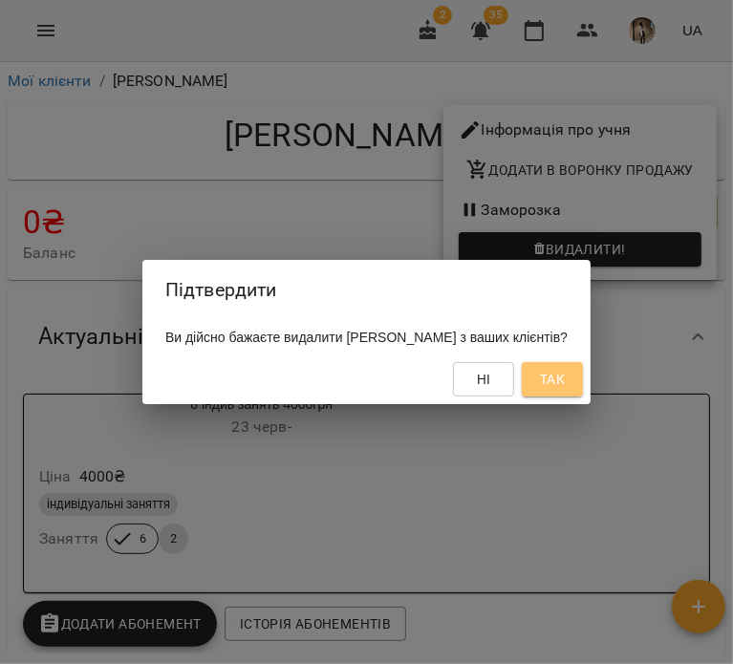
click at [565, 391] on span "Так" at bounding box center [552, 379] width 25 height 23
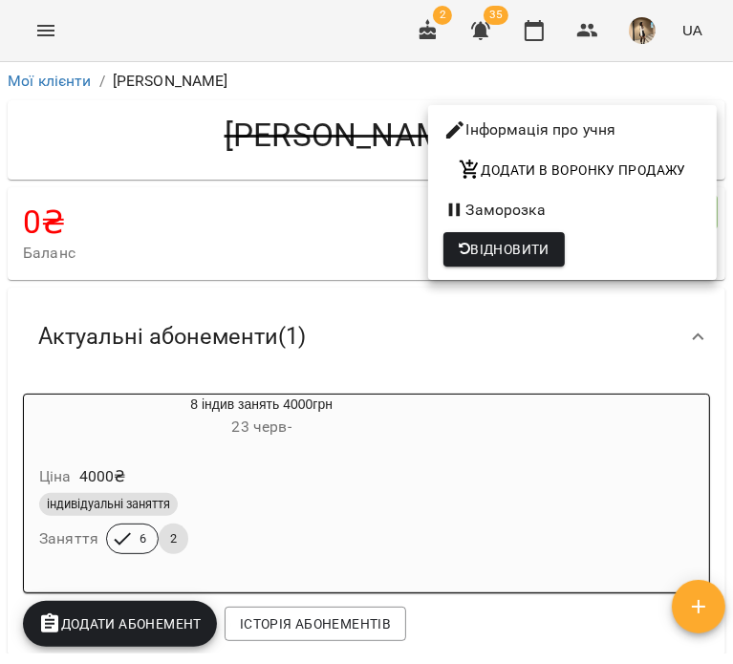
click at [410, 288] on div at bounding box center [366, 332] width 733 height 664
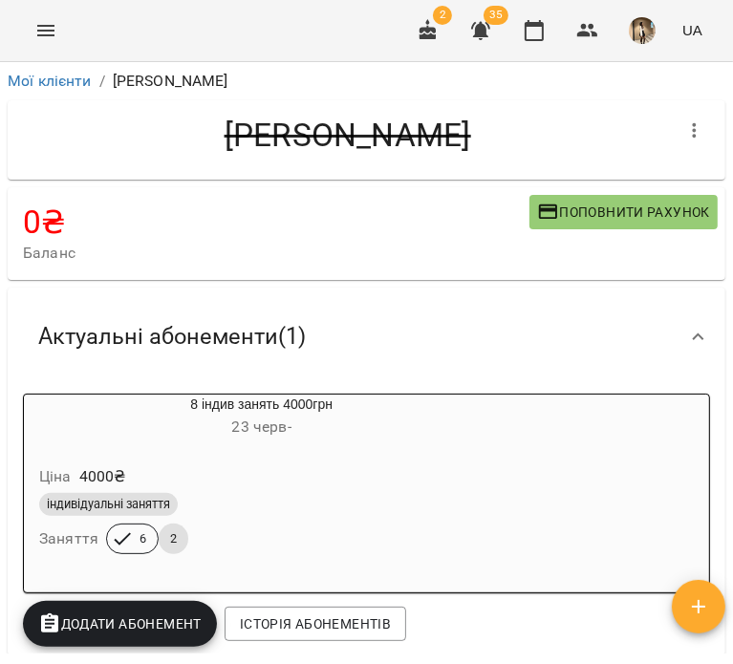
click at [75, 93] on div "Мої клієнти / [PERSON_NAME]" at bounding box center [366, 81] width 725 height 31
click at [72, 81] on link "Мої клієнти" at bounding box center [50, 81] width 84 height 18
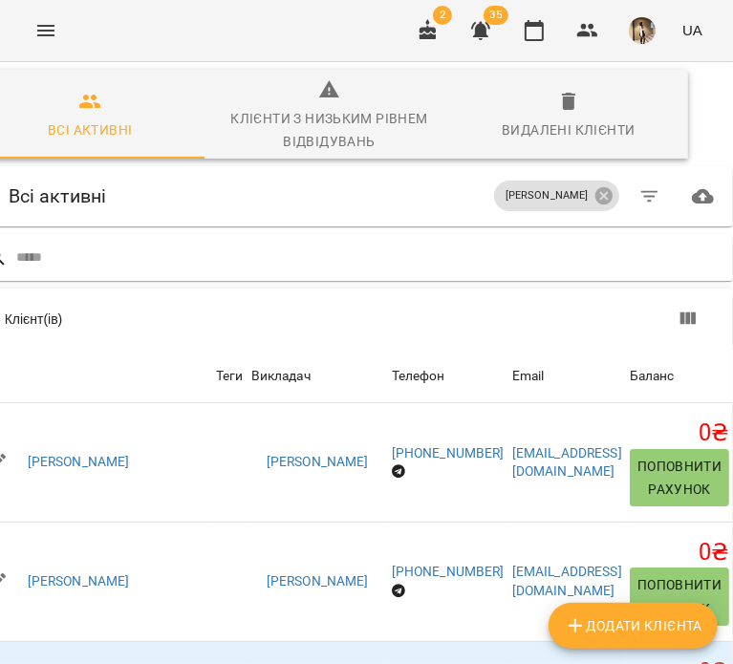
scroll to position [81, 0]
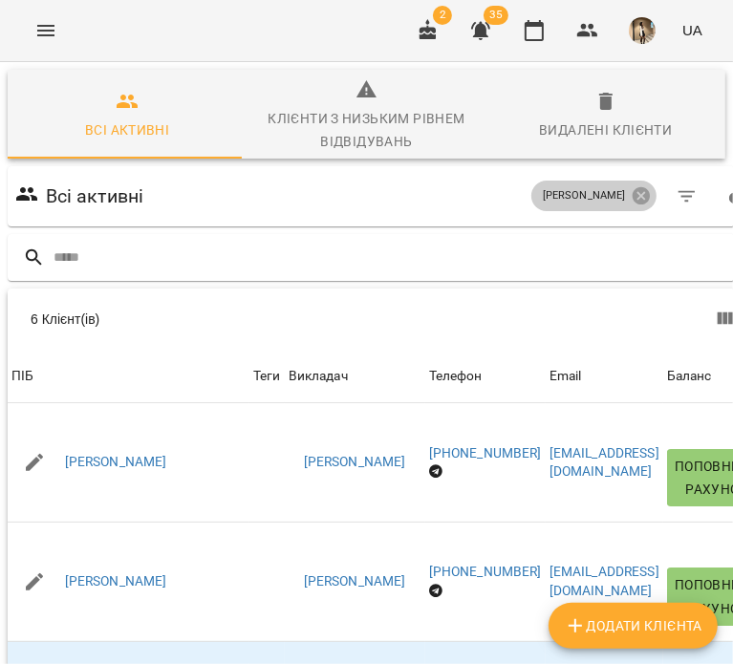
click at [636, 188] on span "[PERSON_NAME]" at bounding box center [583, 196] width 105 height 16
click at [650, 187] on icon at bounding box center [641, 195] width 17 height 17
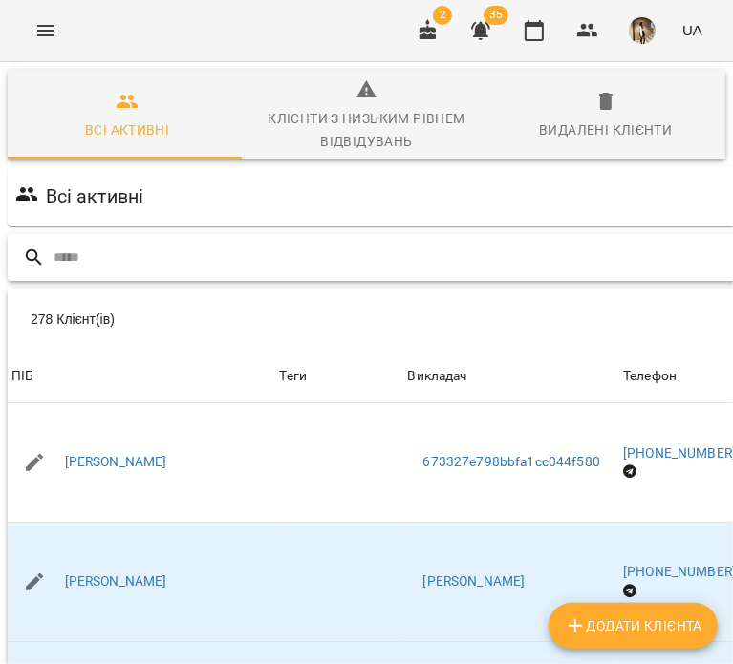
click at [417, 242] on input "text" at bounding box center [506, 258] width 904 height 32
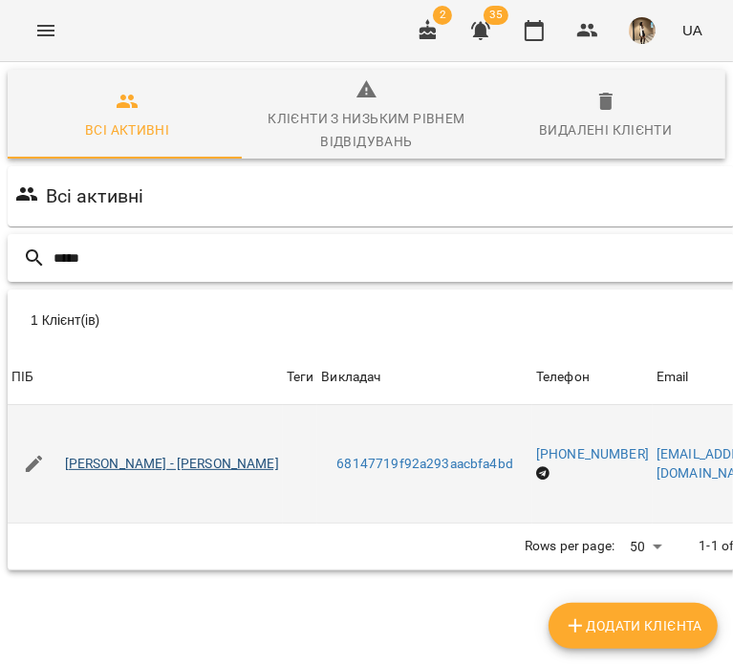
type input "*****"
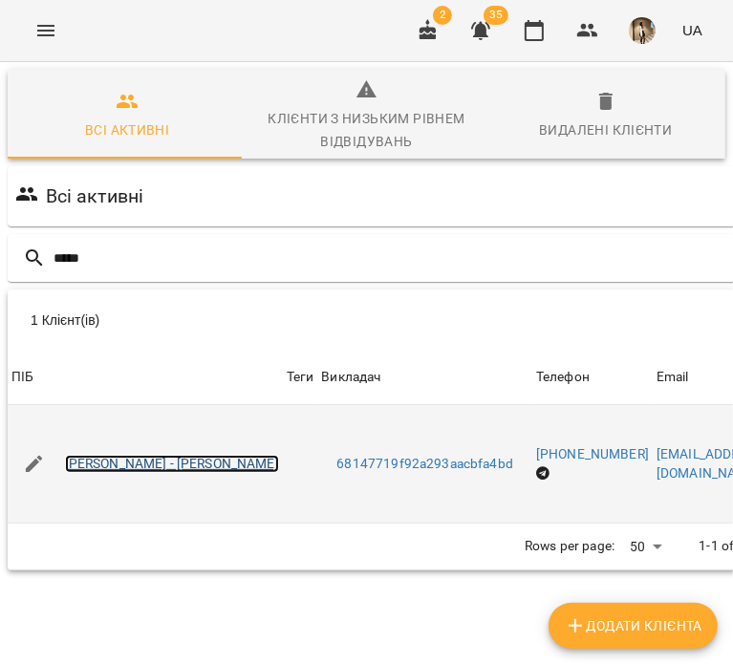
click at [149, 455] on link "[PERSON_NAME] - [PERSON_NAME]" at bounding box center [172, 464] width 214 height 19
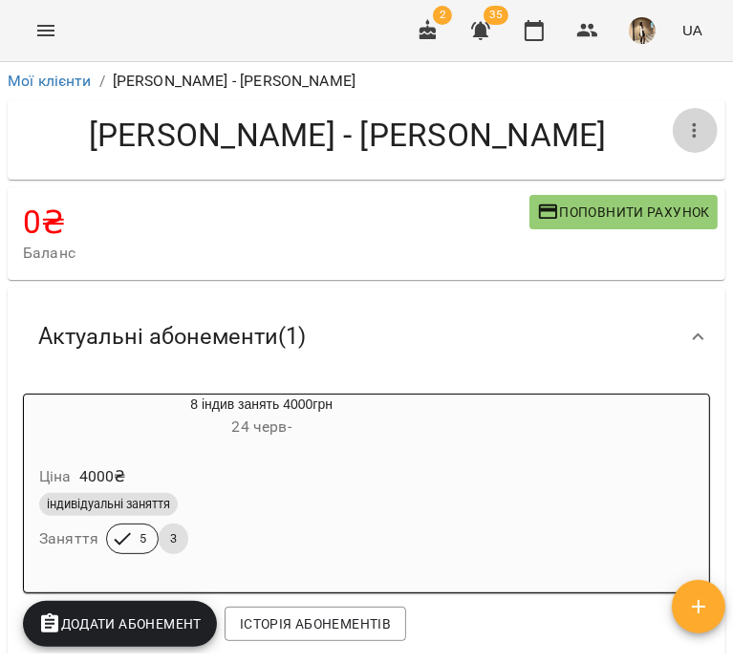
click at [685, 150] on button "button" at bounding box center [695, 131] width 46 height 46
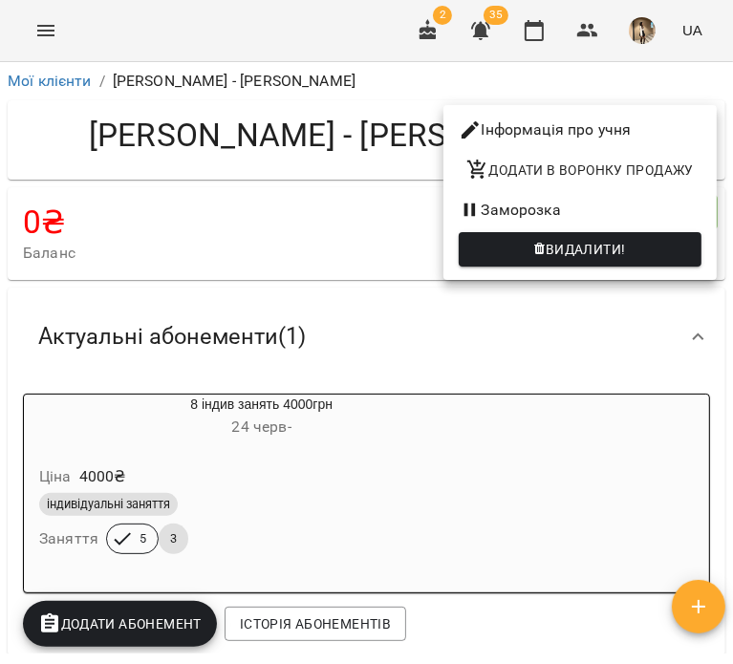
click at [579, 356] on div at bounding box center [366, 332] width 733 height 664
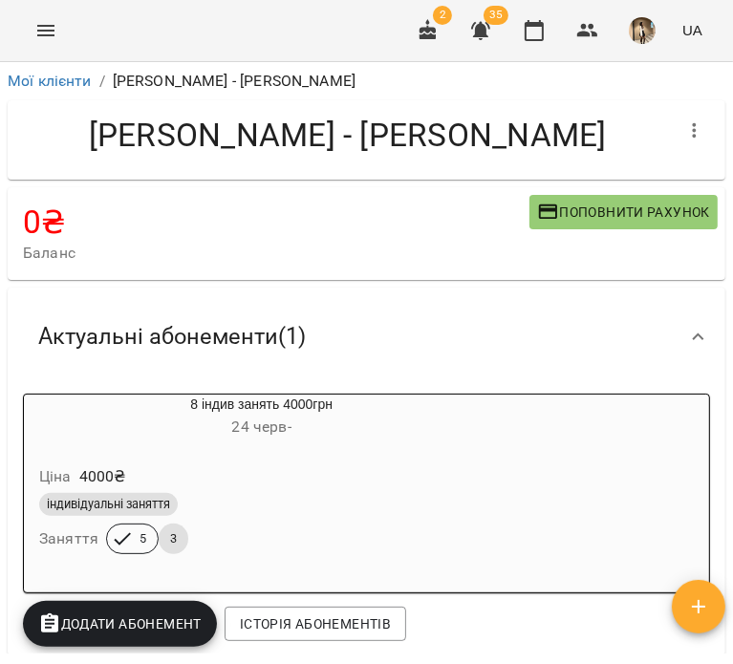
click at [683, 121] on icon "button" at bounding box center [694, 130] width 23 height 23
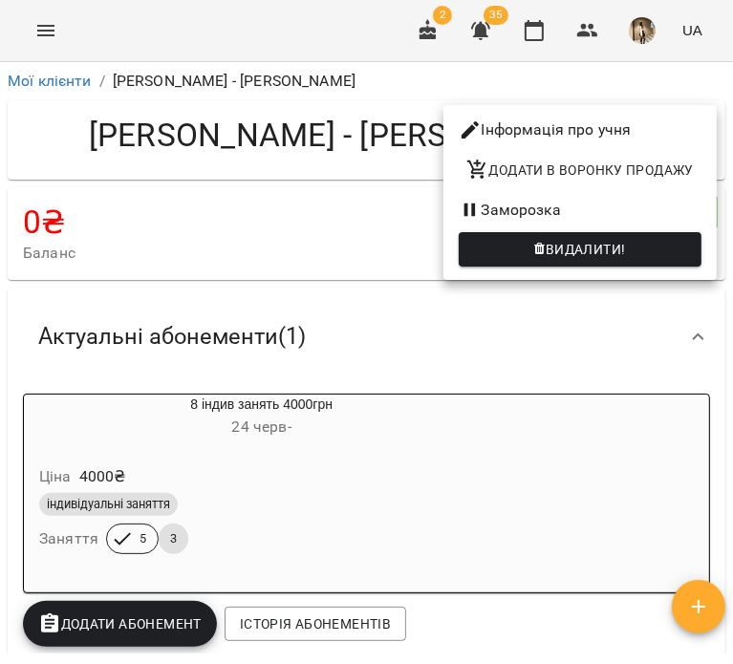
click at [613, 126] on li "Інформація про учня" at bounding box center [579, 130] width 273 height 34
select select "**"
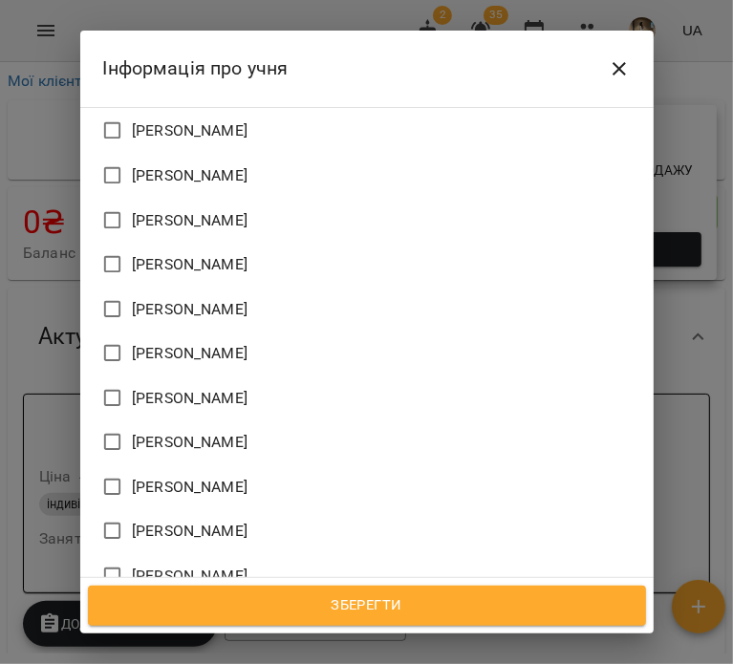
scroll to position [1934, 0]
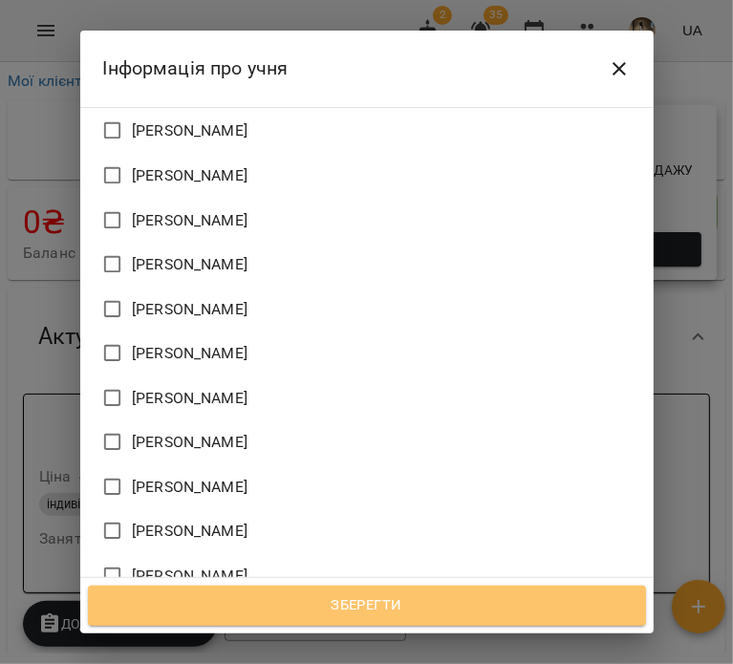
click at [333, 604] on span "Зберегти" at bounding box center [367, 605] width 516 height 25
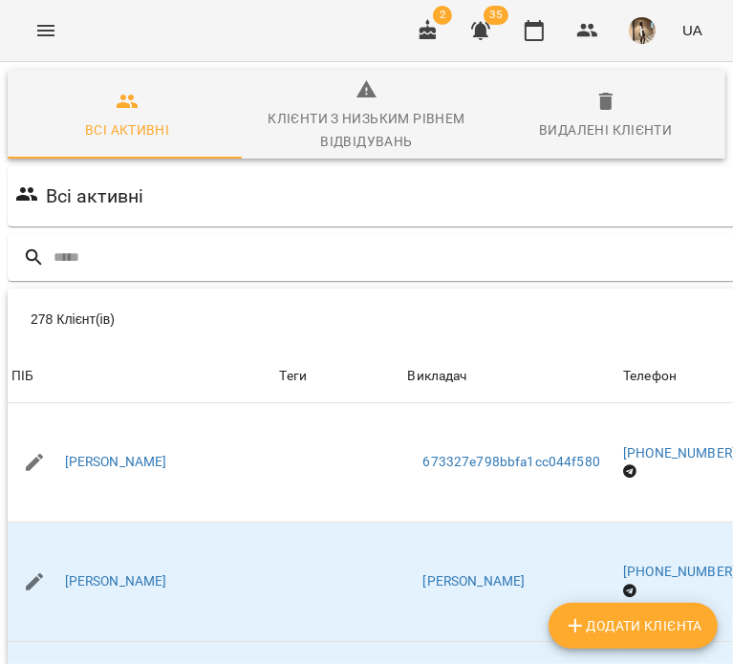
scroll to position [0, 398]
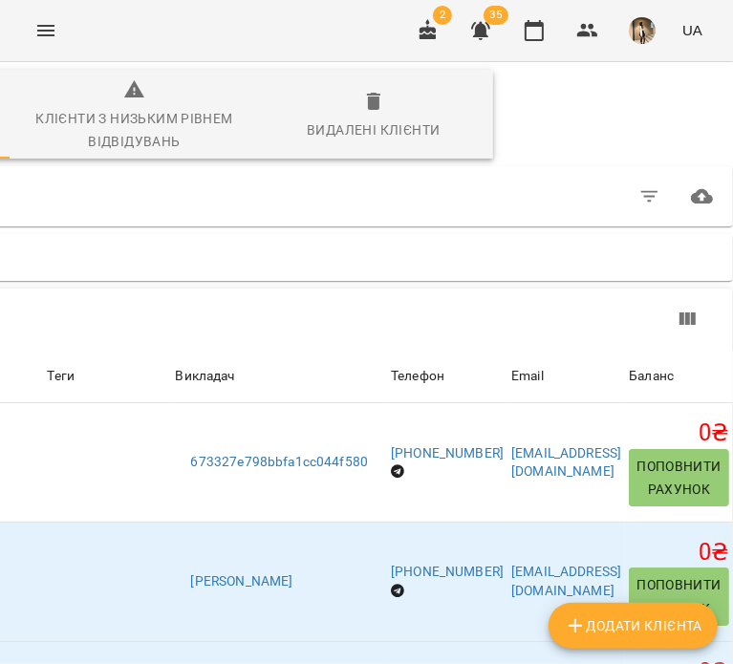
click at [642, 204] on icon "button" at bounding box center [649, 196] width 23 height 23
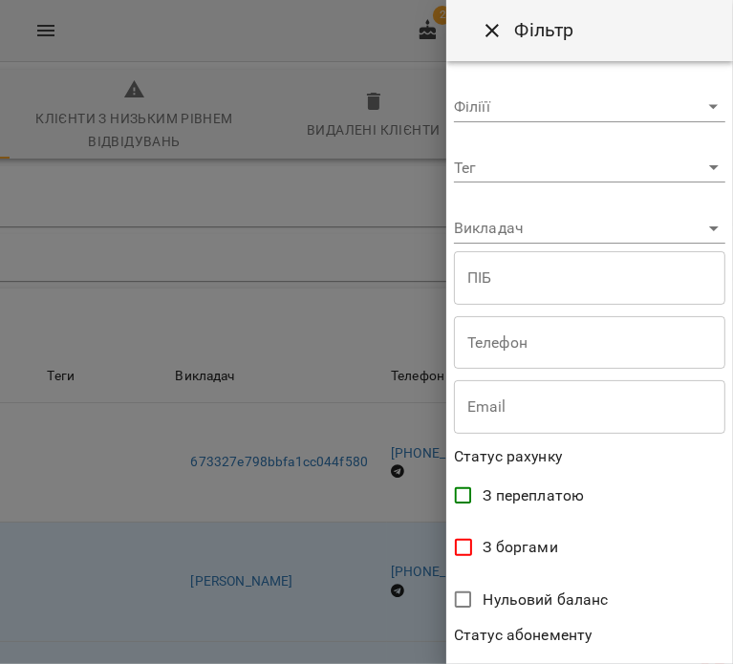
click at [631, 235] on body "For Business 2 35 UA Всі активні Клієнти з низьким рівнем відвідувань Видалені …" at bounding box center [366, 507] width 733 height 1014
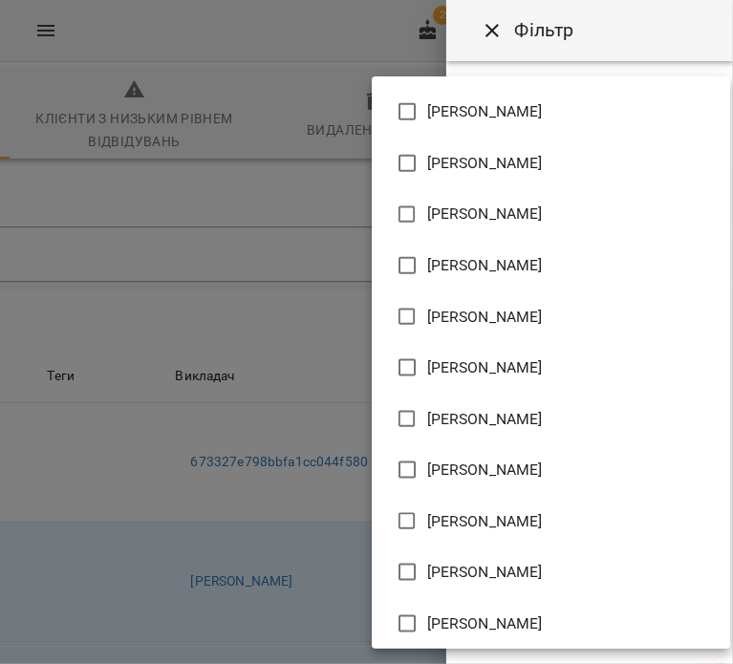
scroll to position [1131, 0]
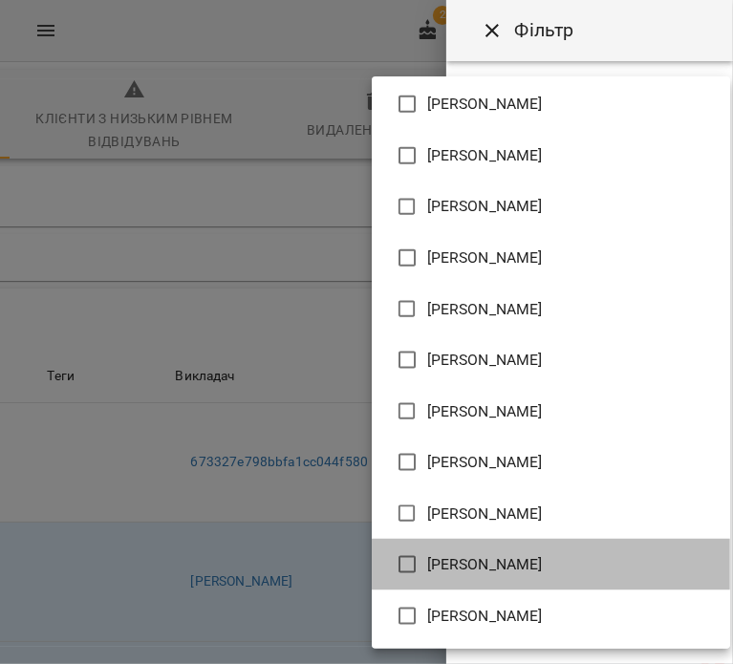
click at [543, 557] on span "[PERSON_NAME]" at bounding box center [485, 564] width 116 height 23
type input "**********"
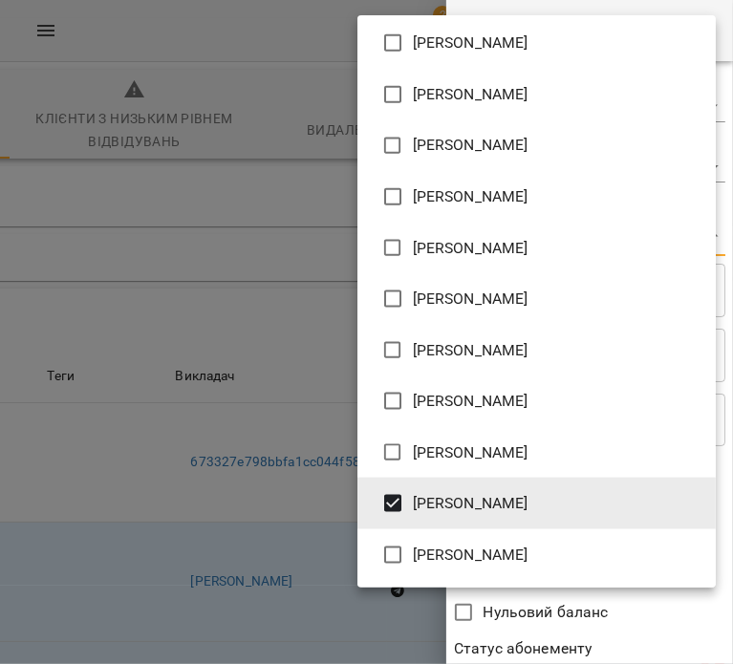
click at [615, 600] on div at bounding box center [366, 332] width 733 height 664
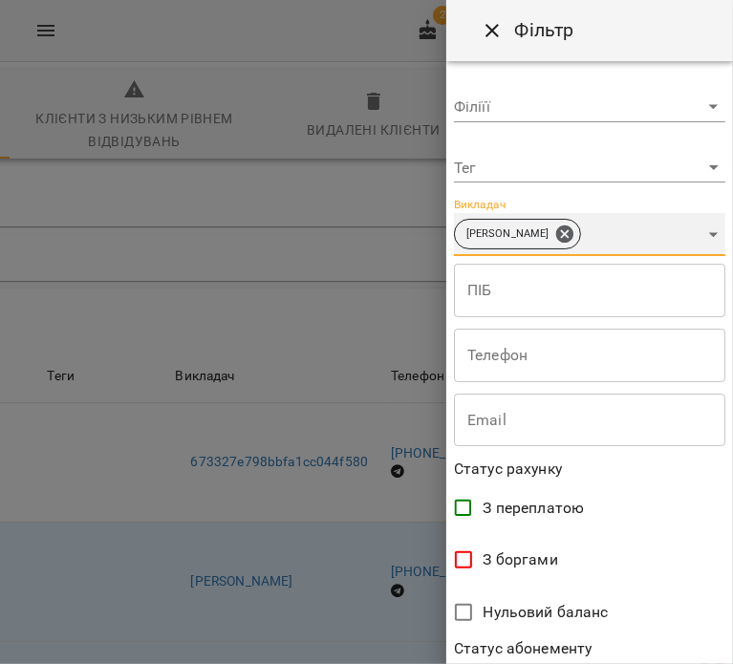
scroll to position [413, 0]
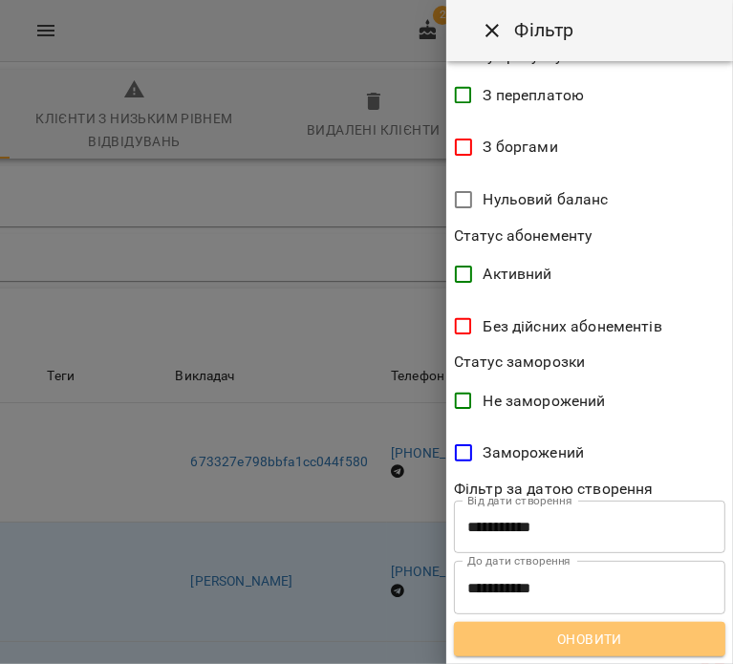
click at [623, 624] on button "Оновити" at bounding box center [589, 639] width 271 height 34
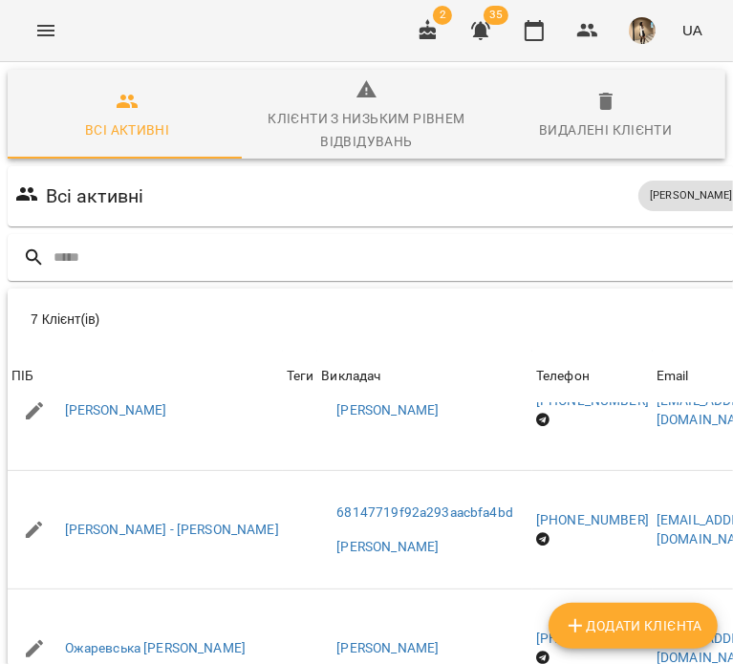
scroll to position [67, 0]
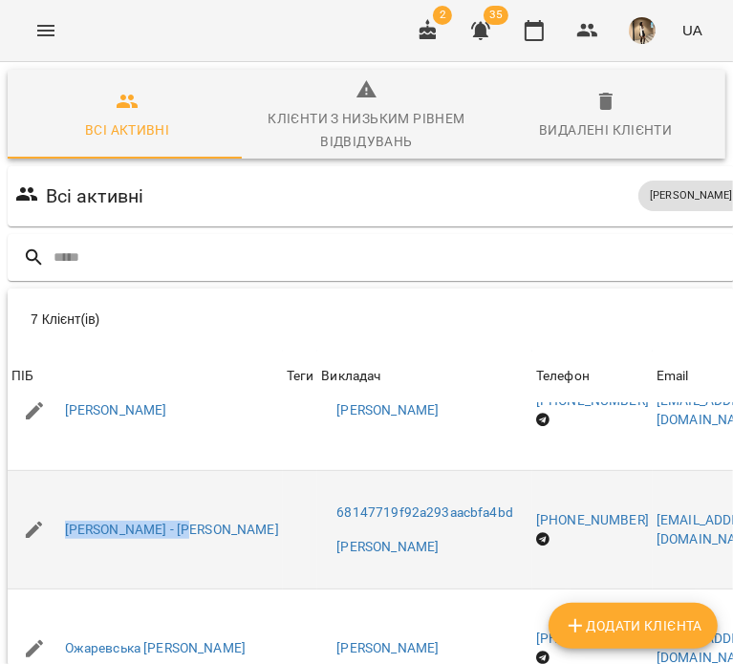
drag, startPoint x: 227, startPoint y: 479, endPoint x: 61, endPoint y: 464, distance: 166.9
click at [61, 504] on div "Муляр Анна - Марія" at bounding box center [145, 531] width 275 height 54
copy link "Муляр Анна - Марія"
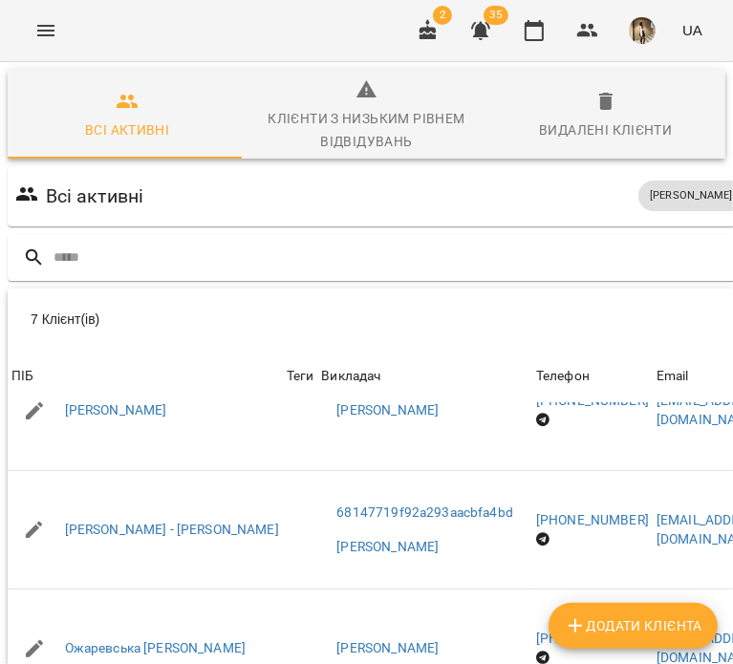
click at [252, 170] on div "Всі активні Стукова Юлія Іванівна" at bounding box center [442, 197] width 863 height 54
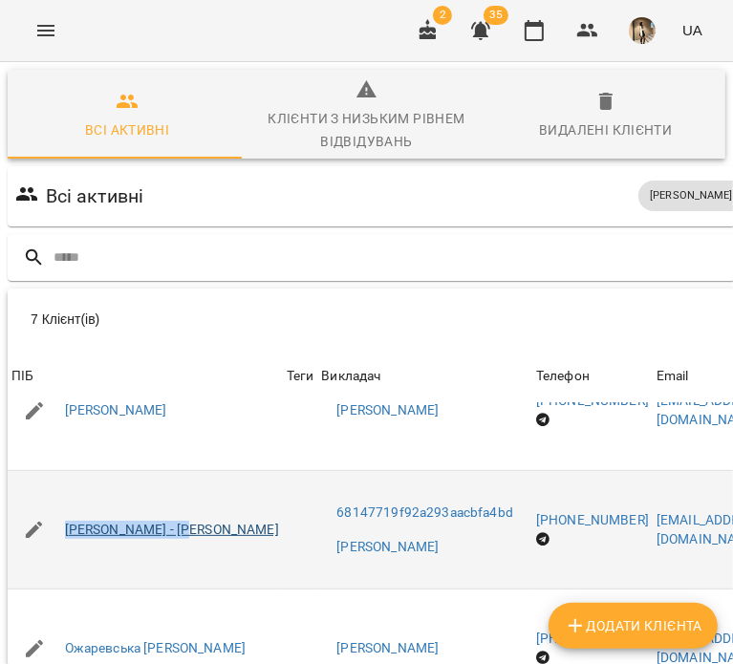
drag, startPoint x: 226, startPoint y: 454, endPoint x: 68, endPoint y: 455, distance: 157.7
click at [68, 504] on div "Муляр Анна - Марія" at bounding box center [145, 531] width 275 height 54
copy link "Муляр Анна - Марія"
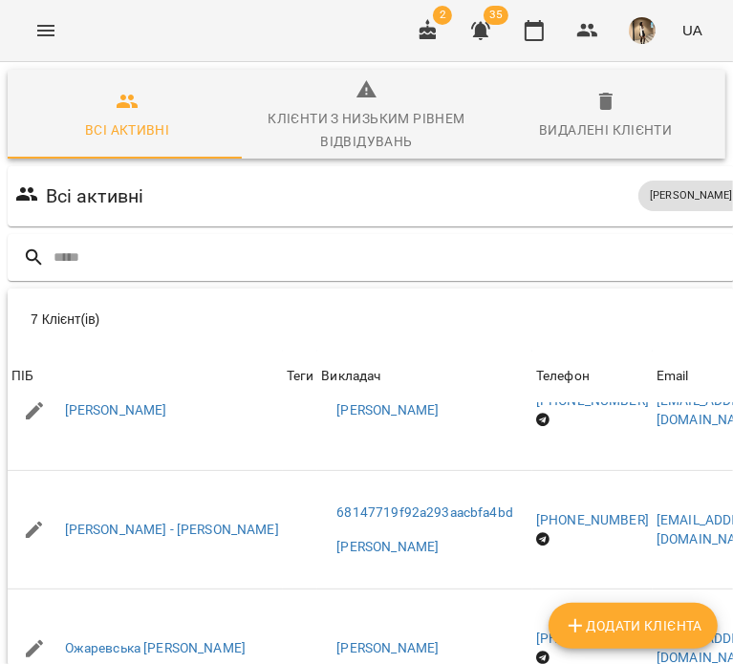
click at [233, 170] on div "Всі активні Стукова Юлія Іванівна" at bounding box center [442, 197] width 863 height 54
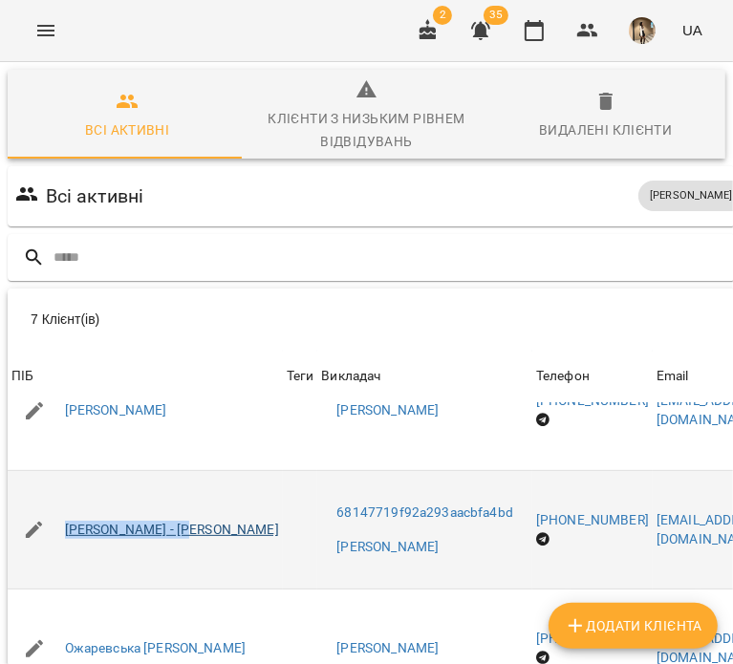
drag, startPoint x: 186, startPoint y: 481, endPoint x: 67, endPoint y: 460, distance: 121.3
click at [67, 504] on div "Муляр Анна - Марія" at bounding box center [145, 531] width 275 height 54
copy link "Муляр Анна - Марія"
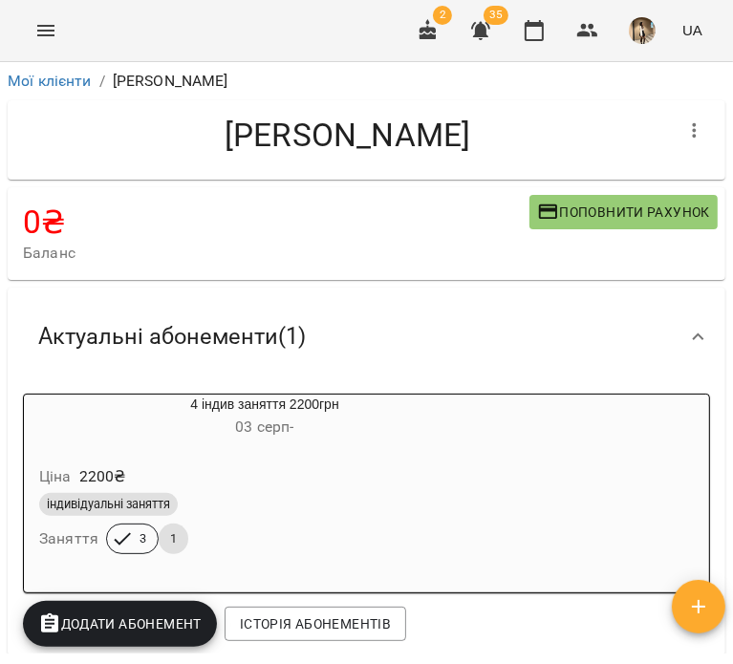
click at [683, 125] on icon "button" at bounding box center [694, 130] width 23 height 23
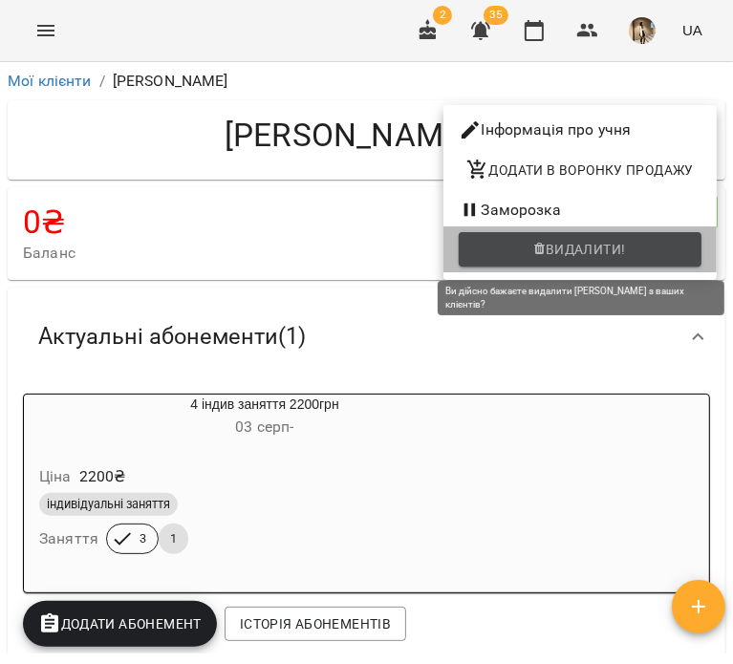
click at [620, 257] on span "Видалити!" at bounding box center [586, 249] width 80 height 23
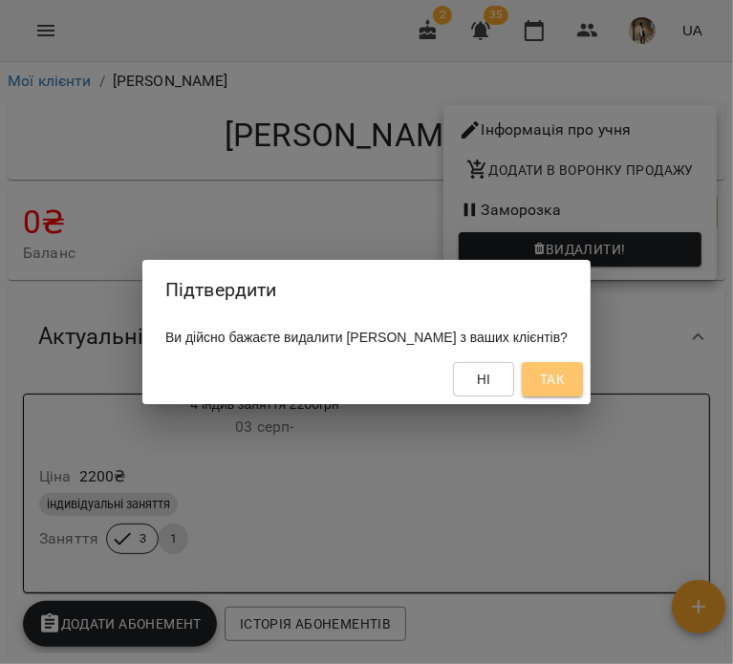
click at [565, 378] on span "Так" at bounding box center [552, 379] width 25 height 23
